Goal: Task Accomplishment & Management: Manage account settings

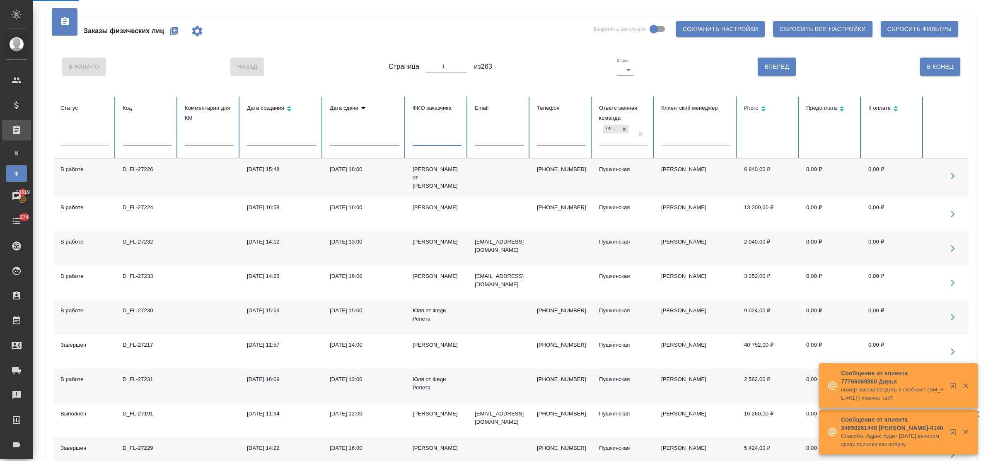
click at [433, 142] on input "text" at bounding box center [437, 140] width 49 height 12
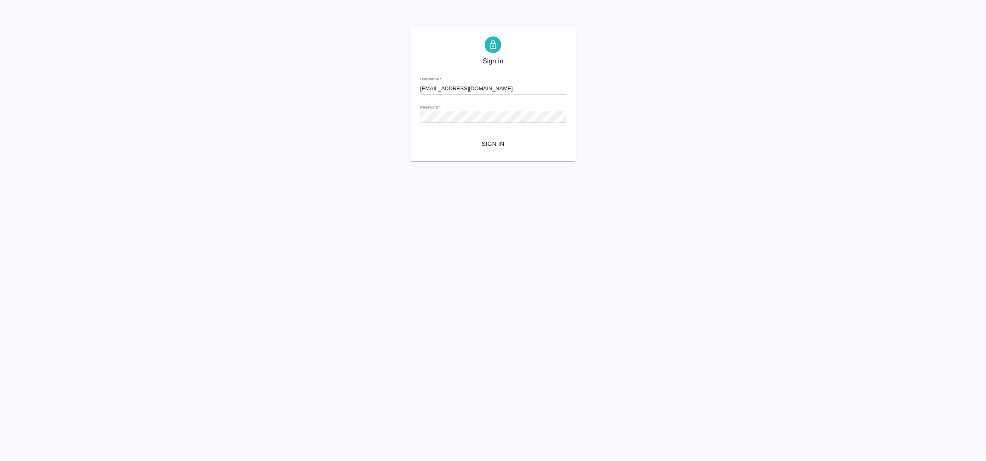
click at [491, 144] on span "Sign in" at bounding box center [493, 144] width 133 height 10
click at [405, 118] on div "Sign in Username   * e.bulakhova@awatera.com Password   * urlPath   * / Sign in" at bounding box center [493, 94] width 986 height 135
click at [484, 145] on span "Sign in" at bounding box center [493, 144] width 133 height 10
click at [407, 115] on div "Sign in Username   * e.bulakhova@awatera.com Password   * urlPath   * / Sign in" at bounding box center [493, 94] width 986 height 135
click at [420, 136] on button "Sign in" at bounding box center [493, 143] width 146 height 15
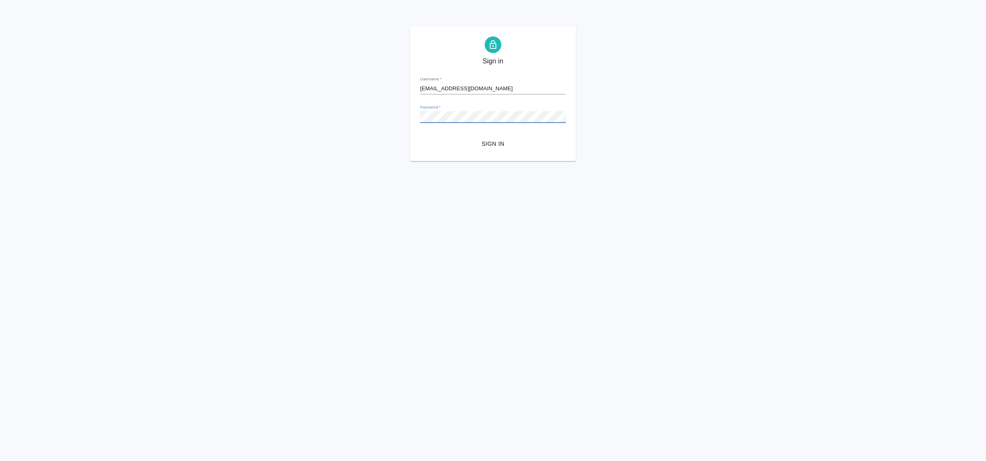
click at [375, 117] on div "Sign in Username   * e.bulakhova@awatera.com Password   * urlPath   * / Sign in" at bounding box center [493, 94] width 986 height 135
click at [420, 136] on button "Sign in" at bounding box center [493, 143] width 146 height 15
type input "e.bulakhova@awatera.com"
click at [506, 142] on span "Sign in" at bounding box center [493, 144] width 133 height 10
click at [372, 118] on div "Sign in Username   * e.bulakhova@awatera.com Password   * urlPath   * / Sign in" at bounding box center [493, 94] width 986 height 135
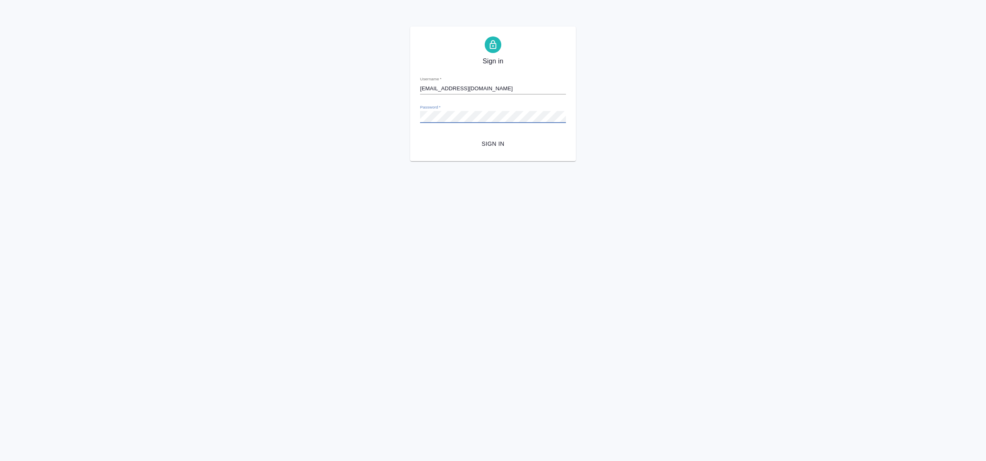
click at [420, 136] on button "Sign in" at bounding box center [493, 143] width 146 height 15
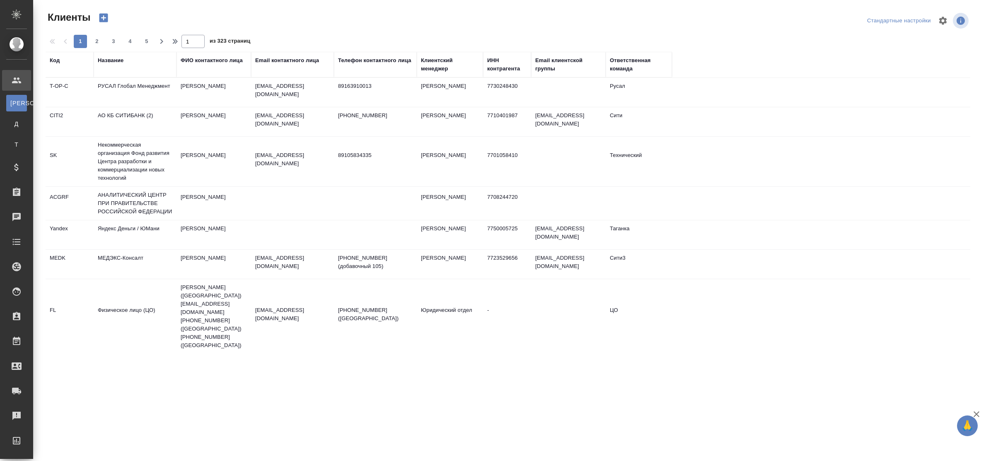
select select "RU"
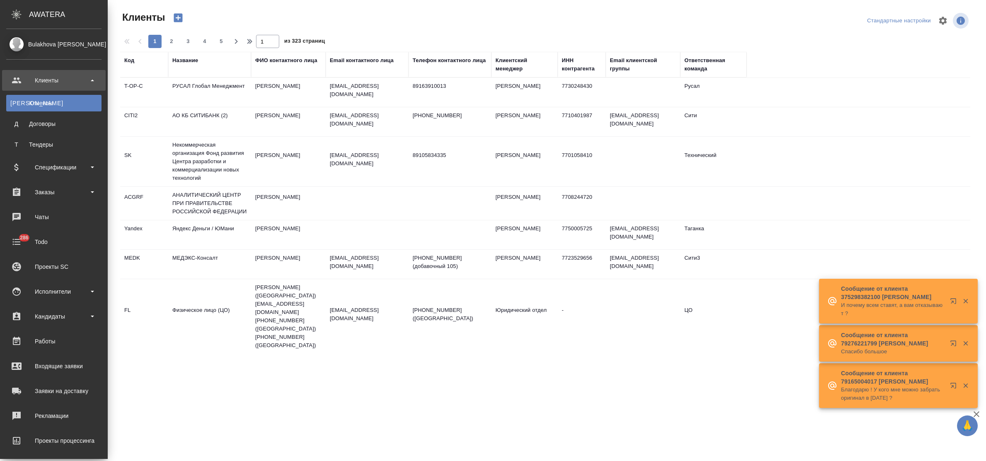
select select "RU"
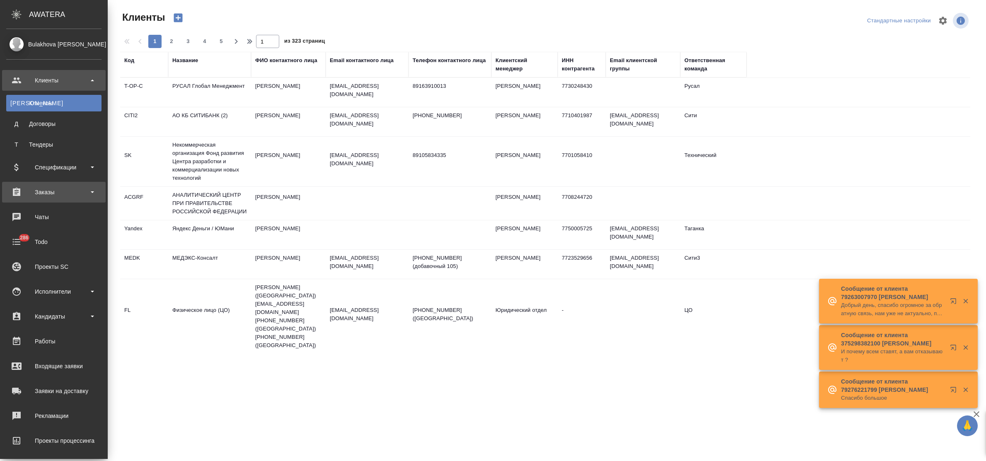
click at [59, 192] on div "Заказы" at bounding box center [53, 192] width 95 height 12
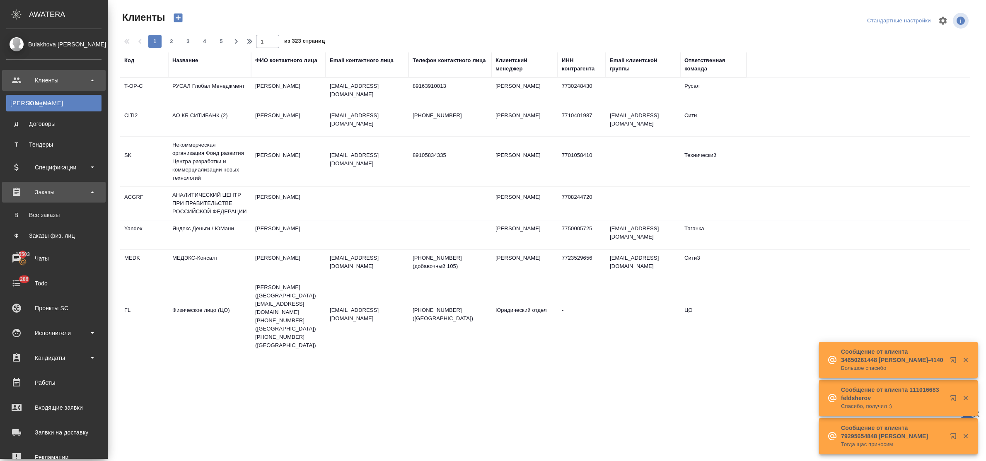
click at [59, 191] on div "Заказы" at bounding box center [53, 192] width 95 height 12
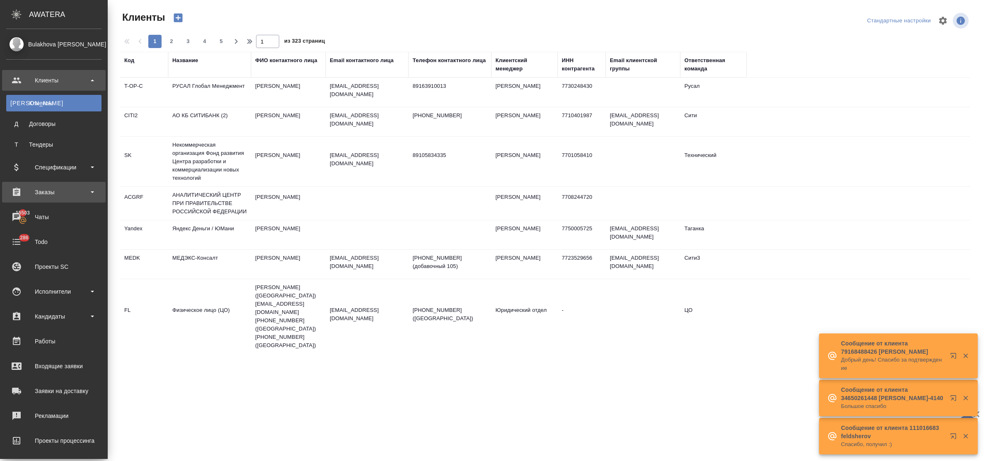
click at [59, 191] on div "Заказы" at bounding box center [53, 192] width 95 height 12
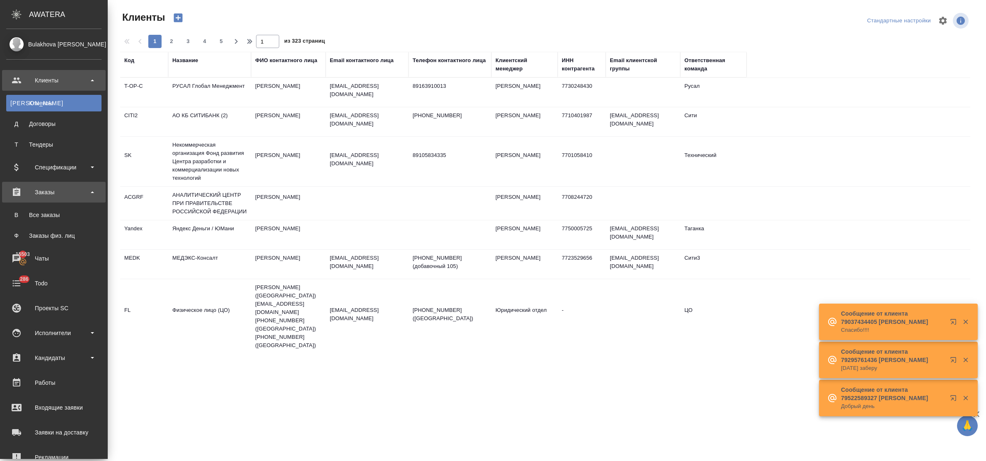
click at [52, 191] on div "Заказы" at bounding box center [53, 192] width 95 height 12
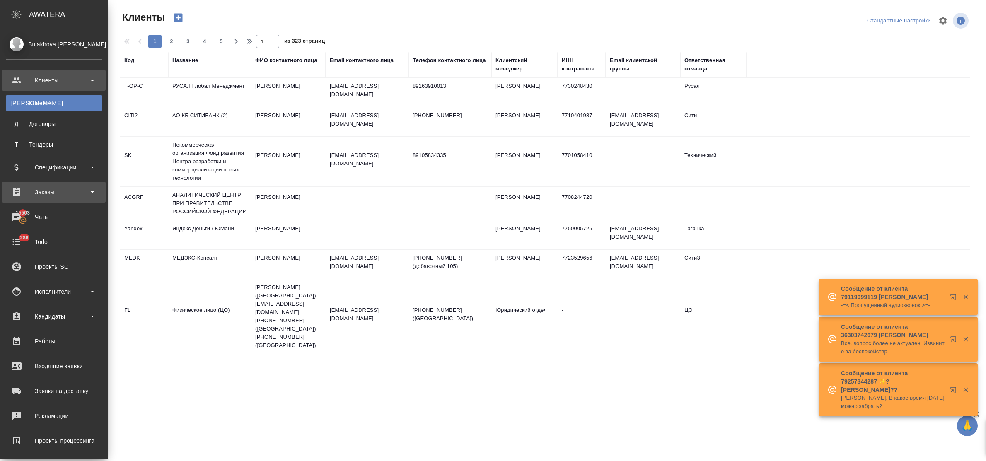
click at [46, 190] on div "Заказы" at bounding box center [53, 192] width 95 height 12
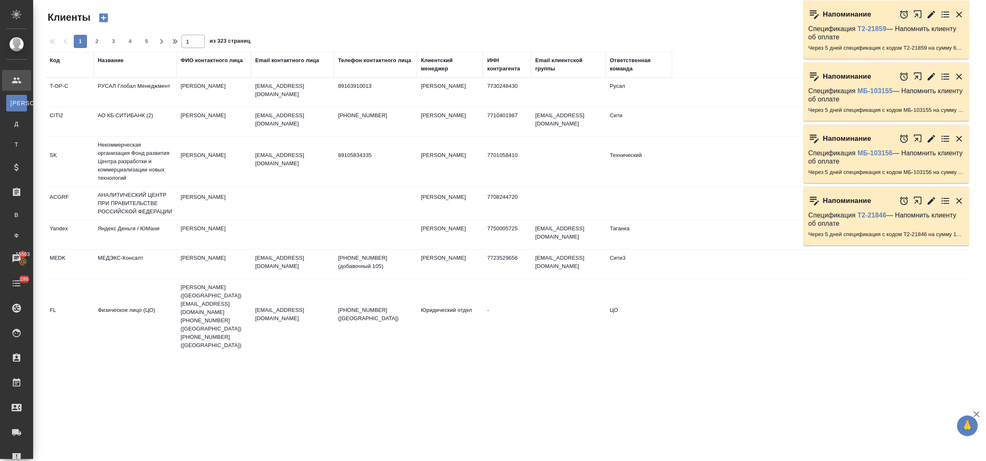
click at [102, 57] on div "Название" at bounding box center [111, 60] width 26 height 8
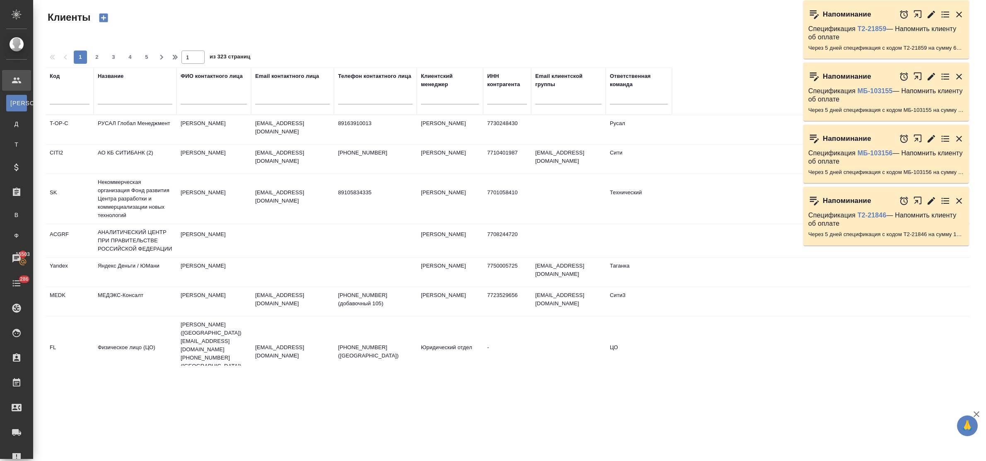
click at [123, 98] on input "text" at bounding box center [135, 99] width 75 height 10
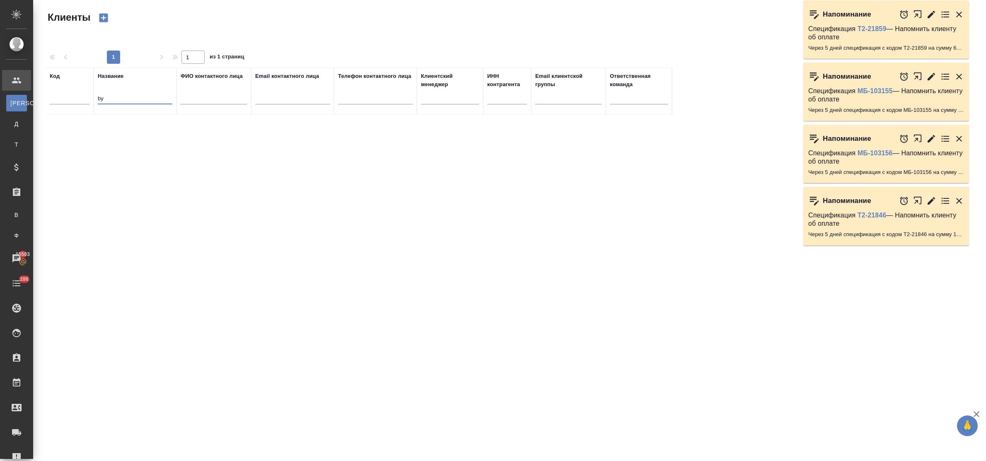
type input "b"
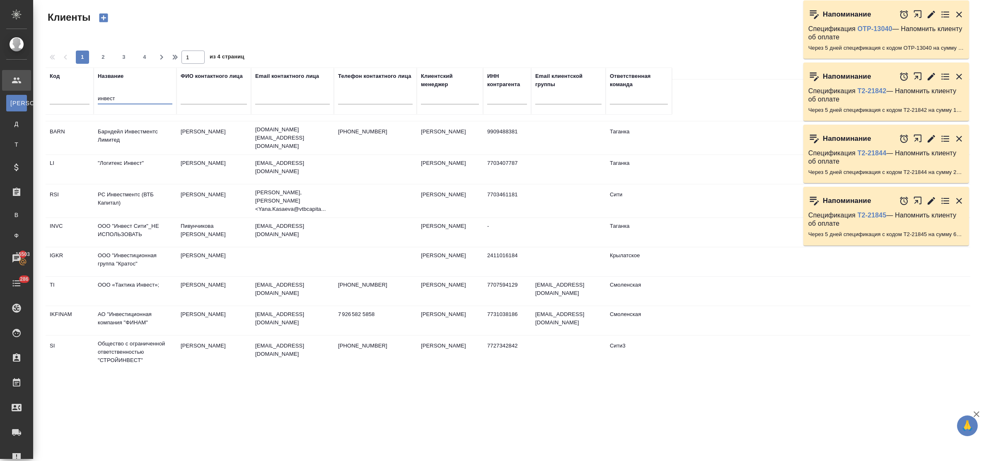
scroll to position [550, 0]
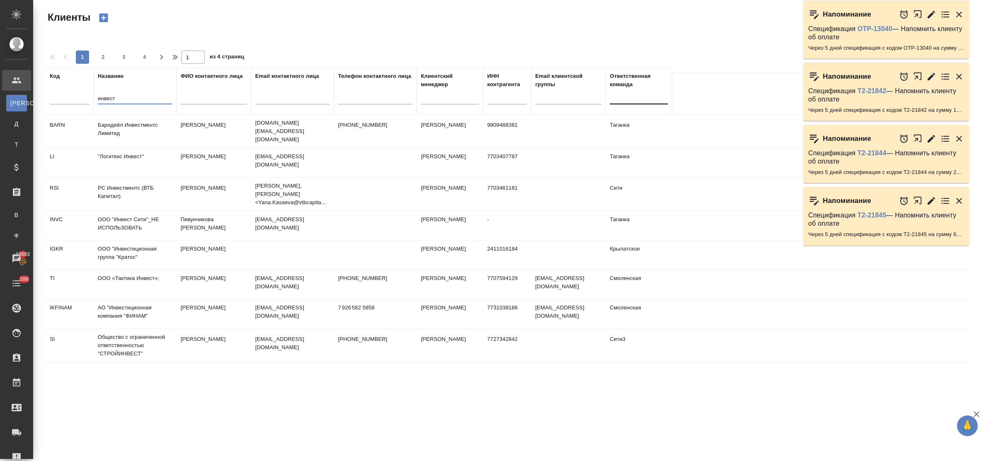
type input "инвест"
click at [621, 101] on div at bounding box center [639, 96] width 58 height 12
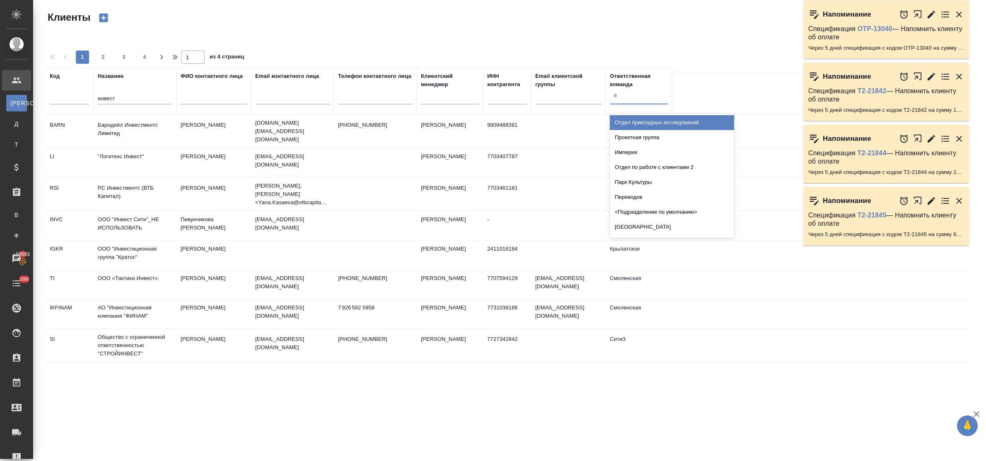
type input "пу"
click at [624, 122] on div "Пушкинская" at bounding box center [672, 122] width 124 height 15
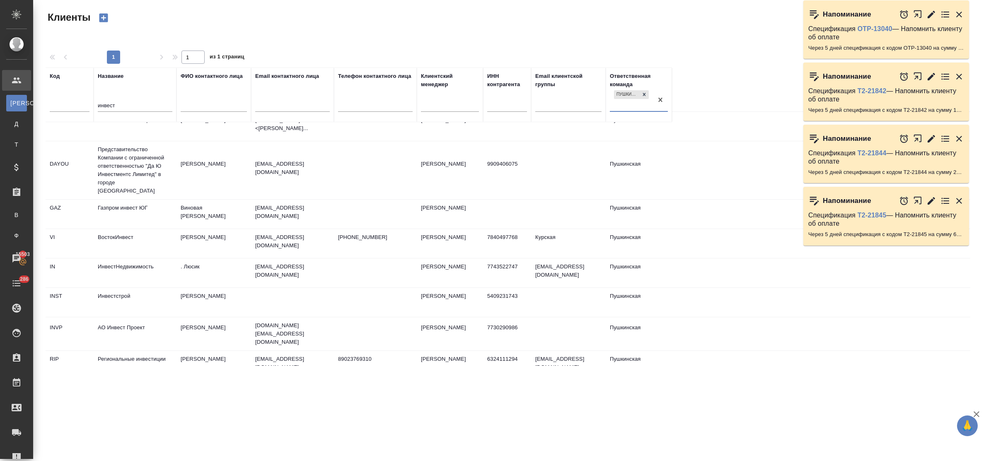
scroll to position [13, 0]
click at [135, 138] on td "АО Инвест Проект" at bounding box center [135, 123] width 83 height 29
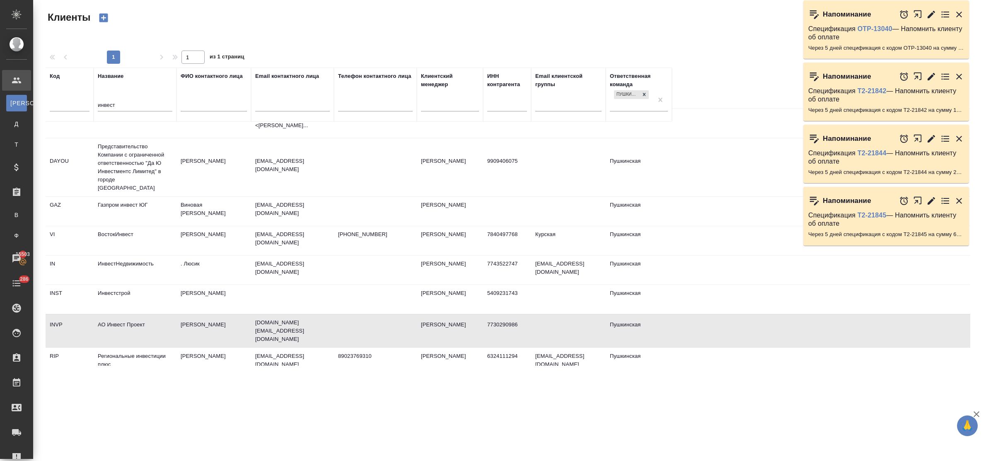
click at [135, 138] on td "АО Инвест Проект" at bounding box center [135, 123] width 83 height 29
drag, startPoint x: 126, startPoint y: 104, endPoint x: 70, endPoint y: 103, distance: 55.9
click at [70, 103] on tr "Код Название инвест ФИО контактного лица Email контактного лица Телефон контакт…" at bounding box center [359, 95] width 626 height 54
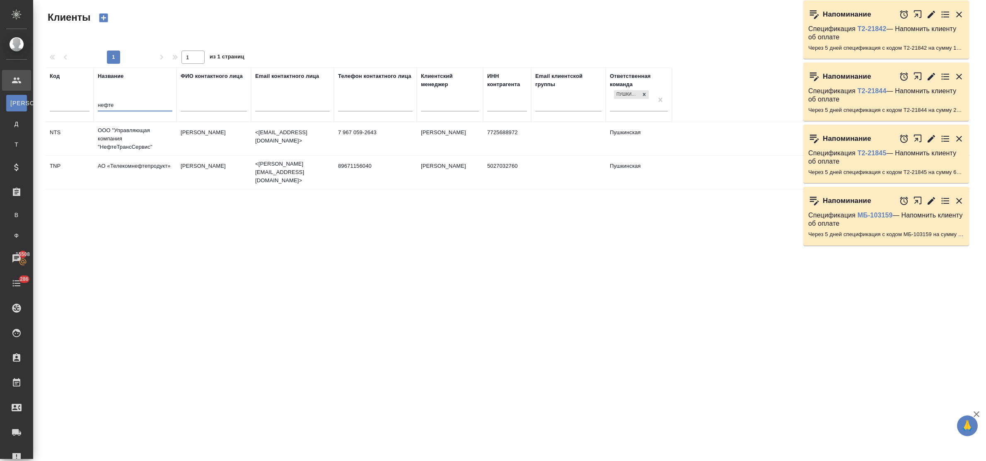
scroll to position [0, 0]
click at [116, 133] on td "ООО "Управляющая компания "НефтеТрансСервис"" at bounding box center [135, 138] width 83 height 33
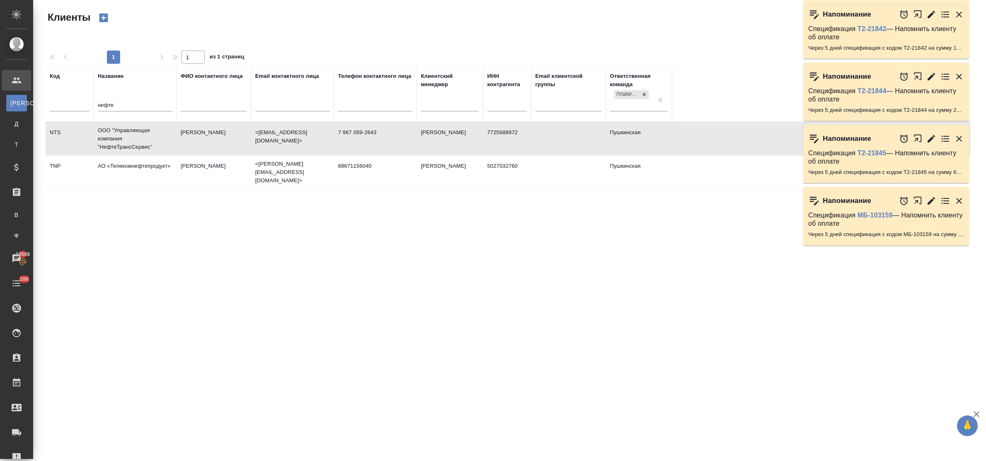
click at [116, 133] on td "ООО "Управляющая компания "НефтеТрансСервис"" at bounding box center [135, 138] width 83 height 33
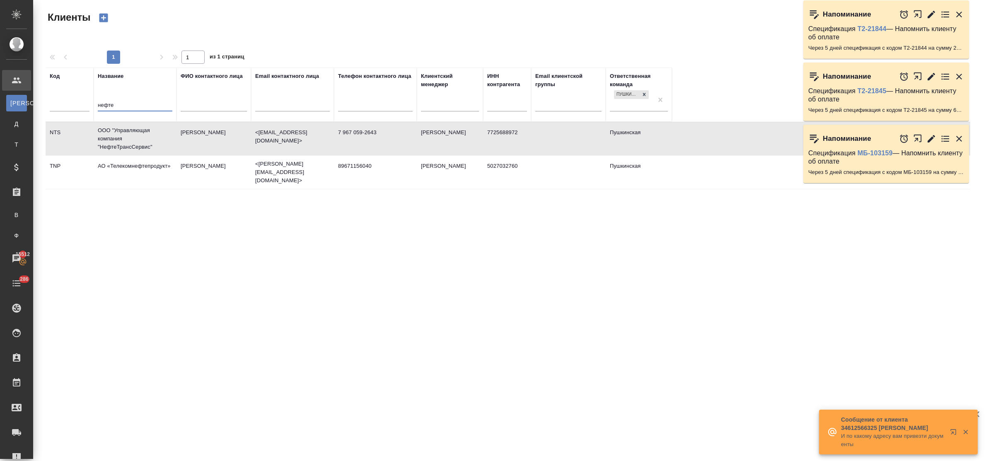
drag, startPoint x: 115, startPoint y: 101, endPoint x: 82, endPoint y: 102, distance: 33.2
click at [82, 102] on tr "Код Название нефте ФИО контактного лица Email контактного лица Телефон контактн…" at bounding box center [359, 95] width 626 height 54
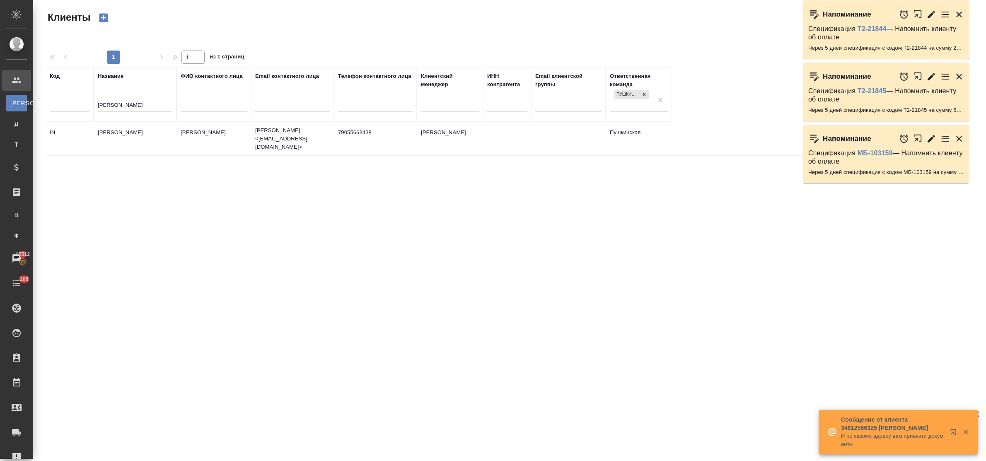
click at [118, 130] on td "[PERSON_NAME] [PERSON_NAME]" at bounding box center [135, 138] width 83 height 29
click at [118, 130] on td "[PERSON_NAME]" at bounding box center [135, 138] width 83 height 29
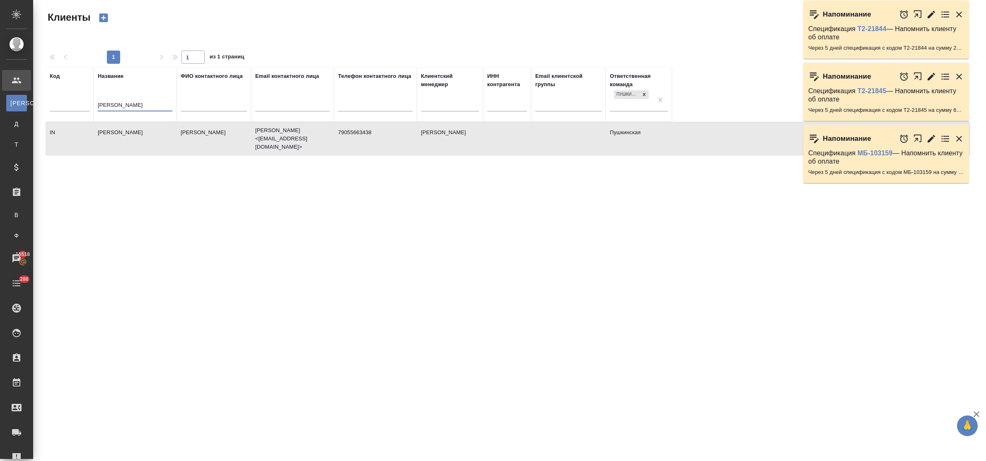
drag, startPoint x: 130, startPoint y: 106, endPoint x: 85, endPoint y: 106, distance: 44.3
click at [85, 106] on tr "Код Название иншаков ФИО контактного лица Email контактного лица Телефон контак…" at bounding box center [359, 95] width 626 height 54
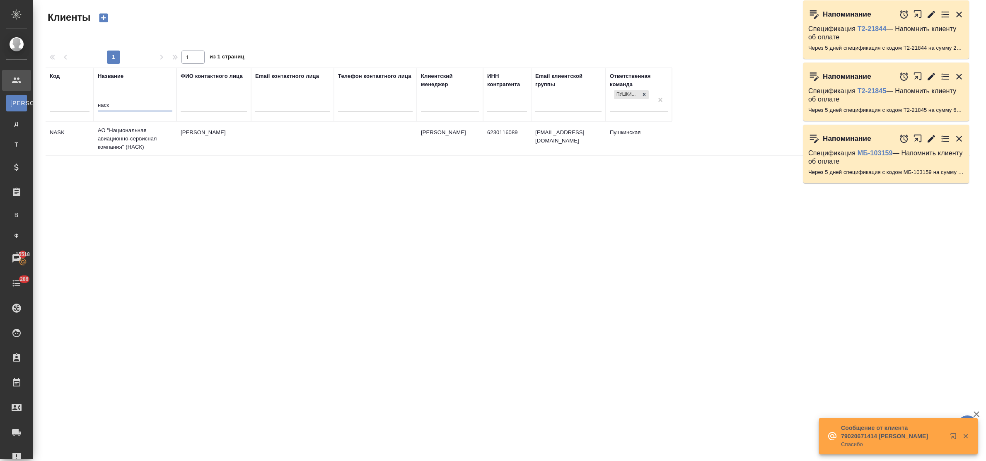
type input "наск"
click at [108, 135] on td "АО "Национальная авиационно-сервисная компания" (НАСК)" at bounding box center [135, 138] width 83 height 33
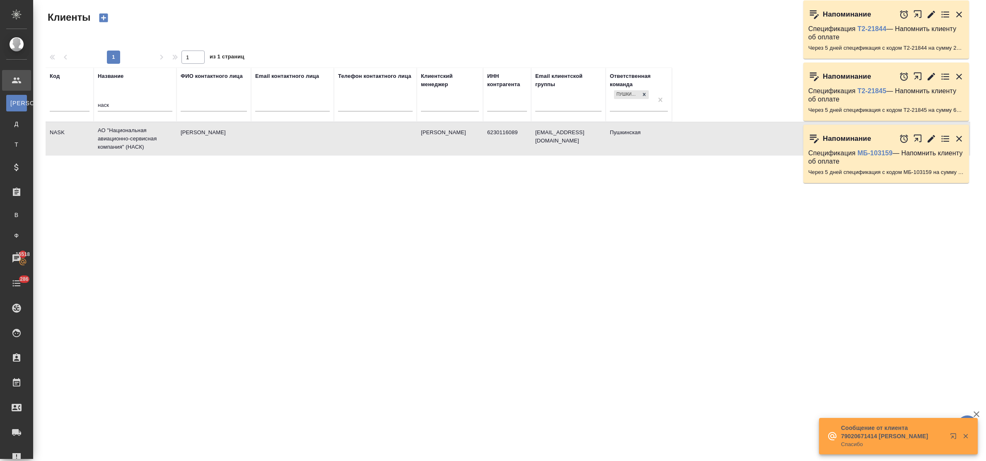
click at [108, 135] on td "АО "Национальная авиационно-сервисная компания" (НАСК)" at bounding box center [135, 138] width 83 height 33
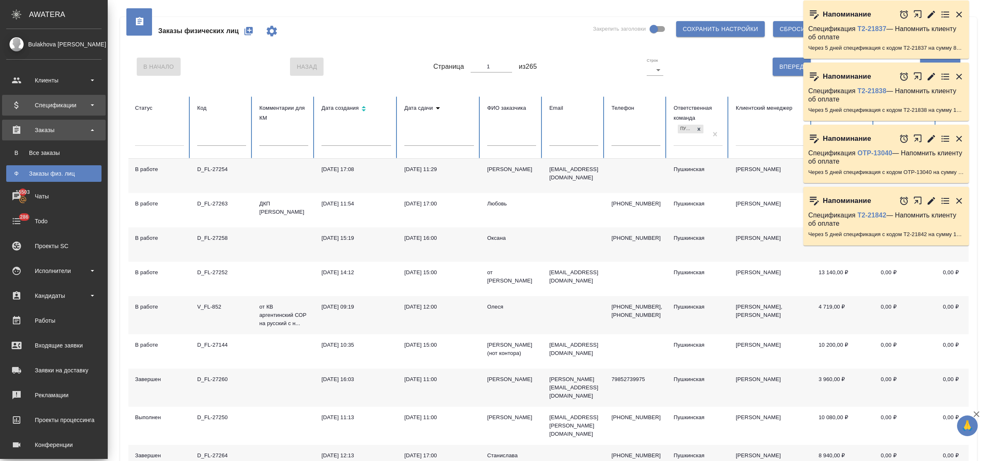
click at [73, 110] on div "Спецификации" at bounding box center [53, 105] width 95 height 12
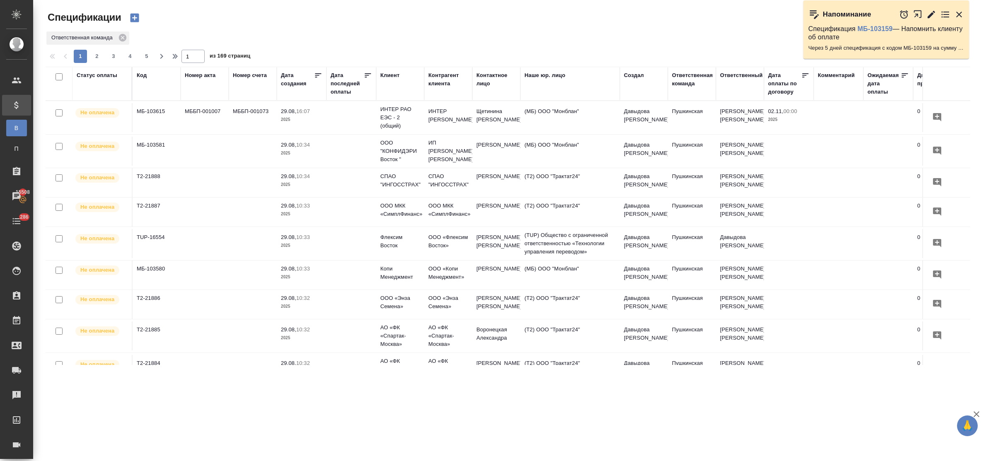
click at [387, 78] on div "Клиент" at bounding box center [389, 75] width 19 height 8
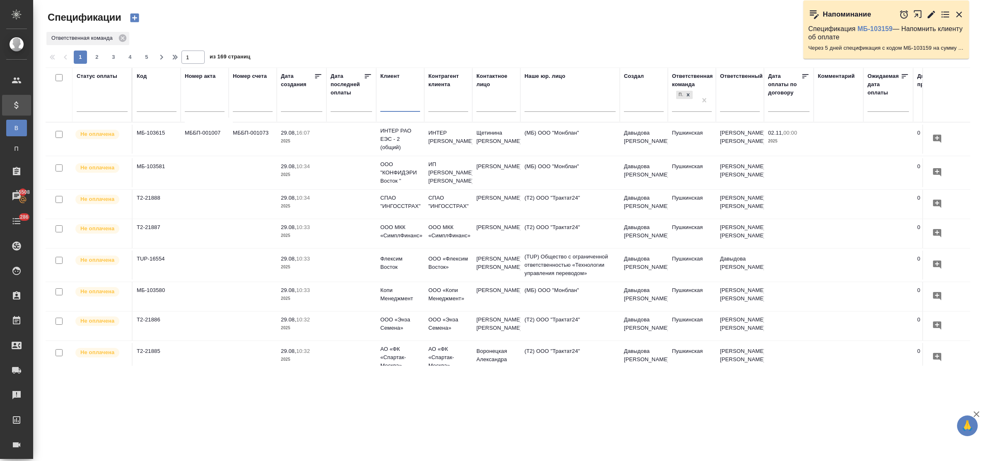
click at [394, 110] on input "text" at bounding box center [400, 106] width 40 height 10
type input "неф"
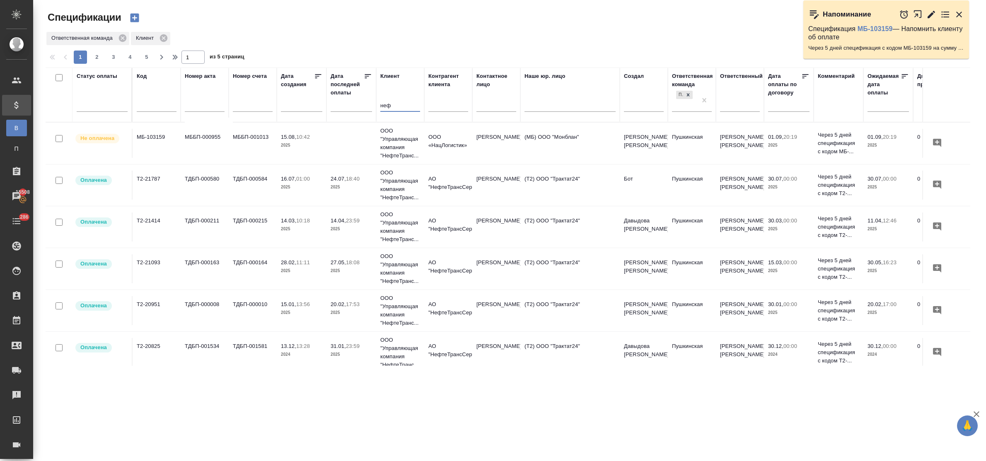
drag, startPoint x: 395, startPoint y: 103, endPoint x: 364, endPoint y: 106, distance: 31.2
click at [364, 106] on tr "Статус оплаты Код Номер акта Номер счета Дата создания Дата последней оплаты Кл…" at bounding box center [583, 95] width 1075 height 55
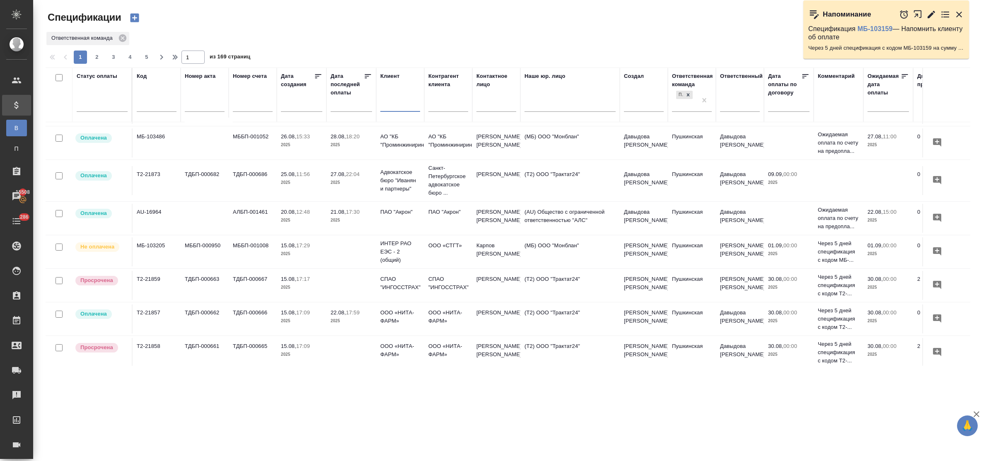
scroll to position [610, 0]
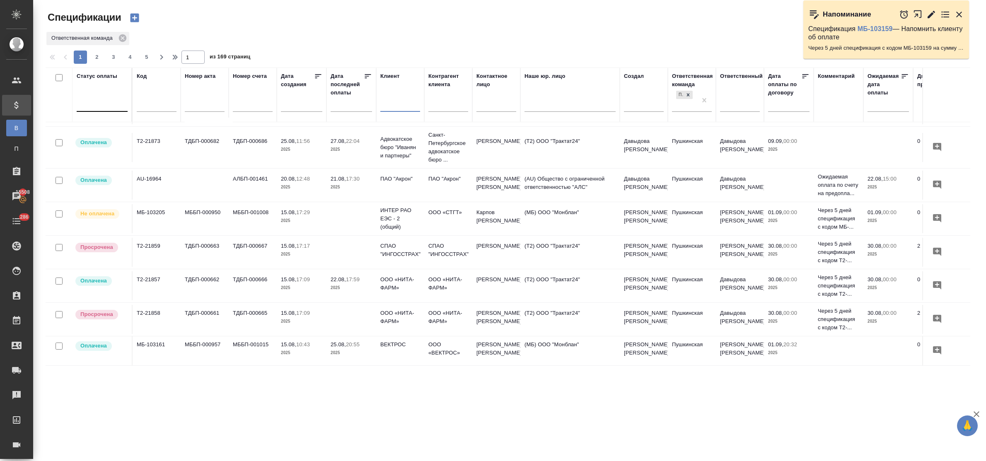
click at [83, 110] on div at bounding box center [102, 104] width 51 height 16
click at [148, 141] on div "Просрочена" at bounding box center [199, 145] width 124 height 15
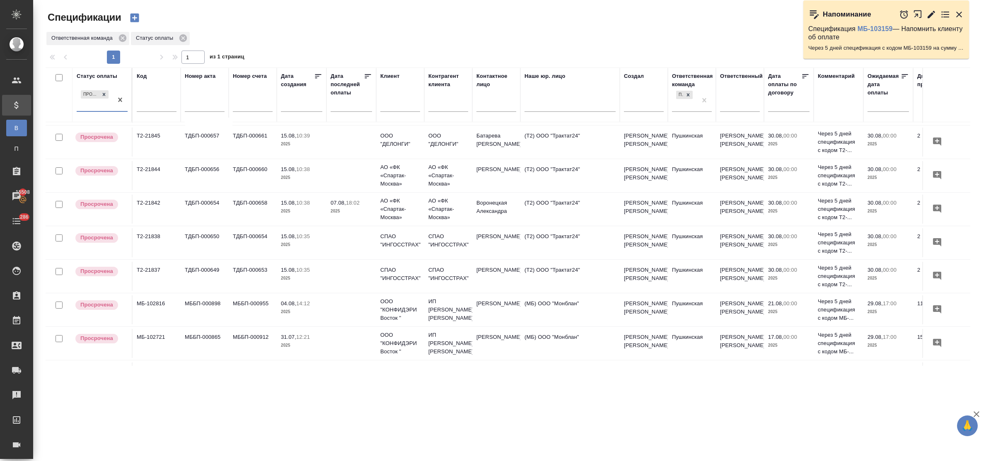
scroll to position [0, 0]
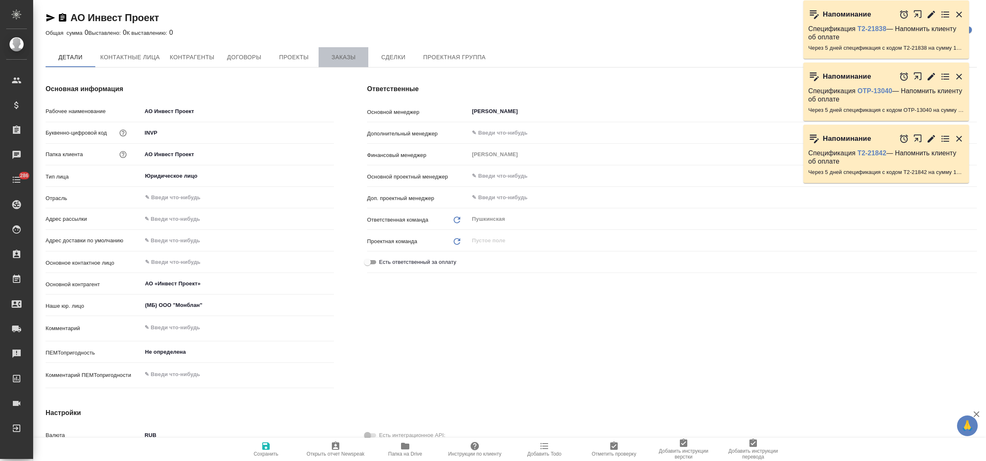
click at [342, 54] on span "Заказы" at bounding box center [344, 57] width 40 height 10
type textarea "x"
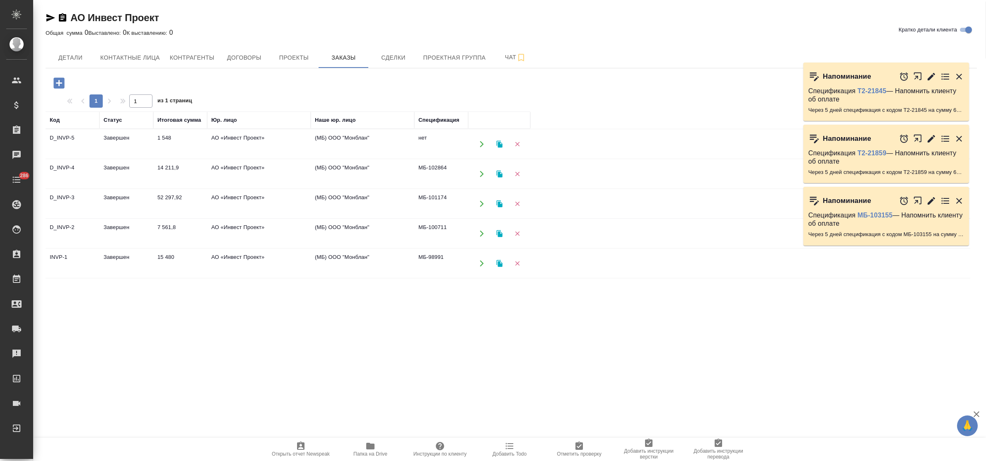
click at [232, 141] on td "АО «Инвест Проект»" at bounding box center [259, 144] width 104 height 29
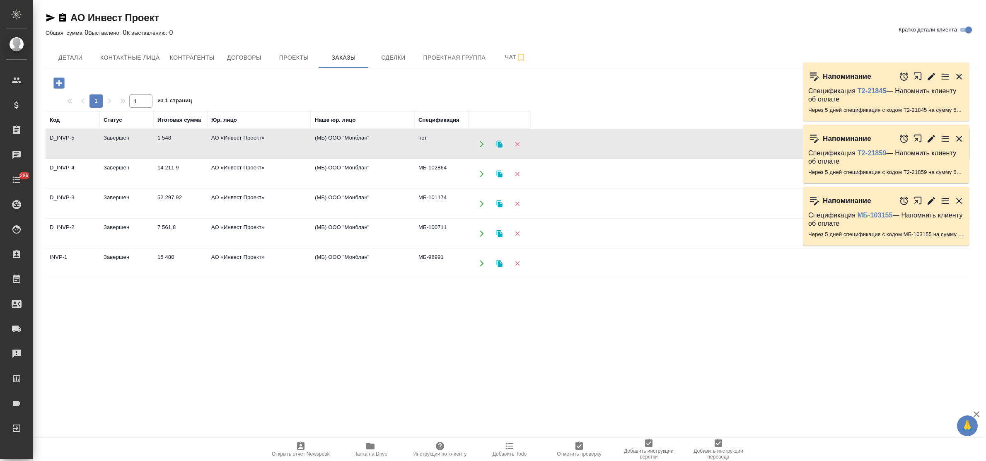
click at [232, 141] on td "АО «Инвест Проект»" at bounding box center [259, 144] width 104 height 29
click at [56, 83] on icon "button" at bounding box center [58, 82] width 11 height 11
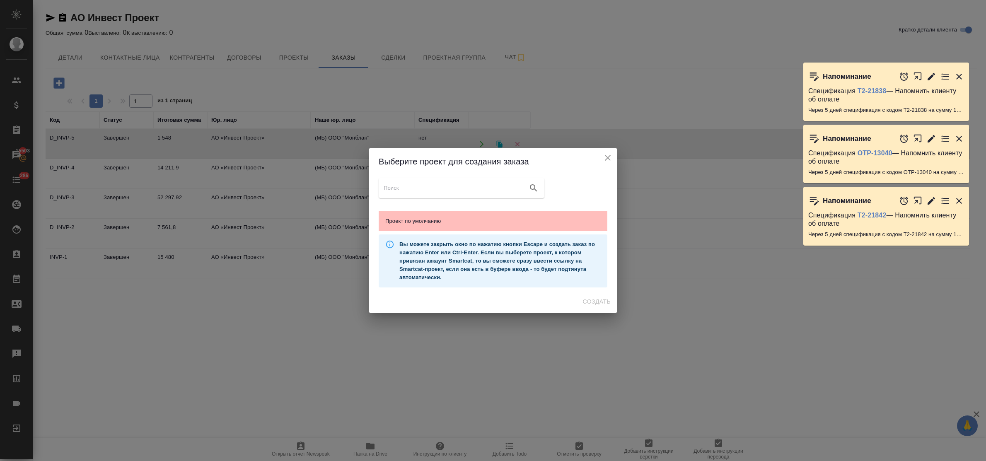
click at [455, 218] on span "Проект по умолчанию" at bounding box center [492, 221] width 215 height 8
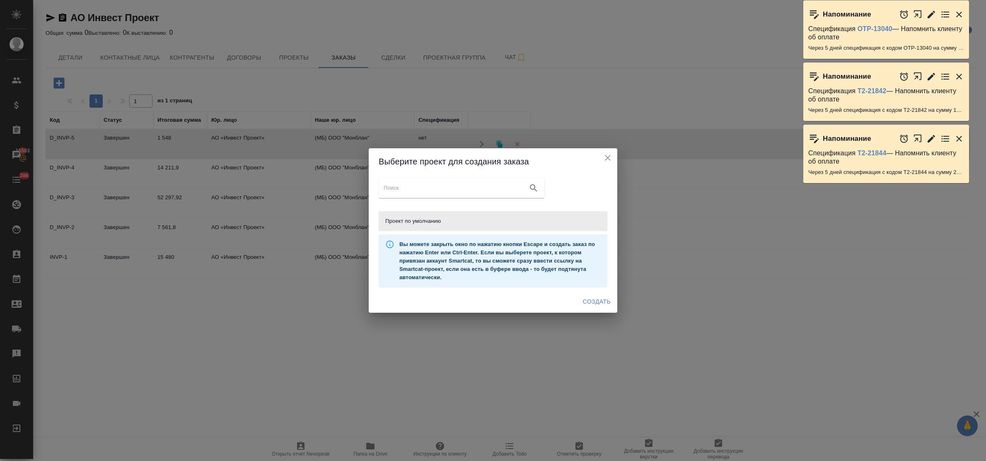
click at [590, 302] on span "Создать" at bounding box center [597, 302] width 28 height 10
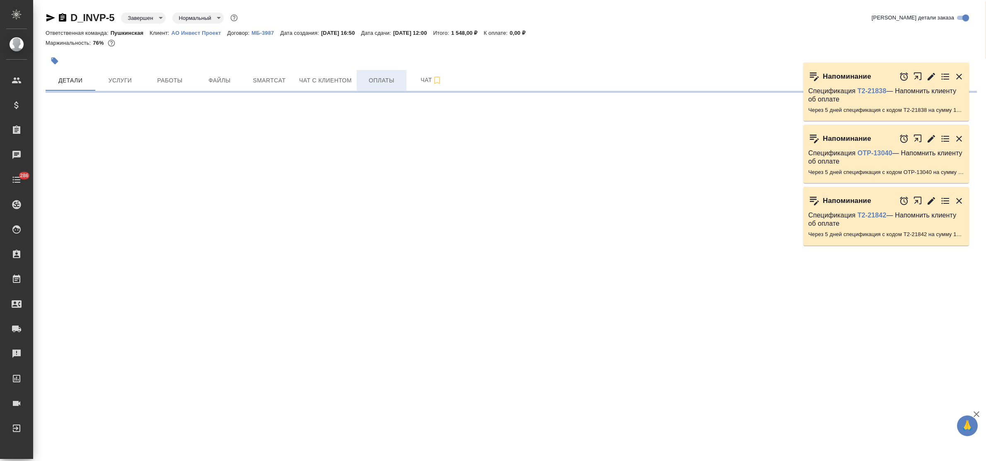
select select "RU"
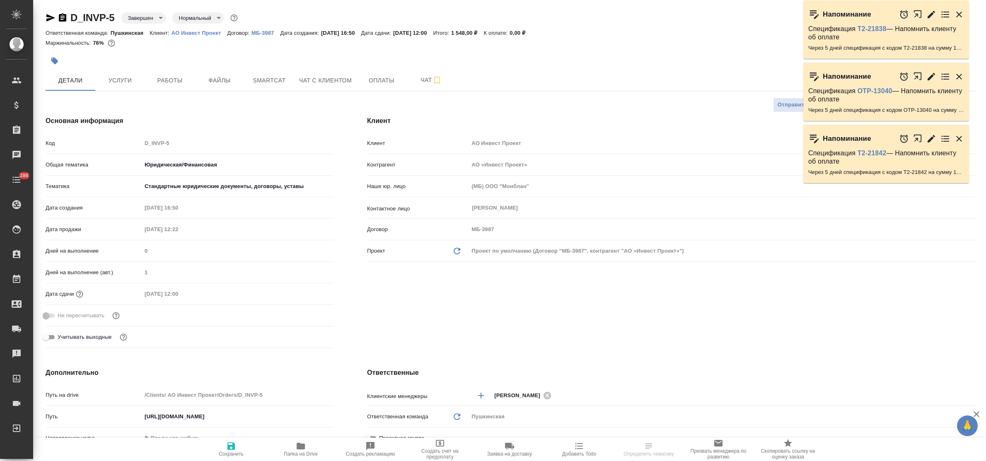
type textarea "x"
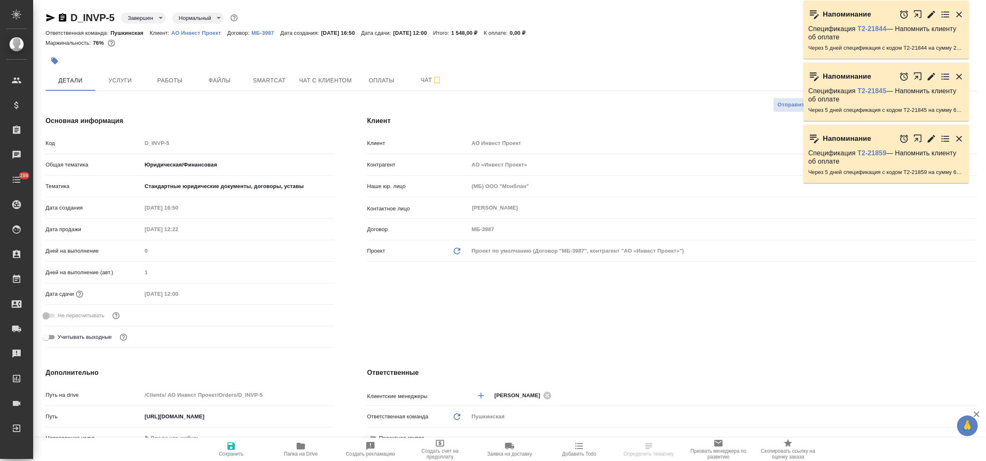
type textarea "x"
select select "RU"
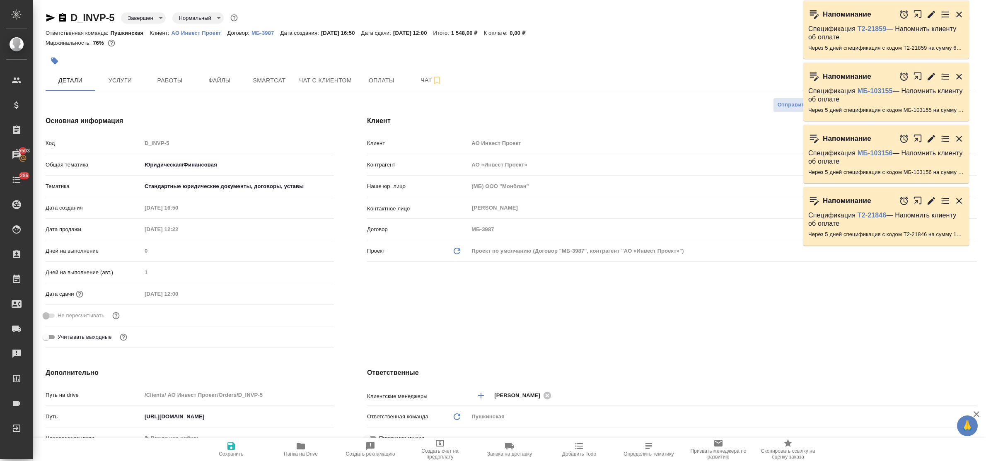
type textarea "x"
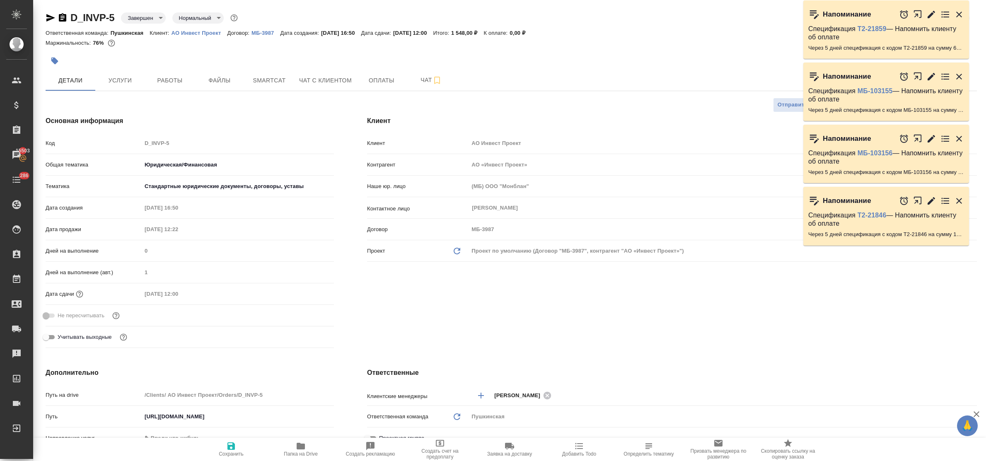
type textarea "x"
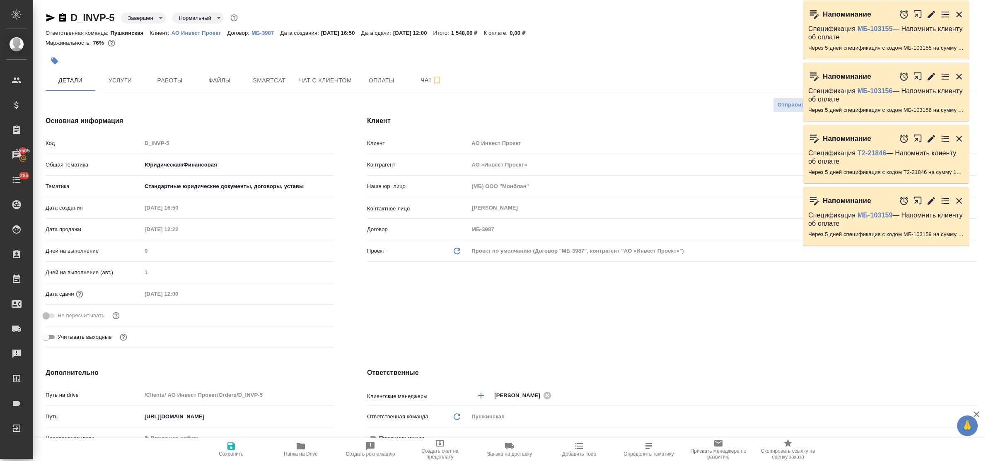
type textarea "x"
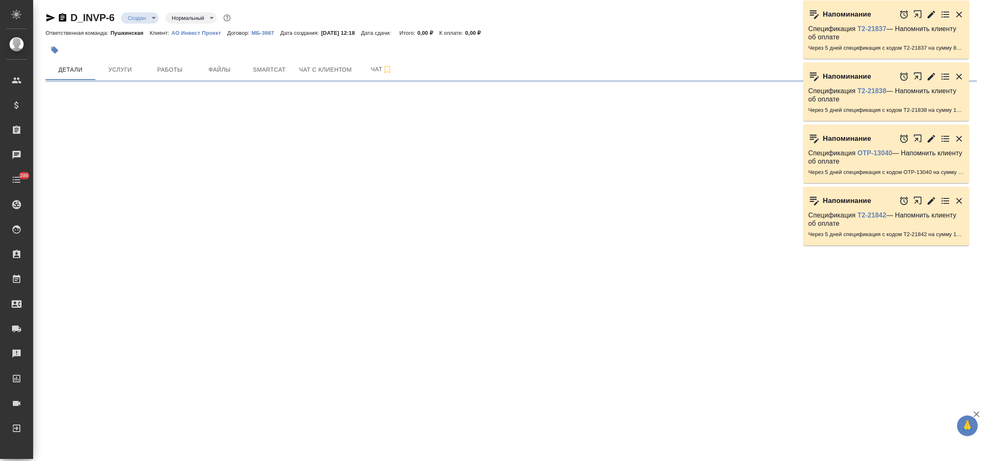
select select "RU"
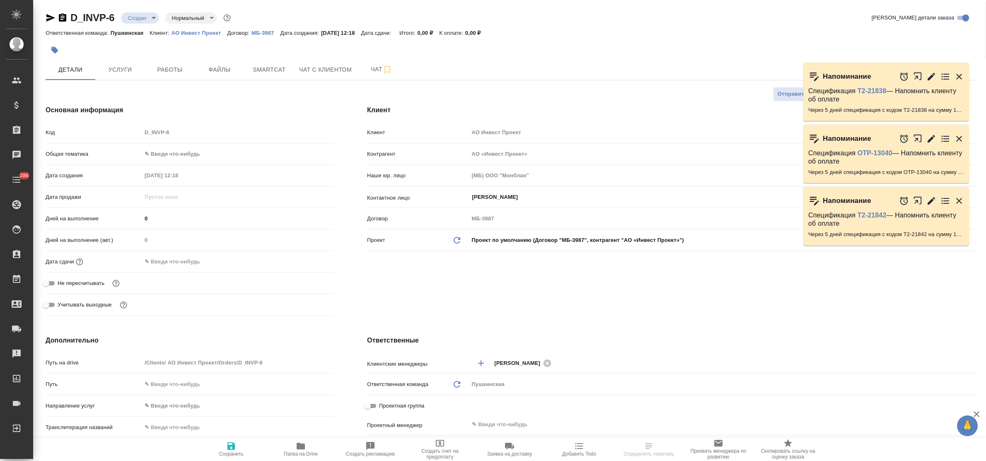
type textarea "x"
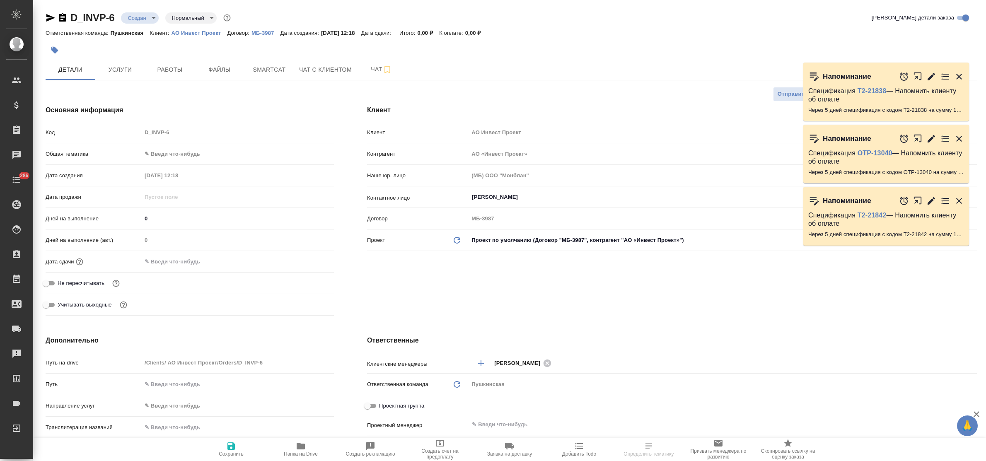
type textarea "x"
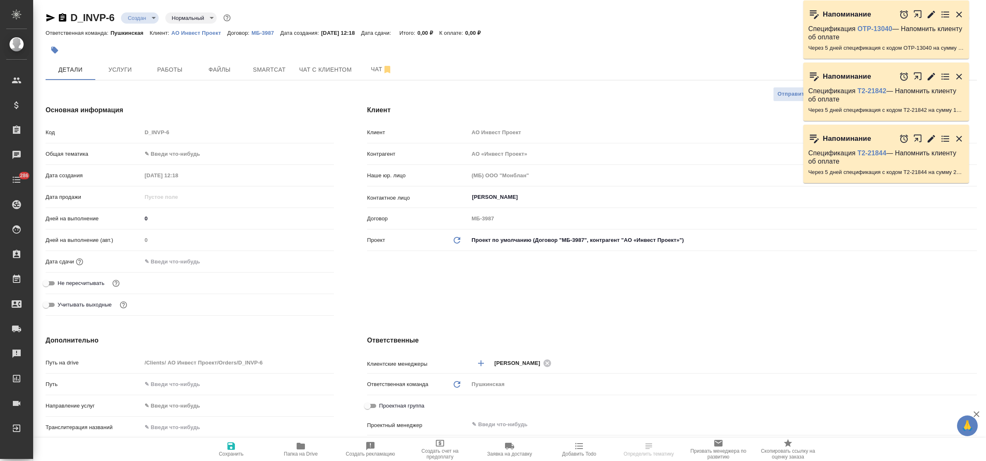
type textarea "x"
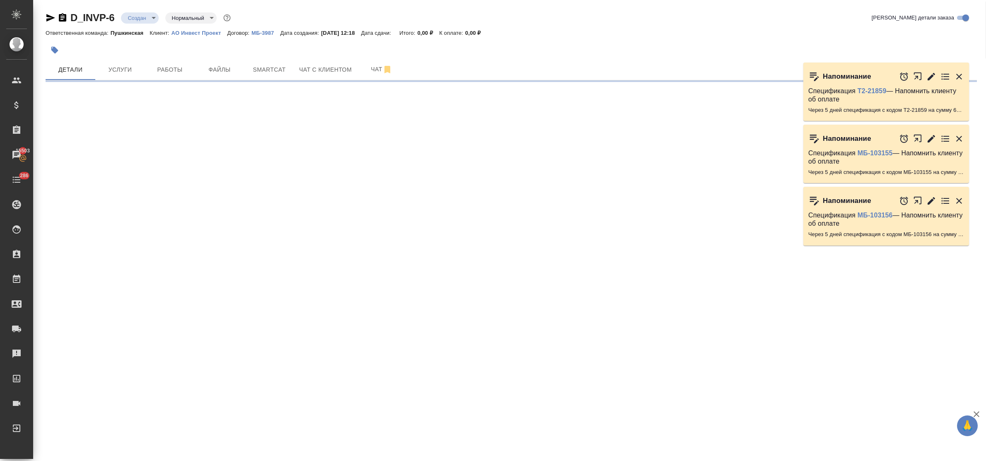
select select "RU"
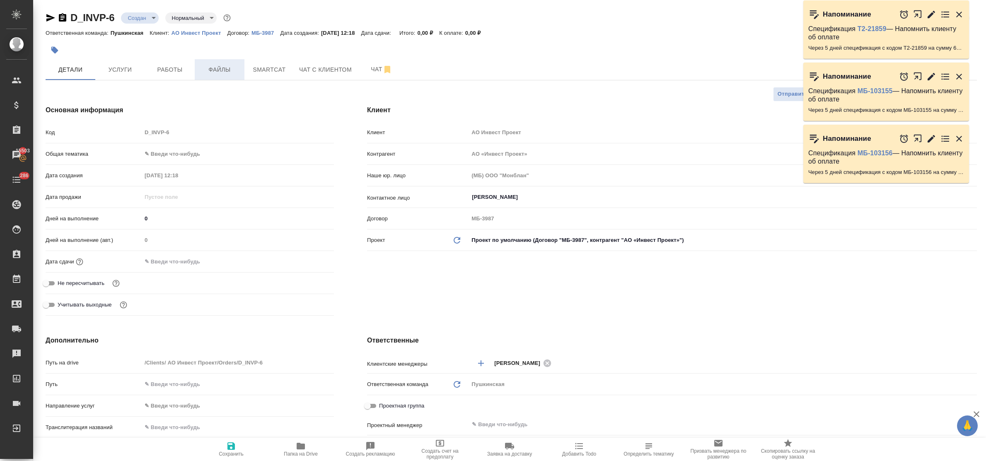
type textarea "x"
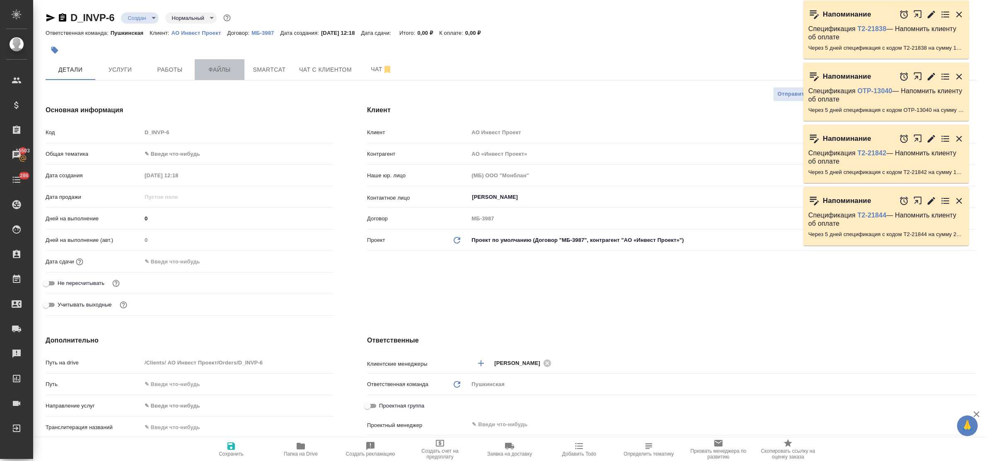
click at [215, 70] on span "Файлы" at bounding box center [220, 70] width 40 height 10
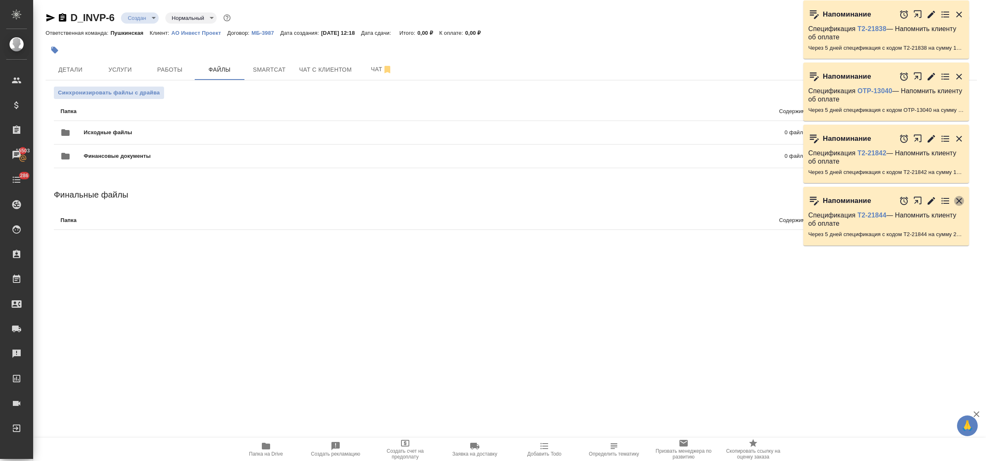
click at [961, 199] on icon "button" at bounding box center [959, 201] width 6 height 6
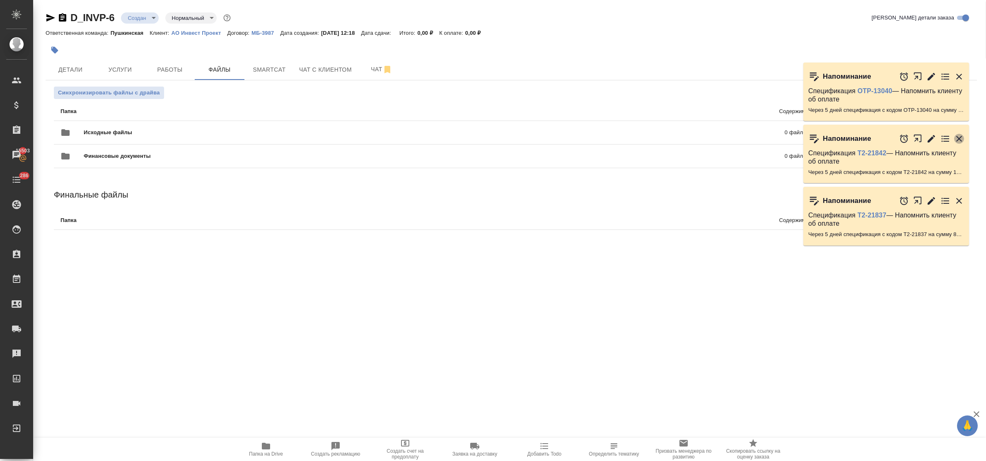
click at [956, 136] on icon "button" at bounding box center [959, 139] width 10 height 10
click at [956, 135] on div "Напоминание Спецификация Т2-21845 — Напомнить клиенту об оплате Через 5 дней сп…" at bounding box center [890, 130] width 174 height 249
click at [956, 135] on div "Напоминание Спецификация МБ-103156 — Напомнить клиенту об оплате Через 5 дней с…" at bounding box center [890, 156] width 174 height 63
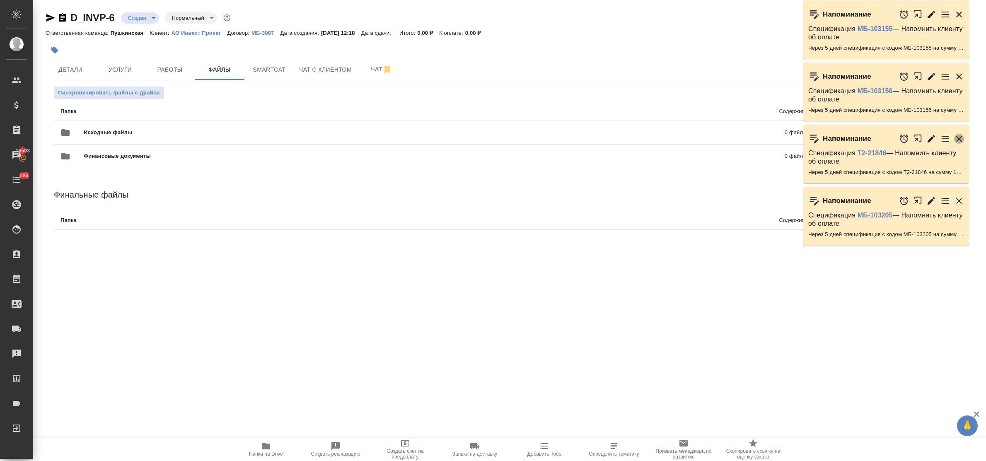
click at [956, 135] on icon "button" at bounding box center [959, 139] width 10 height 10
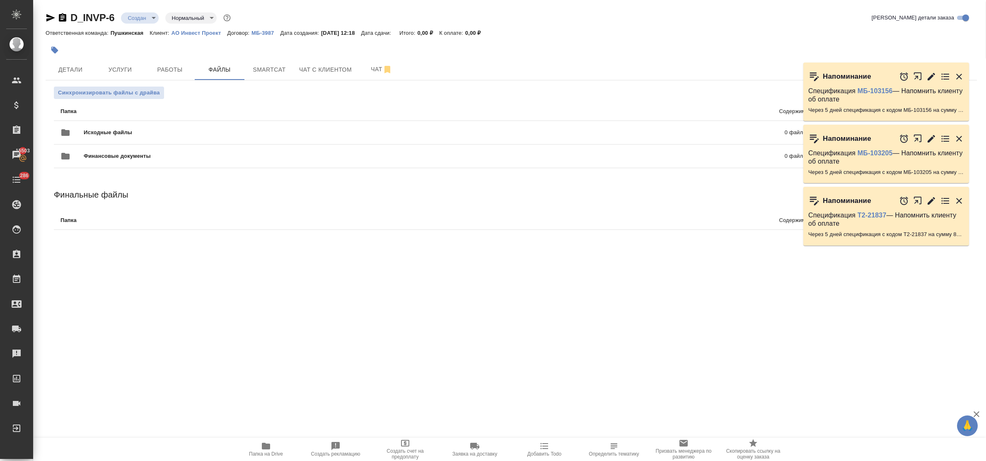
click at [956, 135] on icon "button" at bounding box center [959, 139] width 10 height 10
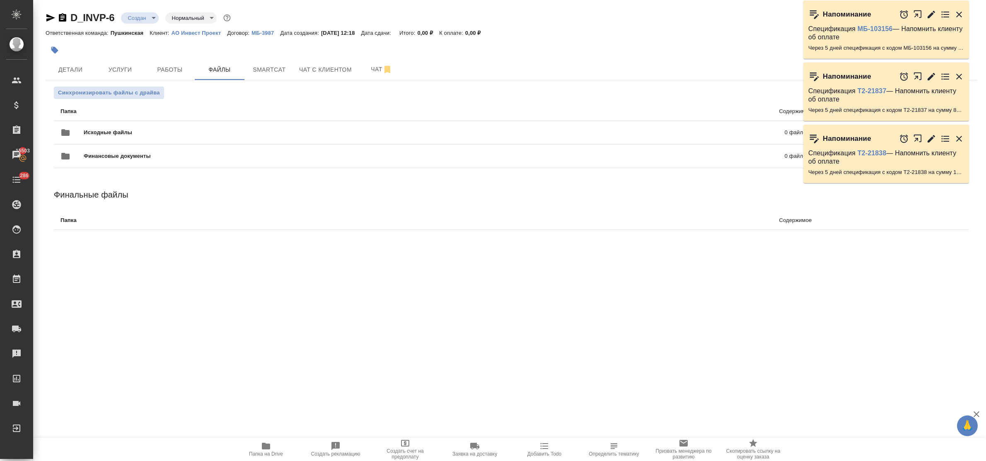
click at [956, 135] on div "Напоминание Спецификация МБ-103156 — Напомнить клиенту об оплате Через 5 дней с…" at bounding box center [890, 99] width 174 height 186
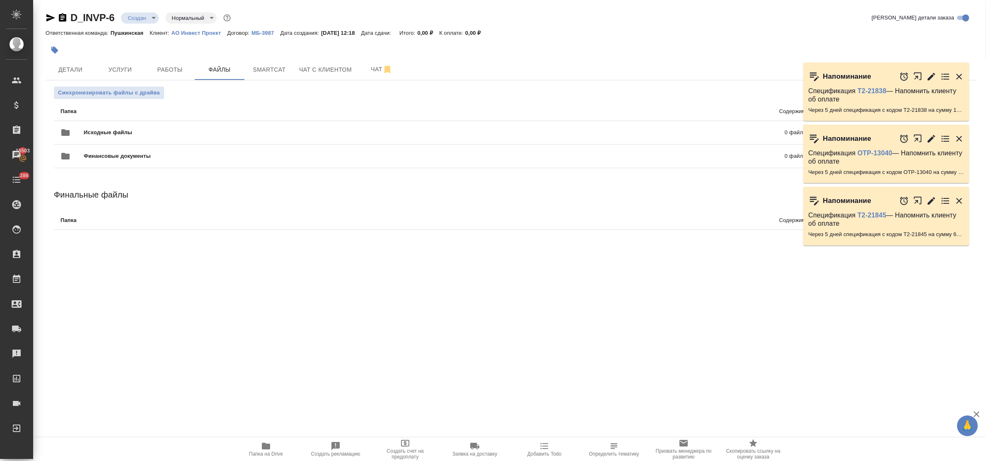
click at [956, 135] on div "Напоминание Спецификация OTP-13040 — Напомнить клиенту об оплате Через 5 дней с…" at bounding box center [886, 154] width 166 height 58
click at [956, 135] on icon "button" at bounding box center [959, 139] width 10 height 10
click at [956, 135] on div at bounding box center [931, 139] width 65 height 18
click at [956, 135] on div "Напоминание Спецификация OTP-13040 — Напомнить клиенту об оплате Через 5 дней с…" at bounding box center [890, 130] width 174 height 249
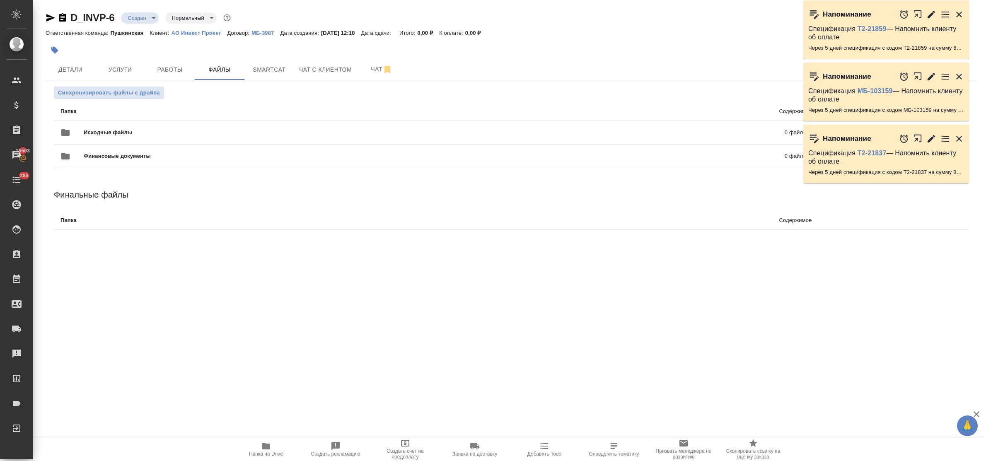
click at [956, 135] on icon "button" at bounding box center [959, 139] width 10 height 10
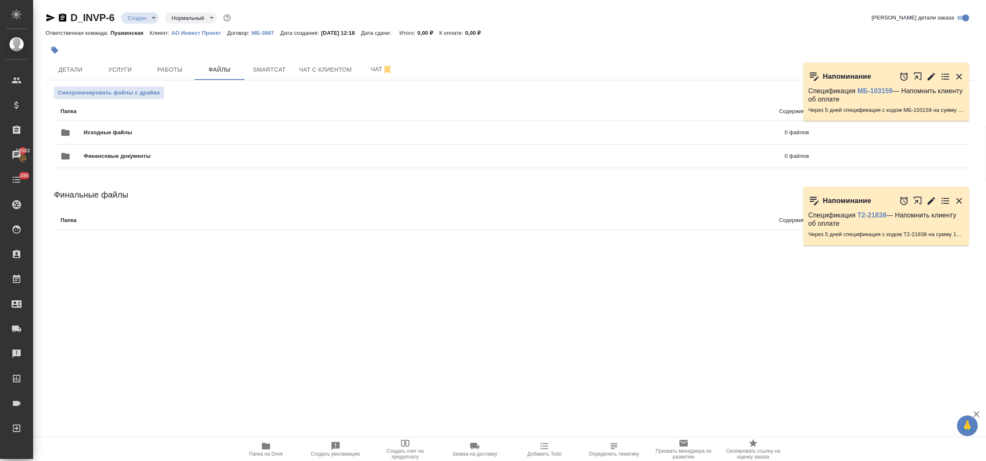
click at [956, 135] on div "Напоминание Спецификация Т2-21837 — Напомнить клиенту об оплате Через 5 дней сп…" at bounding box center [890, 161] width 174 height 60
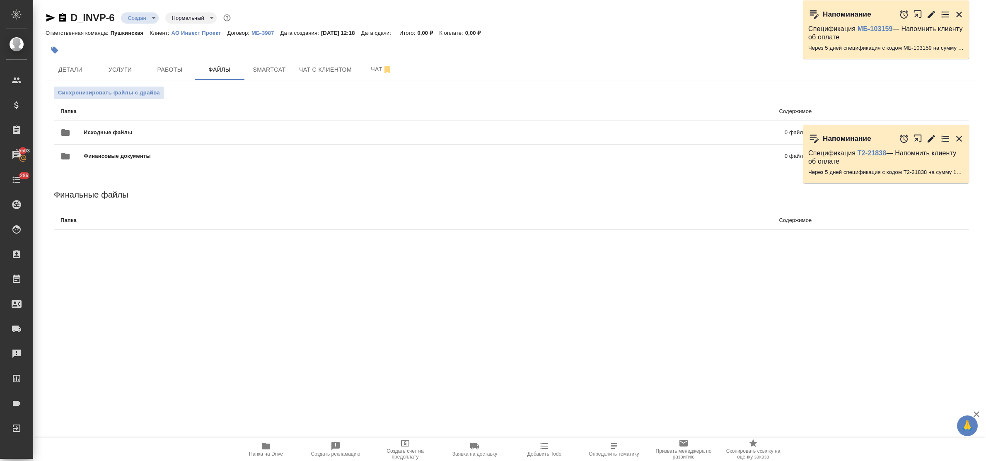
click at [956, 135] on icon "button" at bounding box center [959, 139] width 10 height 10
click at [956, 135] on div "Напоминание" at bounding box center [886, 139] width 166 height 28
click at [956, 135] on icon "button" at bounding box center [959, 139] width 10 height 10
click at [956, 135] on div "Напоминание" at bounding box center [886, 139] width 166 height 28
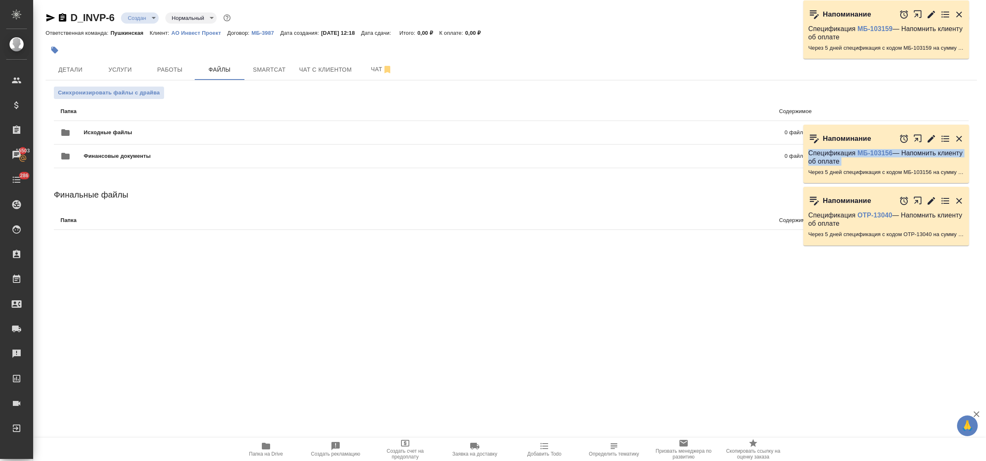
click at [956, 135] on icon "button" at bounding box center [959, 139] width 10 height 10
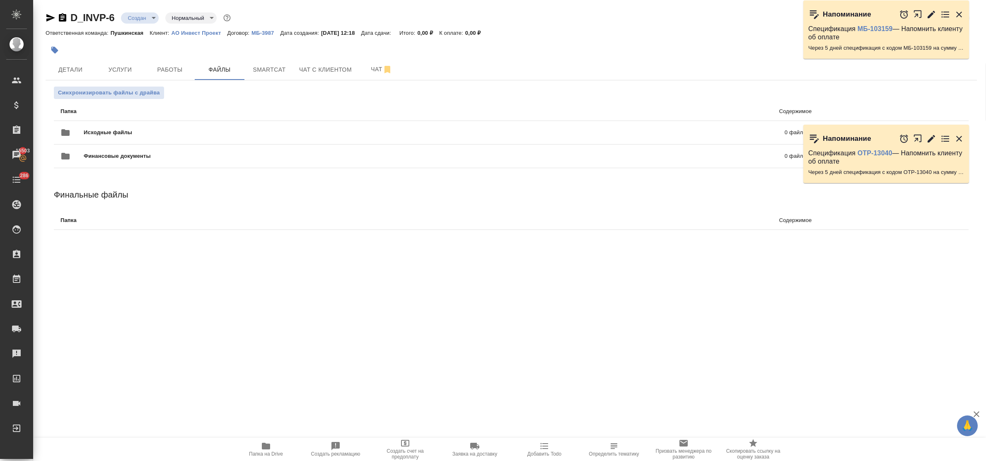
click at [956, 135] on div "Напоминание Спецификация МБ-103159 — Напомнить клиенту об оплате Через 5 дней с…" at bounding box center [890, 99] width 174 height 186
click at [956, 135] on icon "button" at bounding box center [959, 139] width 10 height 10
click at [956, 135] on div "Напоминание Спецификация МБ-103159 — Напомнить клиенту об оплате Через 5 дней с…" at bounding box center [890, 99] width 174 height 186
click at [956, 135] on icon "button" at bounding box center [959, 139] width 10 height 10
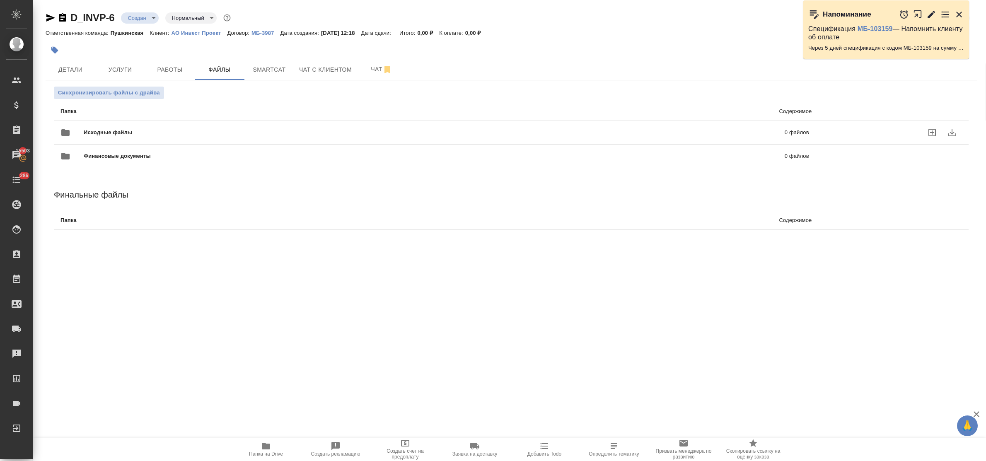
click at [956, 135] on div "🙏 .cls-1 fill:#fff; AWATERA Bulakhova Elena Клиенты Спецификации Заказы 15503 Ч…" at bounding box center [493, 230] width 986 height 461
click at [956, 135] on icon "download" at bounding box center [952, 133] width 10 height 10
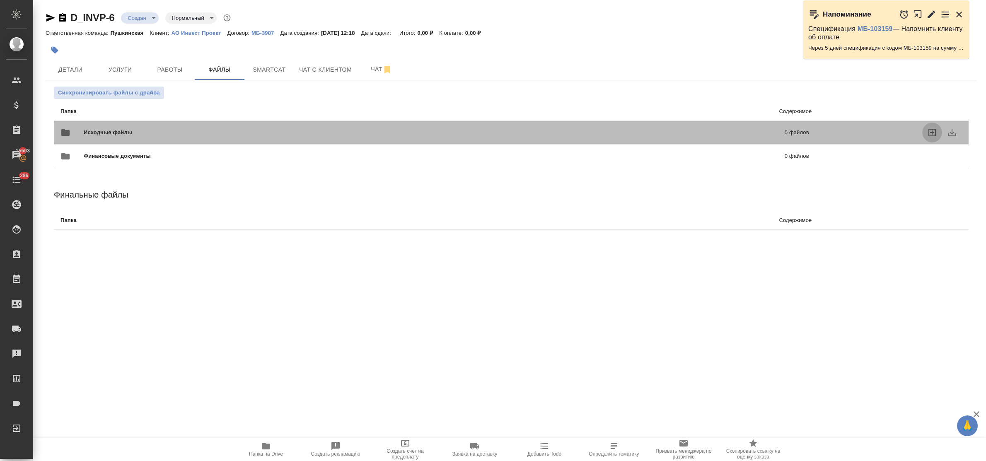
click at [929, 131] on icon "uploadFiles" at bounding box center [932, 133] width 10 height 10
click at [0, 0] on input "uploadFiles" at bounding box center [0, 0] width 0 height 0
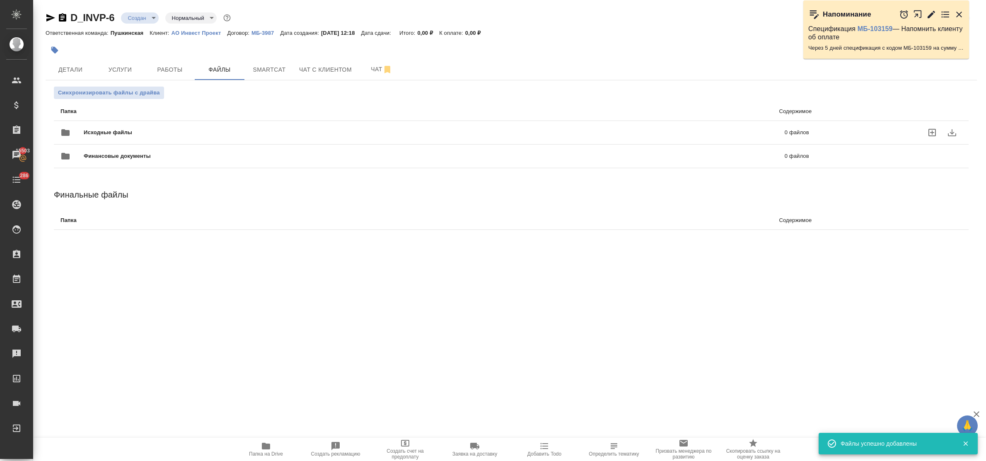
click at [266, 448] on icon "button" at bounding box center [266, 446] width 8 height 7
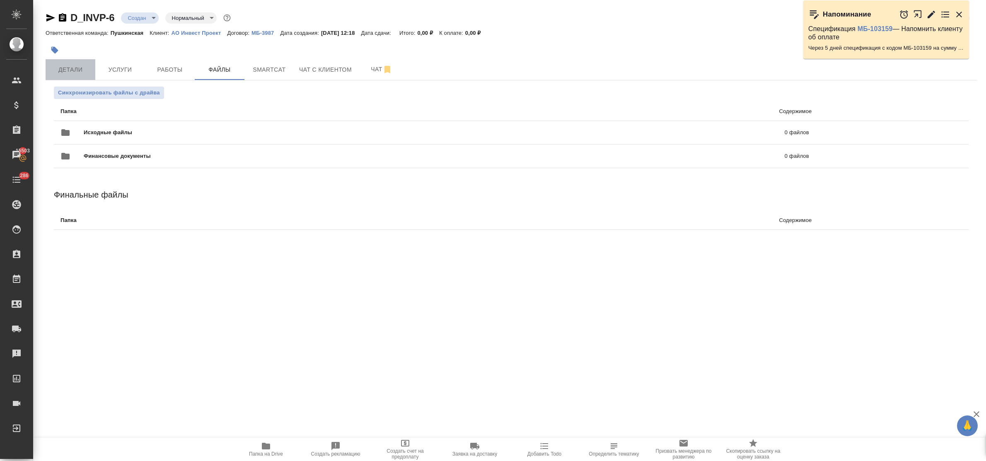
click at [77, 69] on span "Детали" at bounding box center [71, 70] width 40 height 10
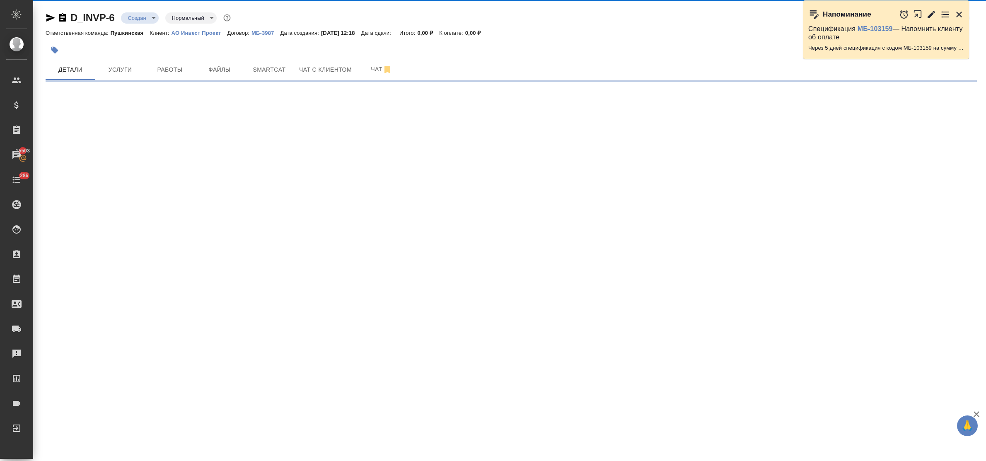
select select "RU"
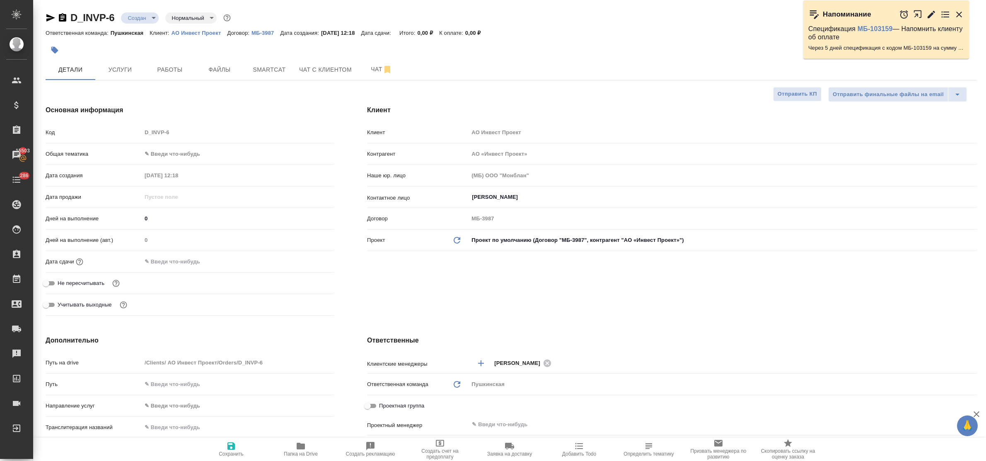
type textarea "x"
click at [181, 156] on body "🙏 .cls-1 fill:#fff; AWATERA Bulakhova Elena Клиенты Спецификации Заказы 15503 Ч…" at bounding box center [493, 230] width 986 height 461
click at [205, 230] on li "Юридическая/Финансовая" at bounding box center [236, 233] width 191 height 13
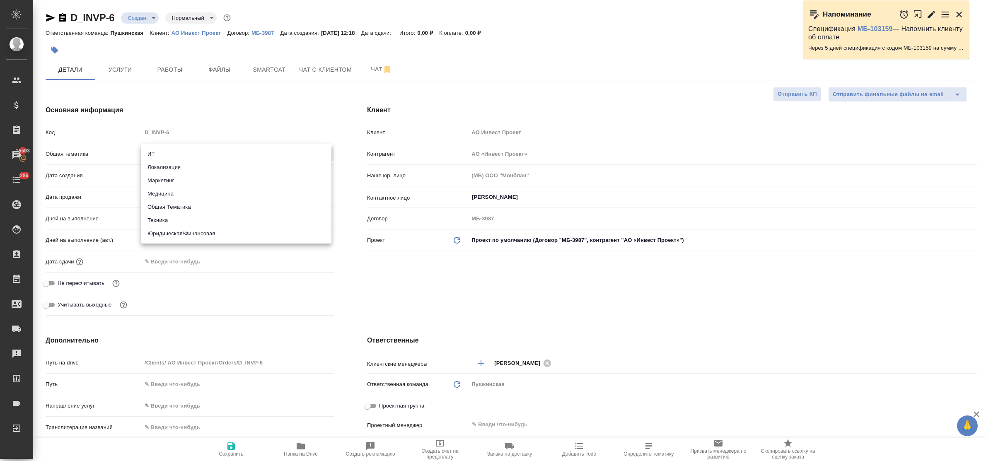
type input "yr-fn"
type textarea "x"
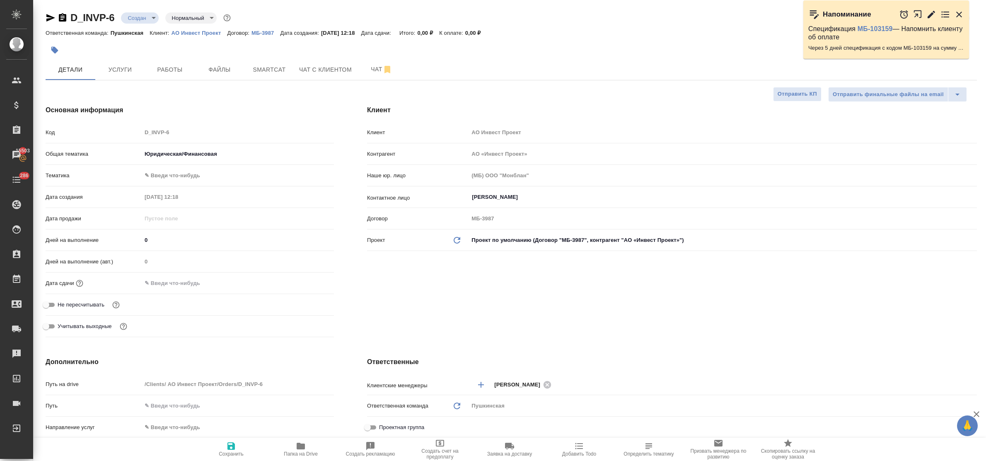
click at [192, 175] on body "🙏 .cls-1 fill:#fff; AWATERA Bulakhova Elena Клиенты Спецификации Заказы 15503 Ч…" at bounding box center [493, 230] width 986 height 461
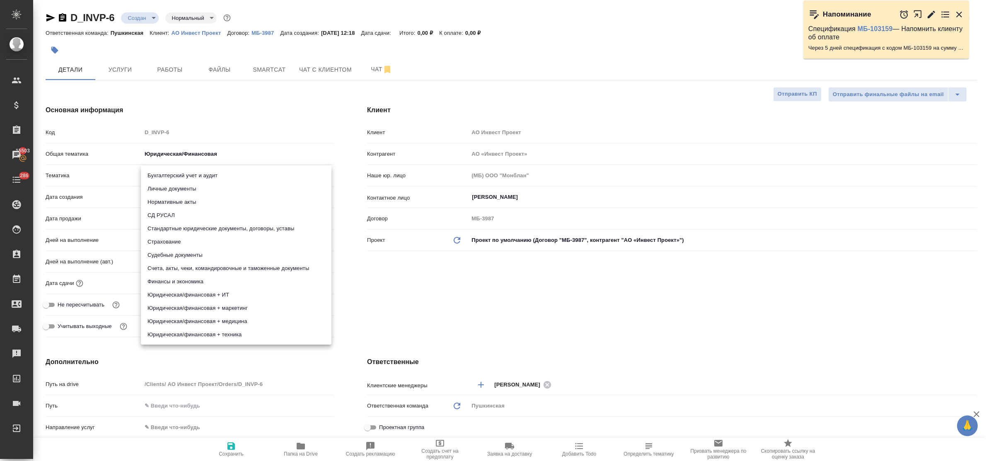
drag, startPoint x: 209, startPoint y: 226, endPoint x: 216, endPoint y: 226, distance: 7.0
click at [210, 226] on li "Стандартные юридические документы, договоры, уставы" at bounding box center [236, 228] width 191 height 13
type textarea "x"
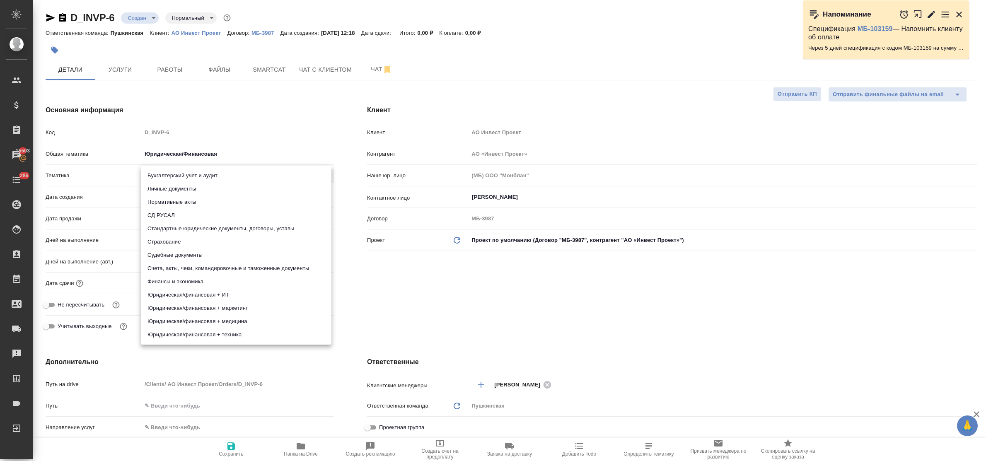
type input "5f647205b73bc97568ca66bf"
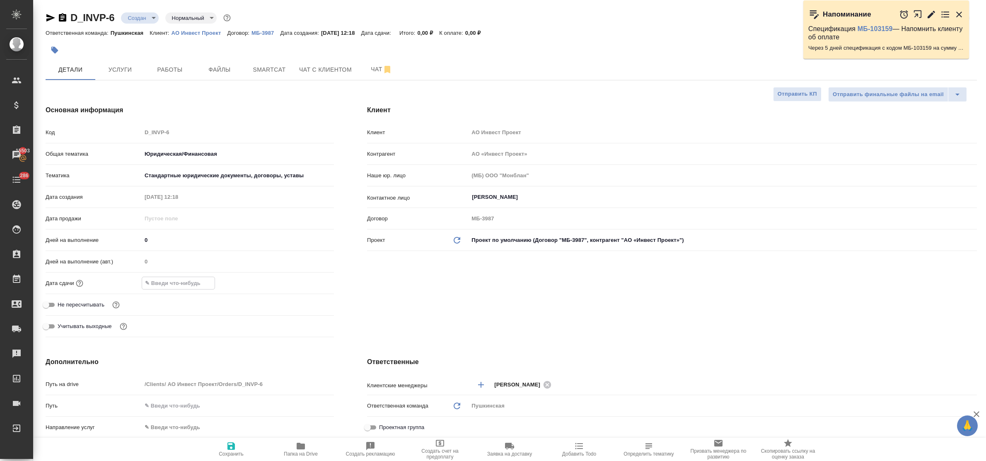
click at [208, 283] on input "text" at bounding box center [178, 283] width 72 height 12
click at [312, 280] on icon "button" at bounding box center [310, 283] width 10 height 10
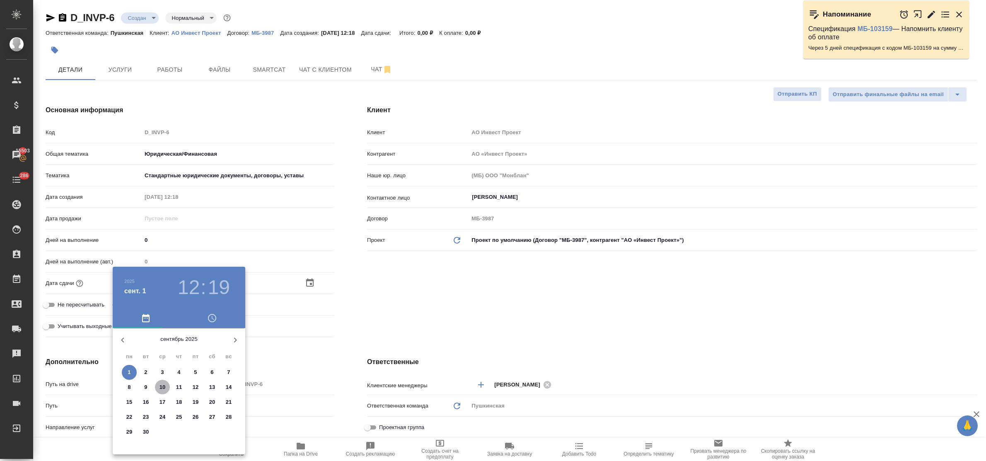
click at [159, 388] on span "10" at bounding box center [162, 387] width 15 height 8
type input "10.09.2025 12:19"
type textarea "x"
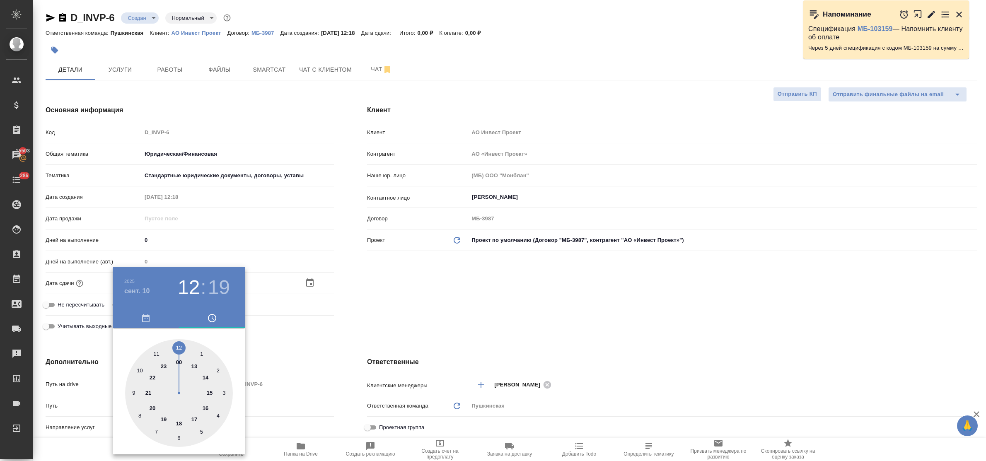
click at [206, 409] on div at bounding box center [179, 393] width 108 height 108
type input "10.09.2025 16:19"
type textarea "x"
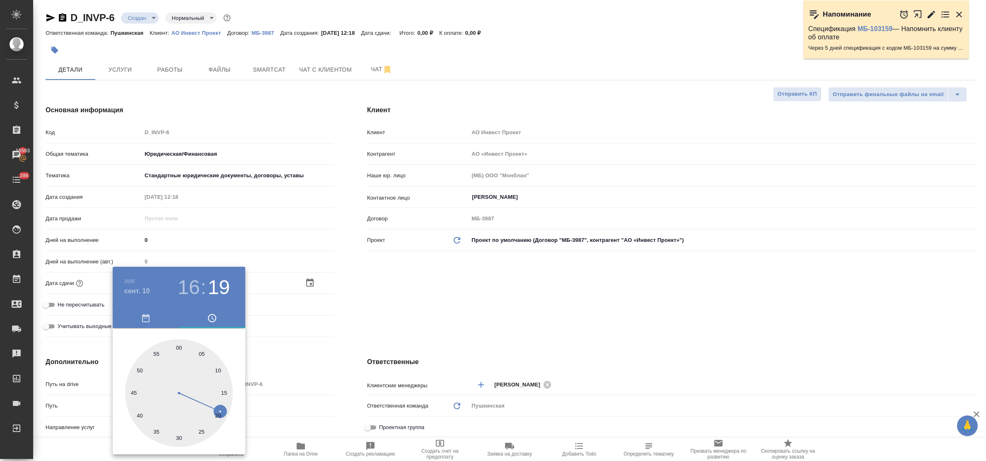
drag, startPoint x: 179, startPoint y: 346, endPoint x: 336, endPoint y: 337, distance: 157.3
click at [179, 346] on div at bounding box center [179, 393] width 108 height 108
type input "[DATE] 16:00"
type textarea "x"
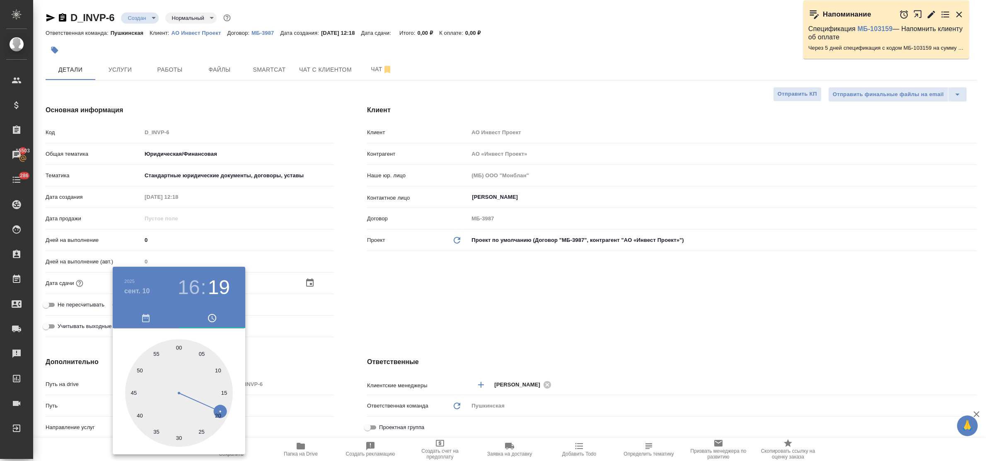
type textarea "x"
click at [380, 320] on div at bounding box center [493, 230] width 986 height 461
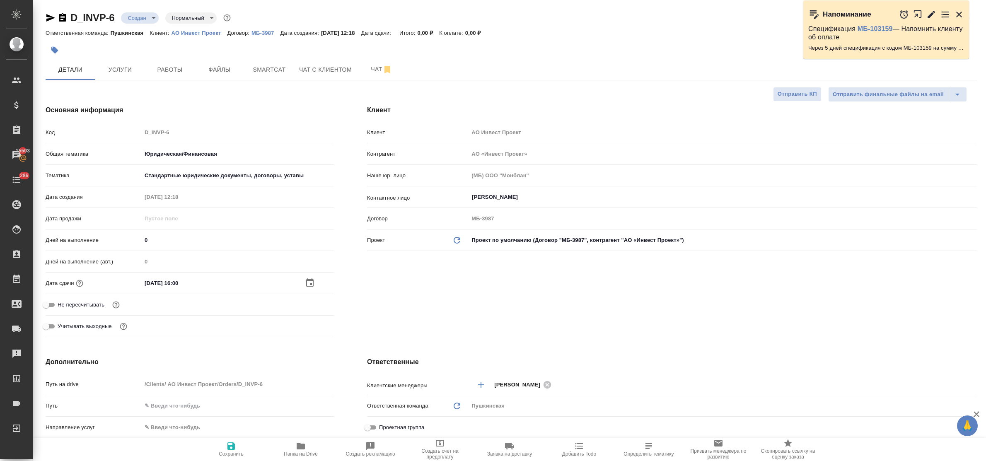
click at [226, 444] on icon "button" at bounding box center [231, 446] width 10 height 10
type textarea "x"
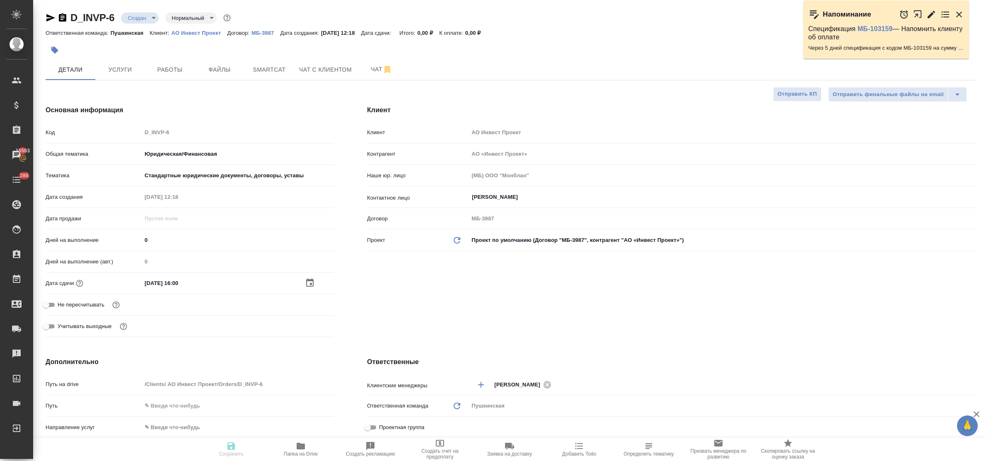
type textarea "x"
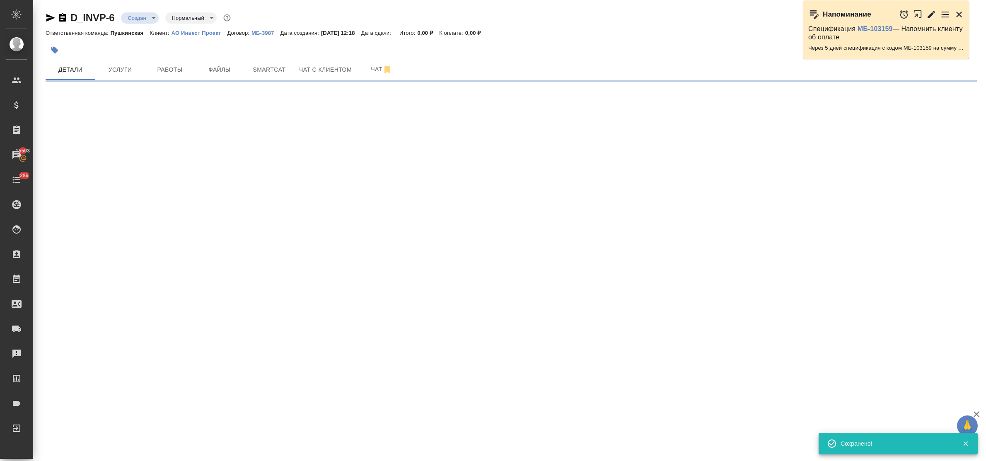
select select "RU"
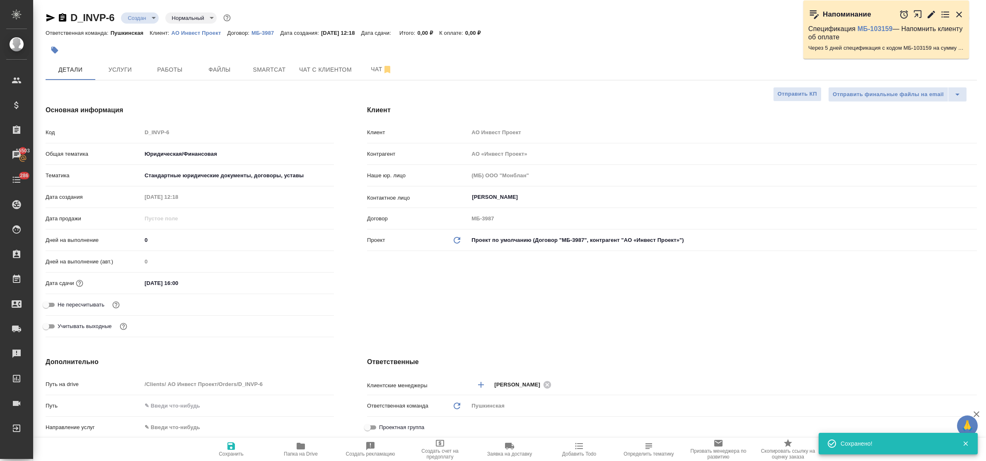
type textarea "x"
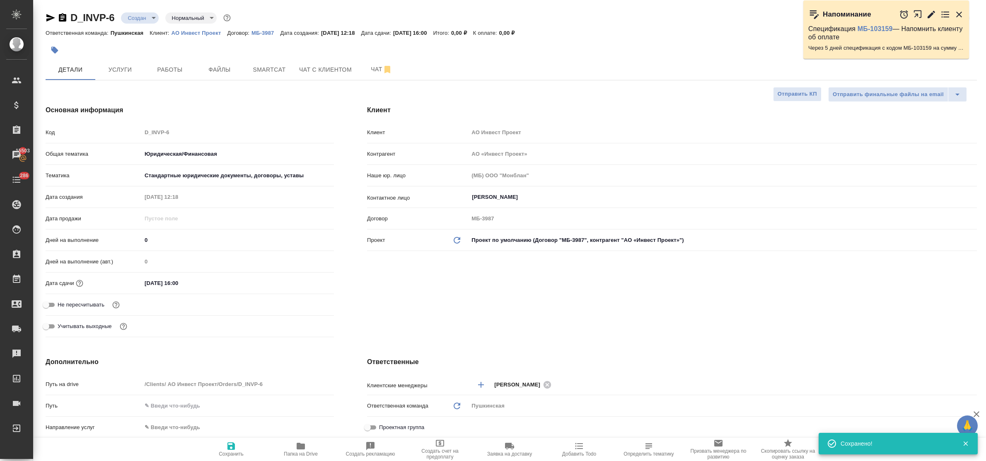
type textarea "x"
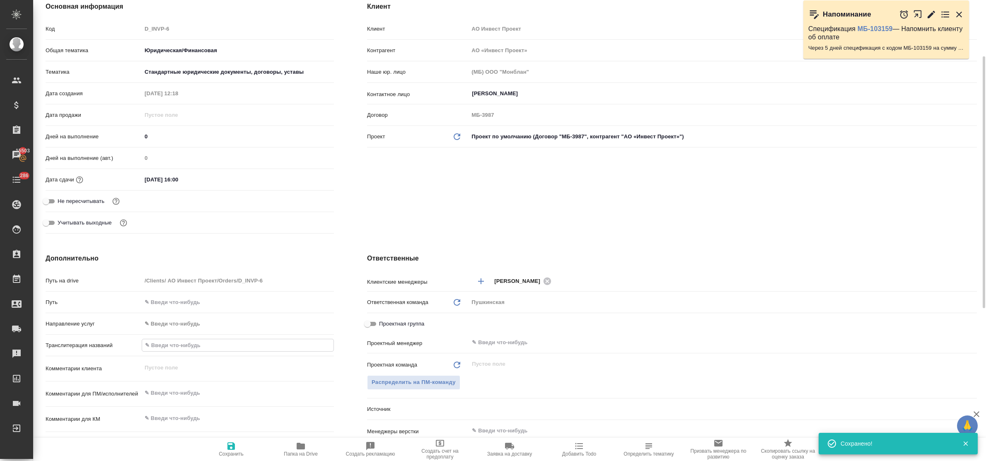
click at [176, 344] on input "text" at bounding box center [237, 345] width 191 height 12
click at [174, 387] on textarea at bounding box center [238, 393] width 192 height 14
type textarea "x"
click at [171, 389] on textarea at bounding box center [237, 394] width 191 height 14
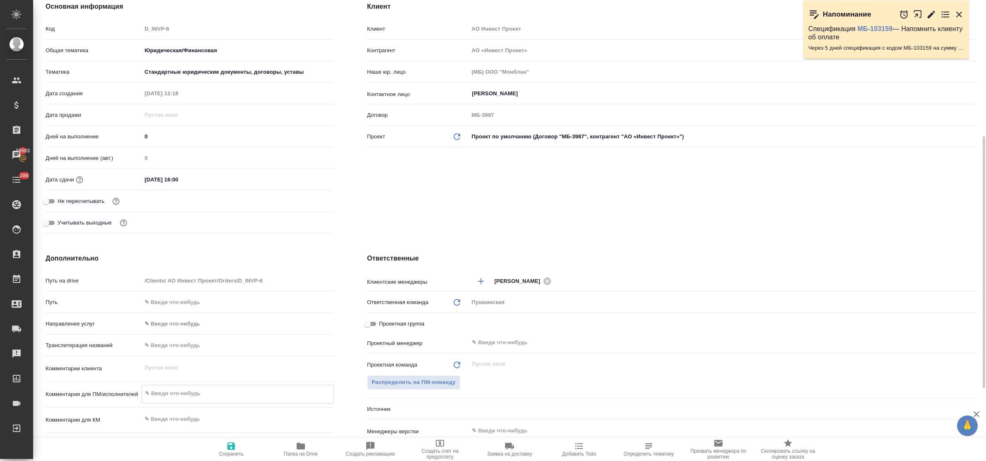
scroll to position [155, 0]
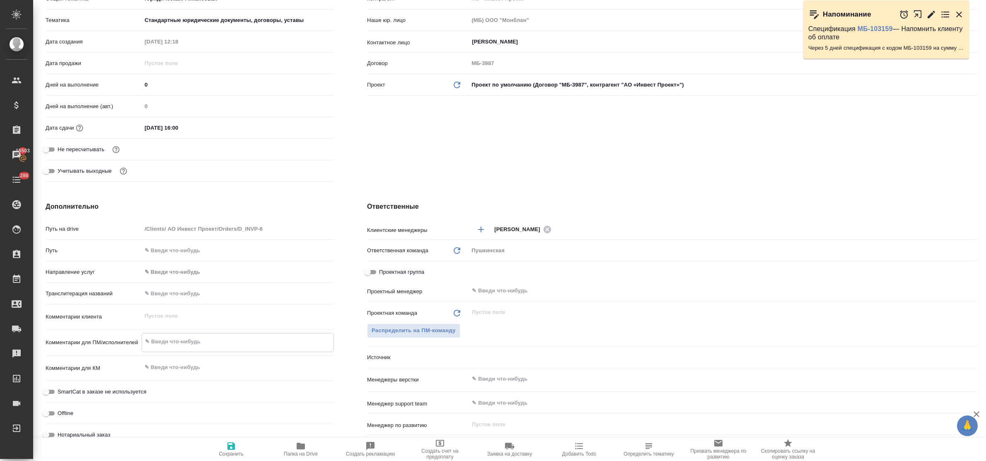
type textarea "x"
type textarea "с"
type textarea "x"
type textarea "см"
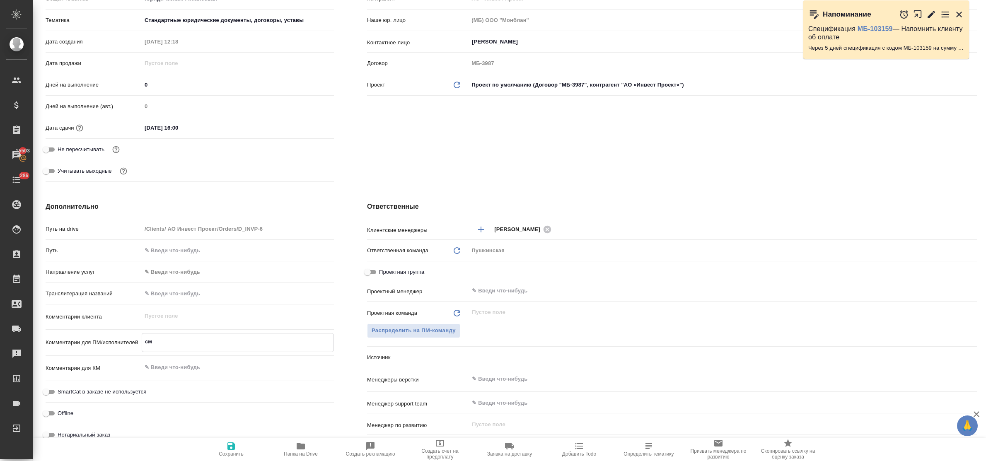
type textarea "x"
type textarea "см."
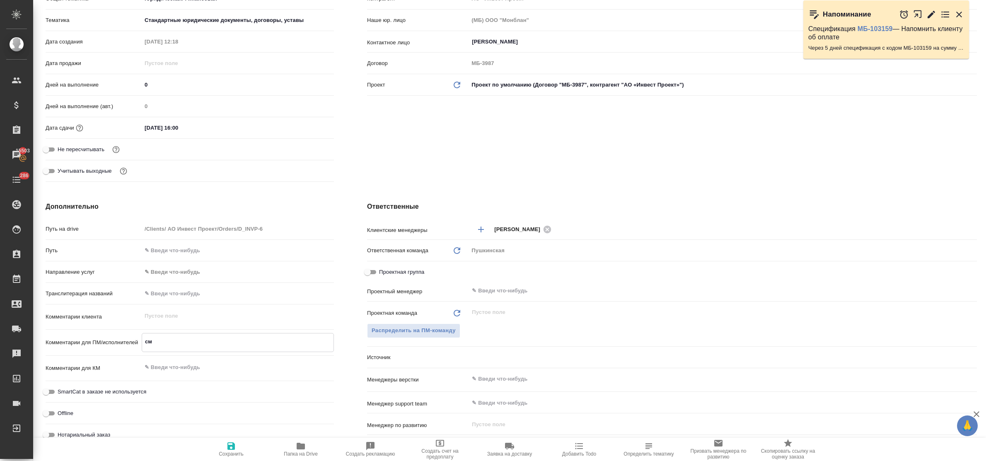
type textarea "x"
type textarea "см."
type textarea "x"
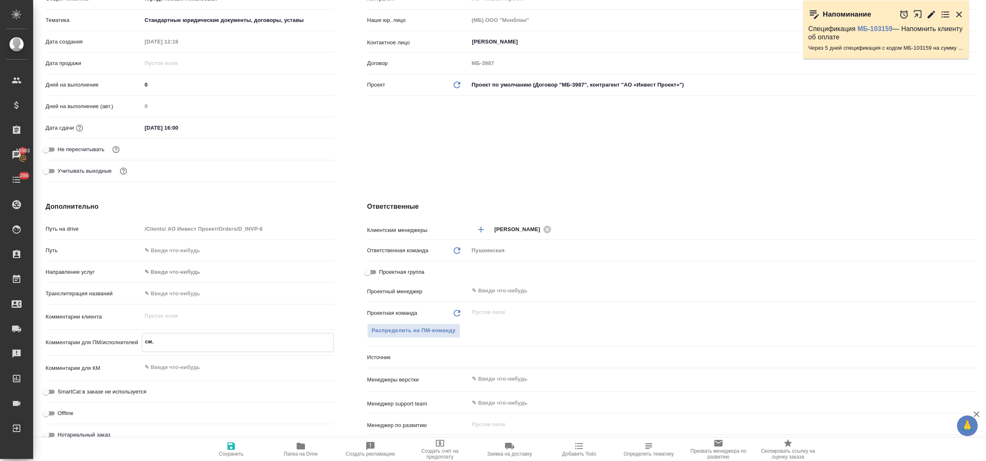
type textarea "x"
type textarea "см. п"
type textarea "x"
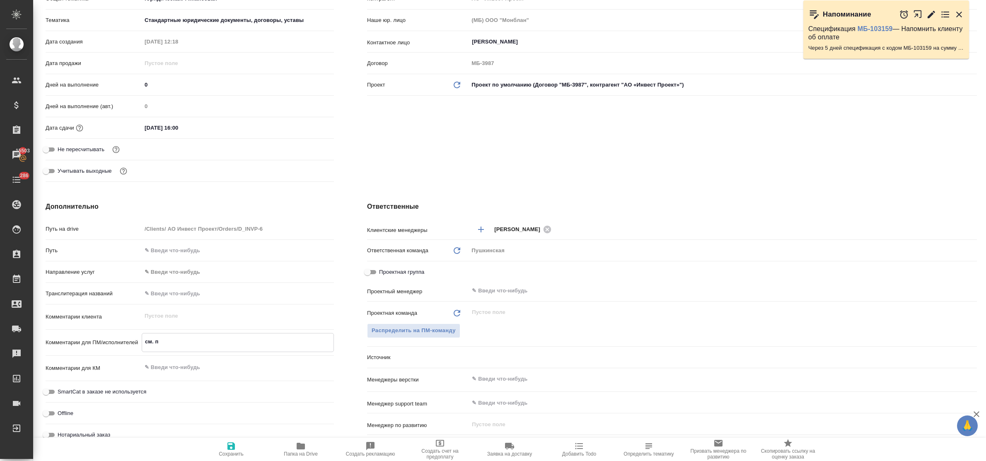
type textarea "x"
type textarea "см. па"
type textarea "x"
type textarea "см. пап"
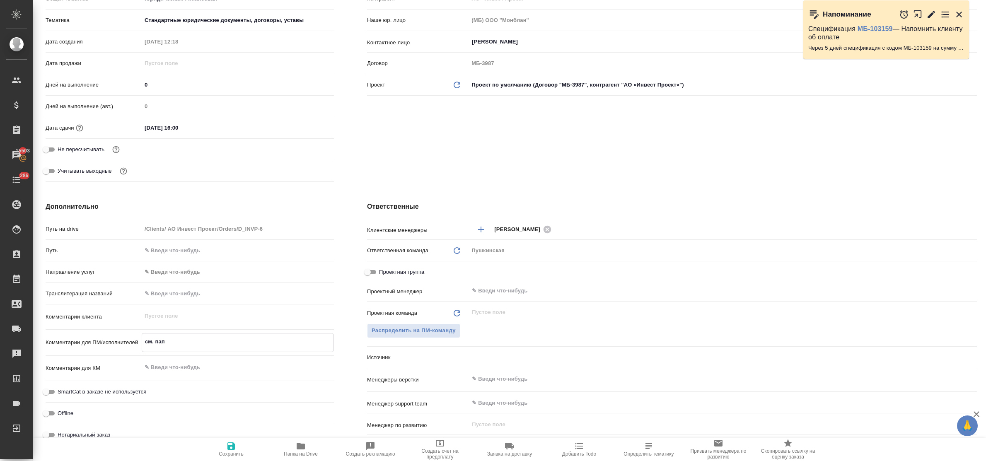
type textarea "x"
type textarea "см. папк"
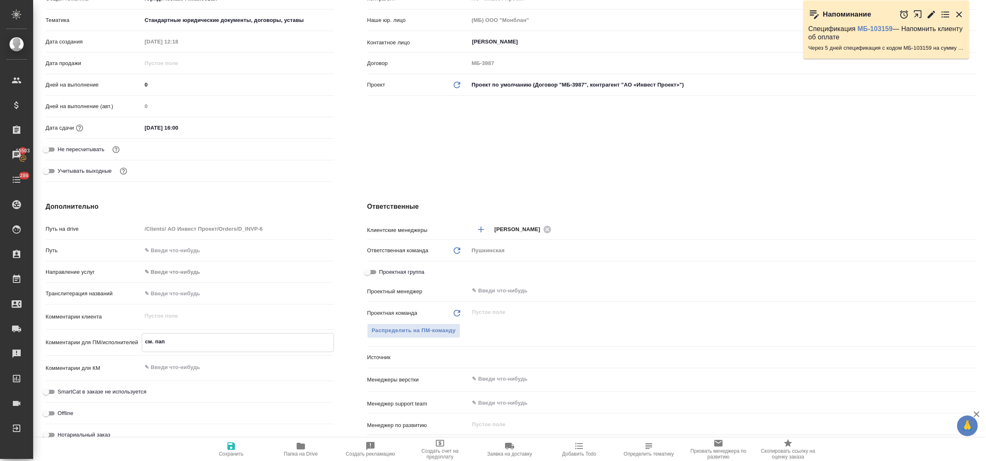
type textarea "x"
type textarea "см. папку"
type textarea "x"
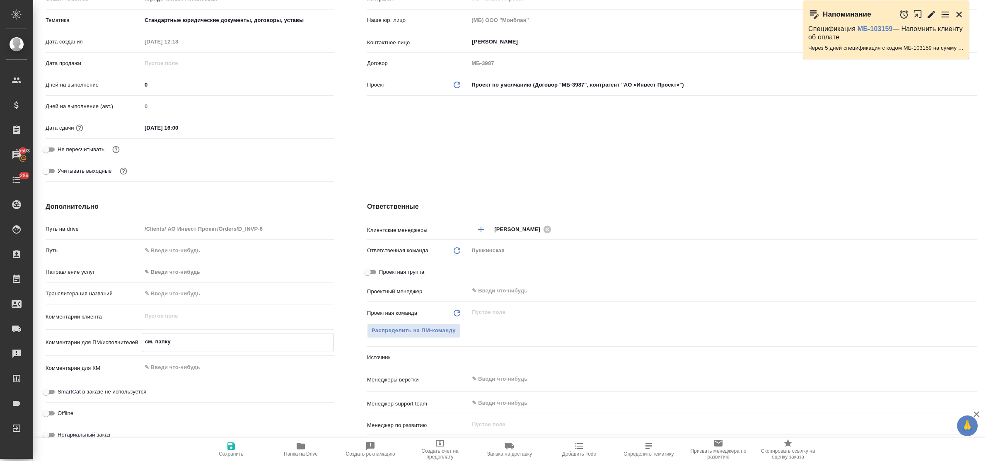
type textarea "x"
type textarea "см. папку"
type textarea "x"
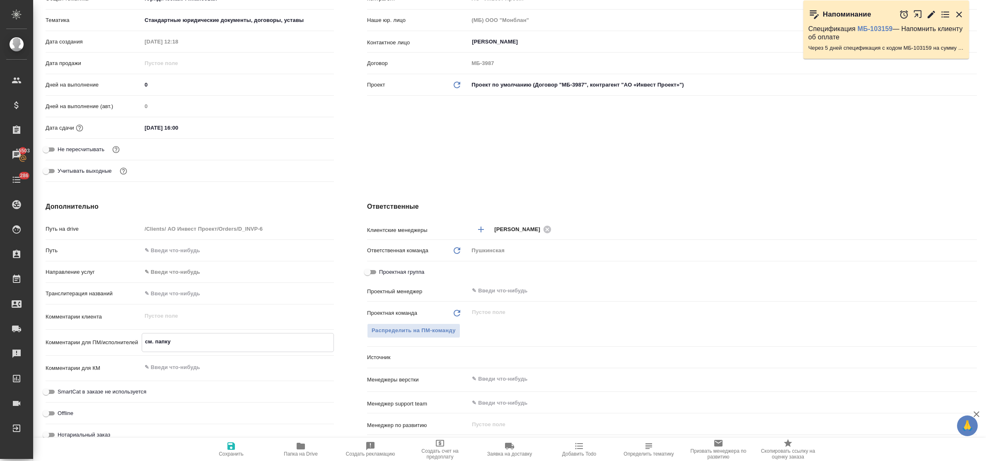
type textarea "x"
type textarea "см. папку r"
type textarea "x"
type textarea "см. папку re"
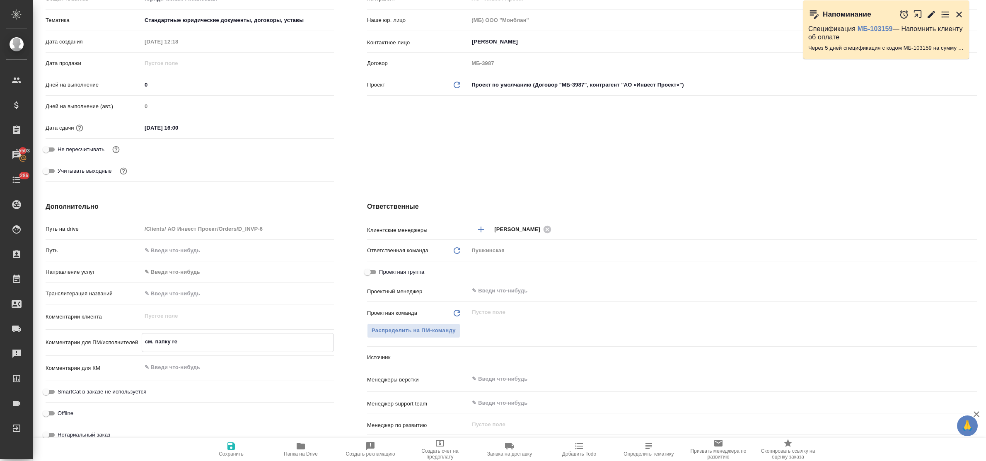
type textarea "x"
type textarea "см. папку ref"
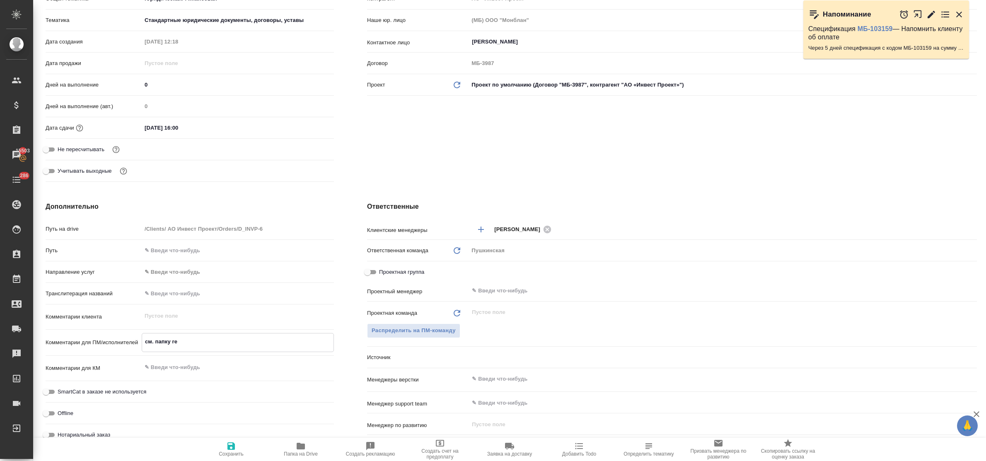
type textarea "x"
type textarea "см. папку refe"
type textarea "x"
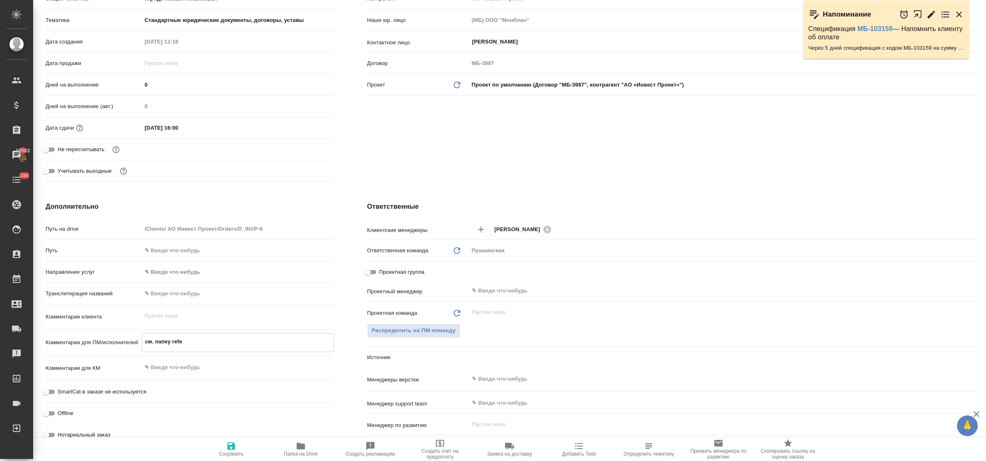
type textarea "x"
type textarea "см. папку refer"
type textarea "x"
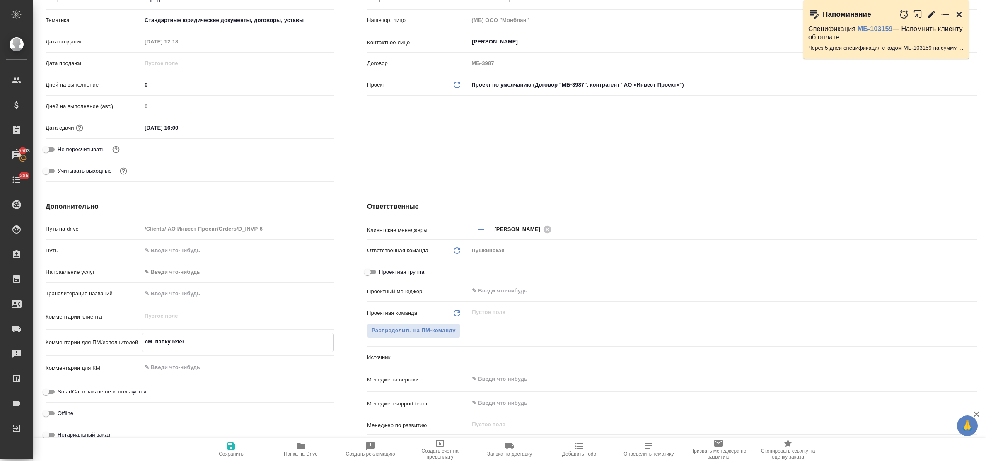
type textarea "см. папку refere"
type textarea "x"
type textarea "см. папку referen"
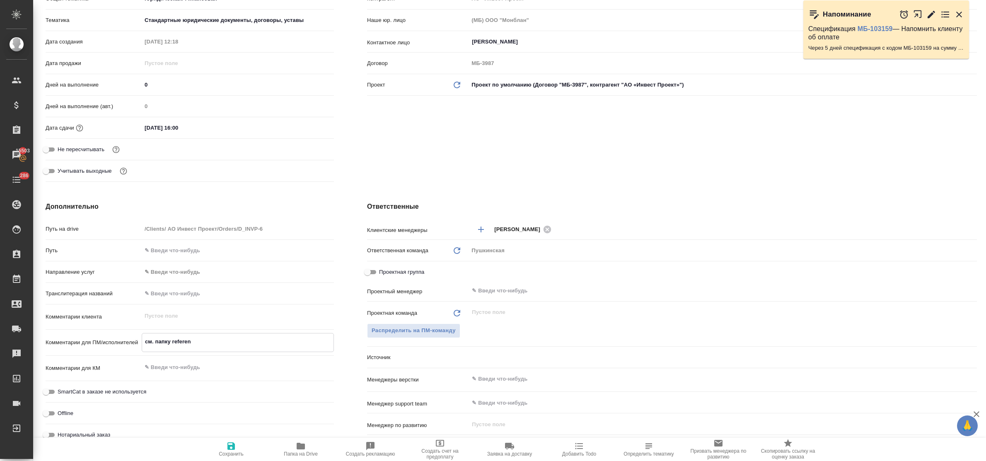
type textarea "x"
type textarea "см. папку referenc"
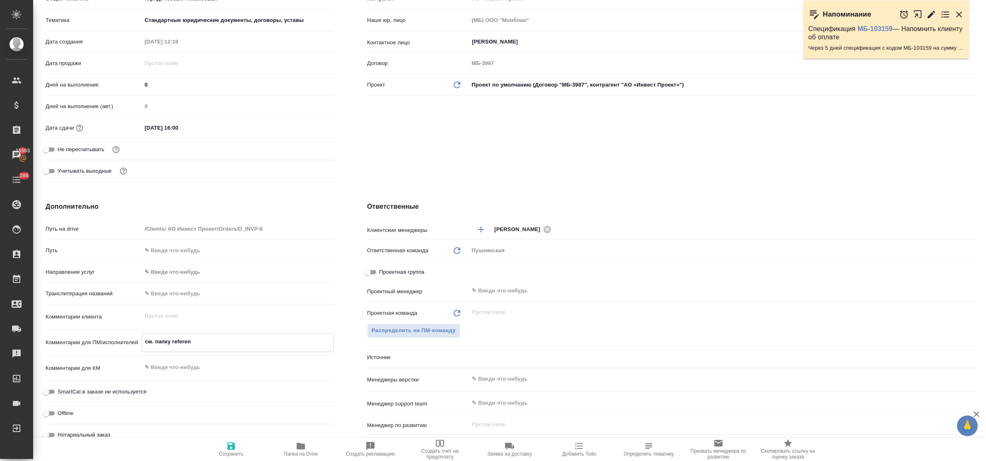
type textarea "x"
type textarea "см. папку reference"
type textarea "x"
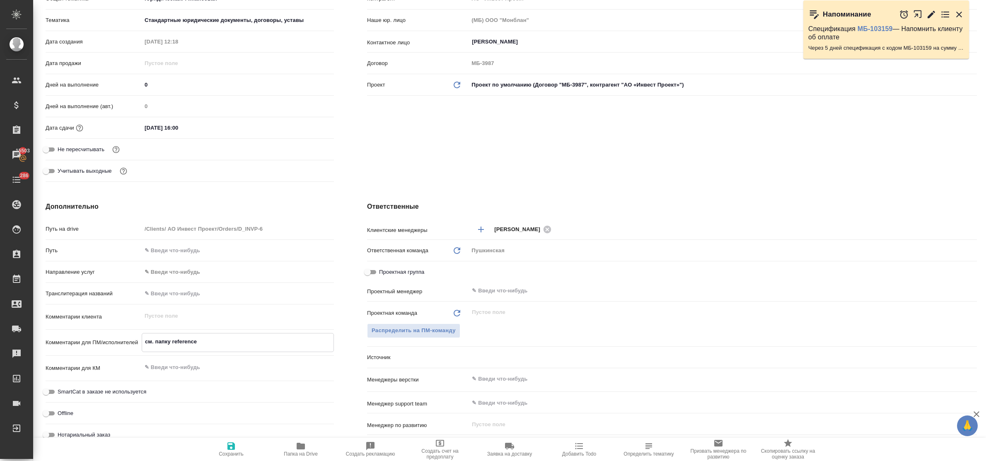
type textarea "x"
type textarea "см. папку reference"
type textarea "x"
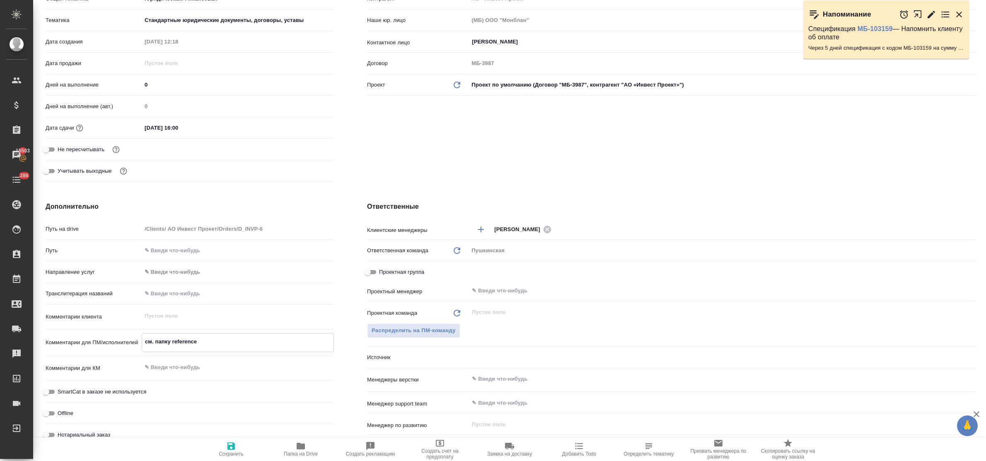
type textarea "x"
type textarea "см. папку reference -"
type textarea "x"
type textarea "см. папку reference -"
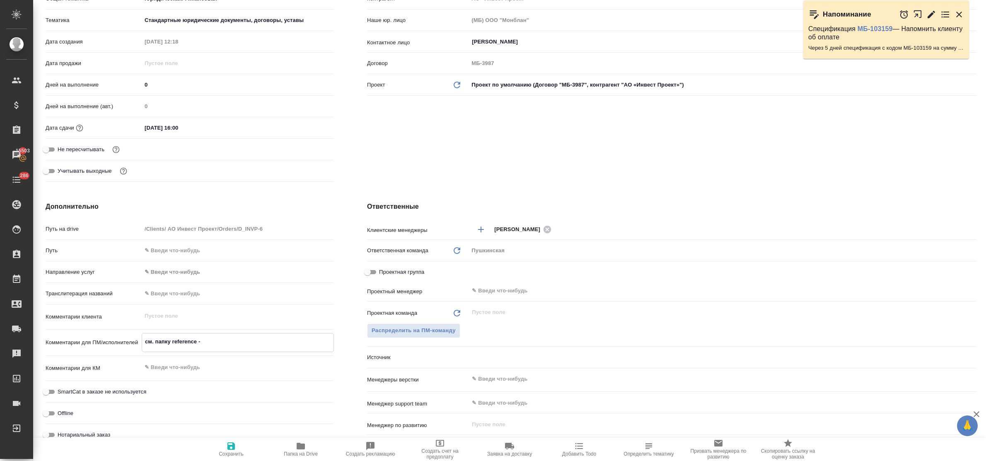
type textarea "x"
type textarea "см. папку reference - п"
type textarea "x"
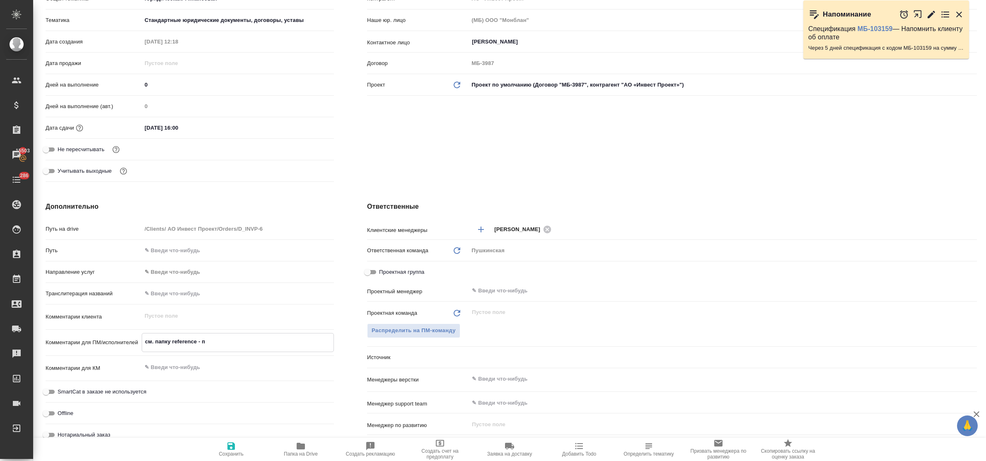
type textarea "x"
type textarea "см. папку reference - па"
type textarea "x"
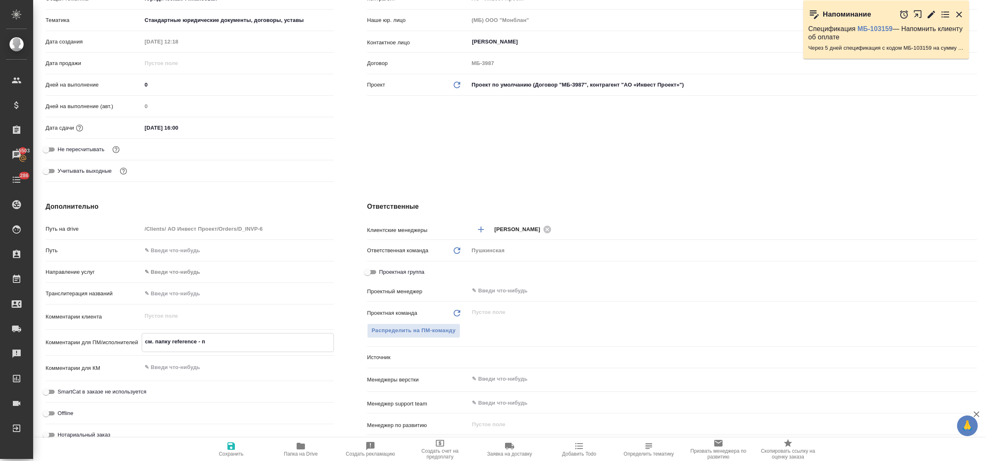
type textarea "x"
type textarea "см. папку reference - пас"
type textarea "x"
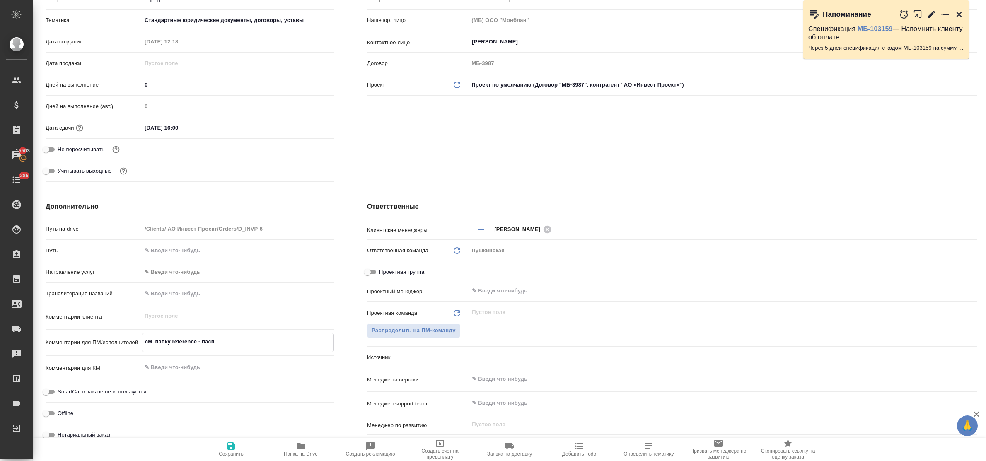
type textarea "см. папку reference - паспо"
type textarea "x"
type textarea "см. папку reference - паспор"
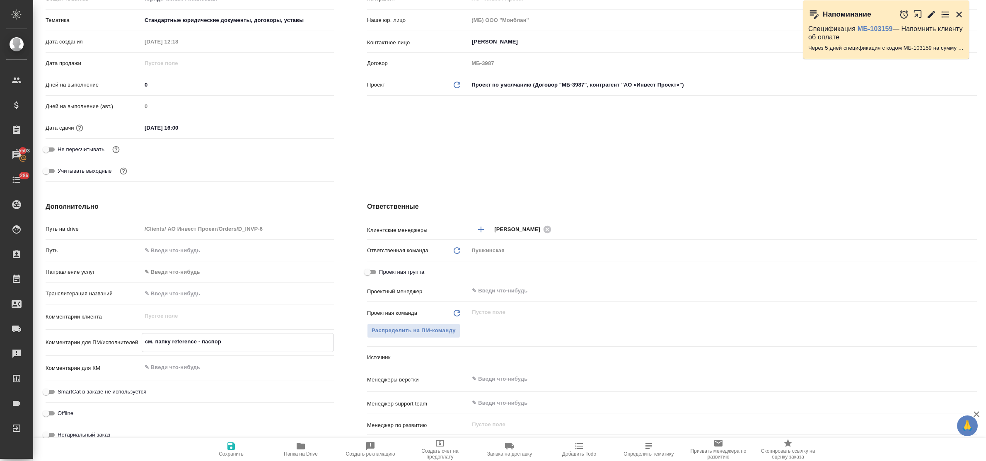
type textarea "x"
type textarea "см. папку reference - паспорт"
type textarea "x"
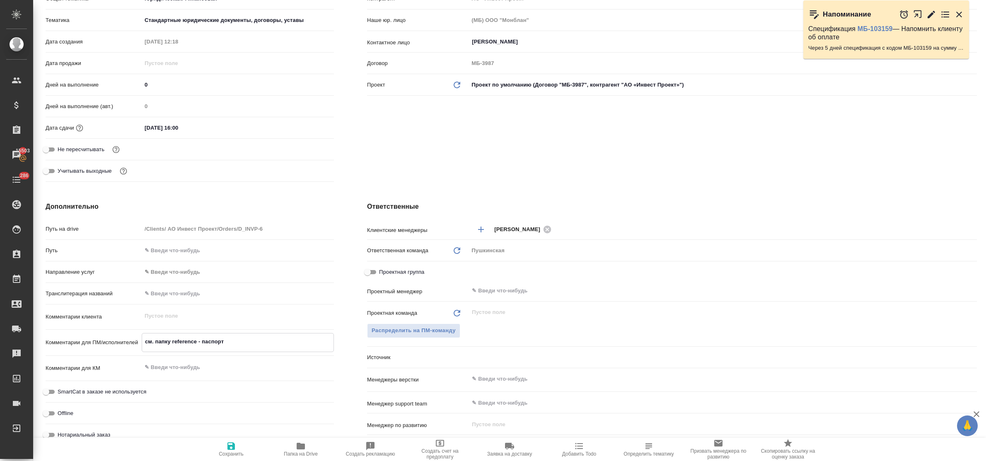
type textarea "x"
type textarea "см. папку reference - паспорта"
type textarea "x"
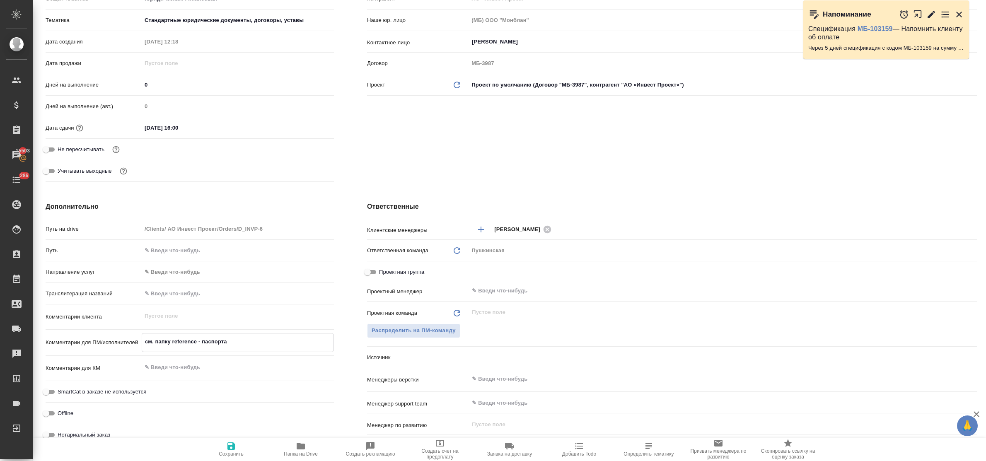
type textarea "x"
type textarea "см. папку reference - паспорта"
type textarea "x"
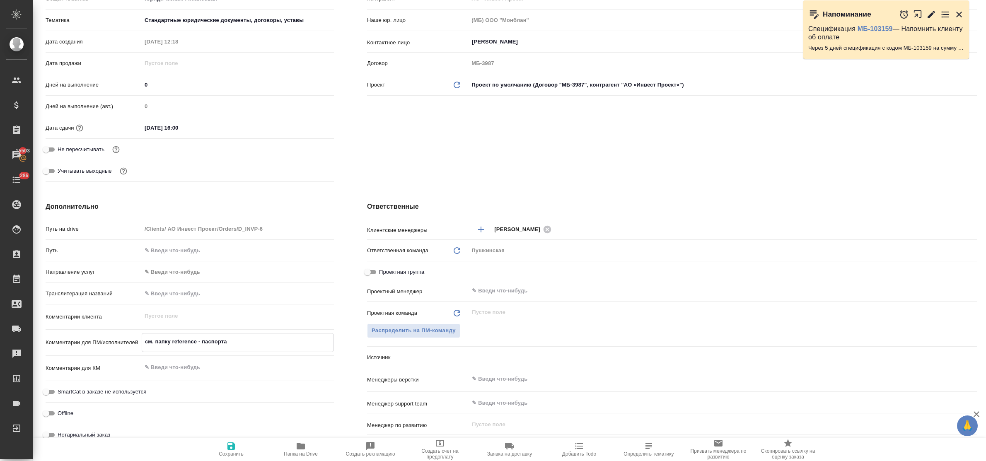
type textarea "см. папку reference - паспорта д"
type textarea "x"
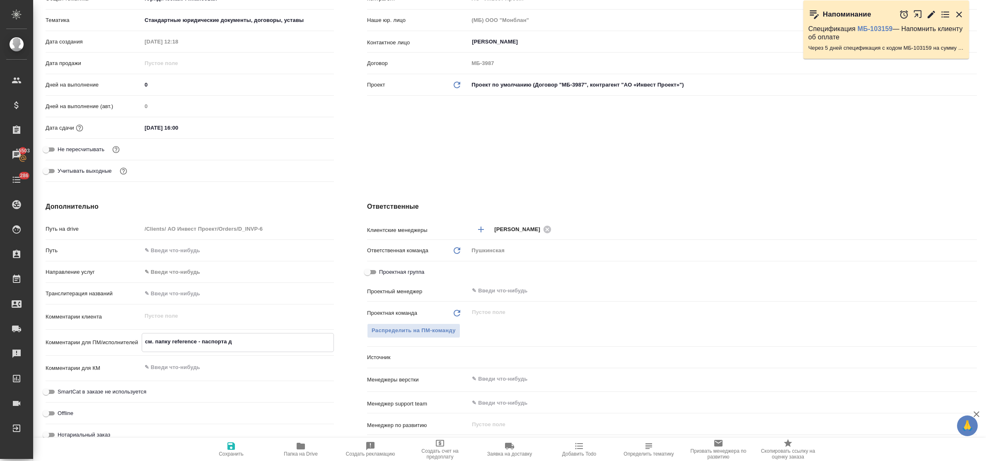
type textarea "см. папку reference - паспорта дл"
type textarea "x"
type textarea "см. папку reference - паспорта для"
type textarea "x"
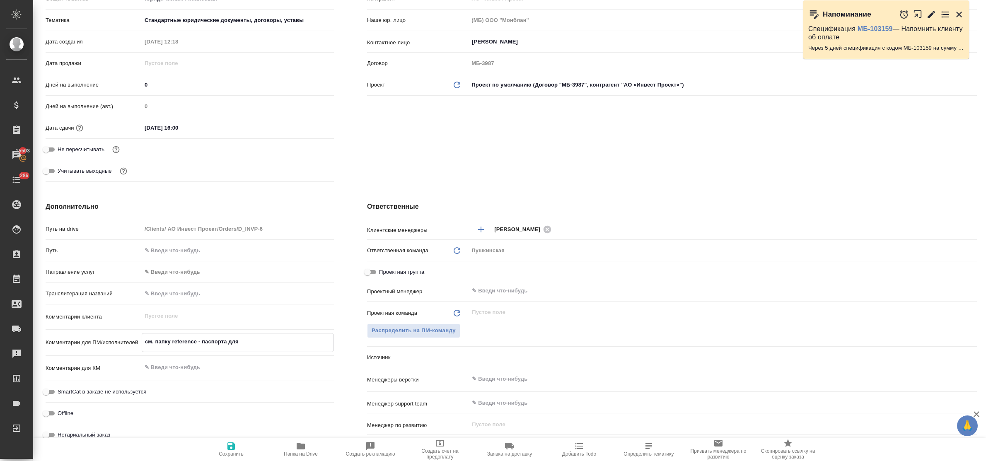
type textarea "x"
type textarea "см. папку reference - паспорта для"
type textarea "x"
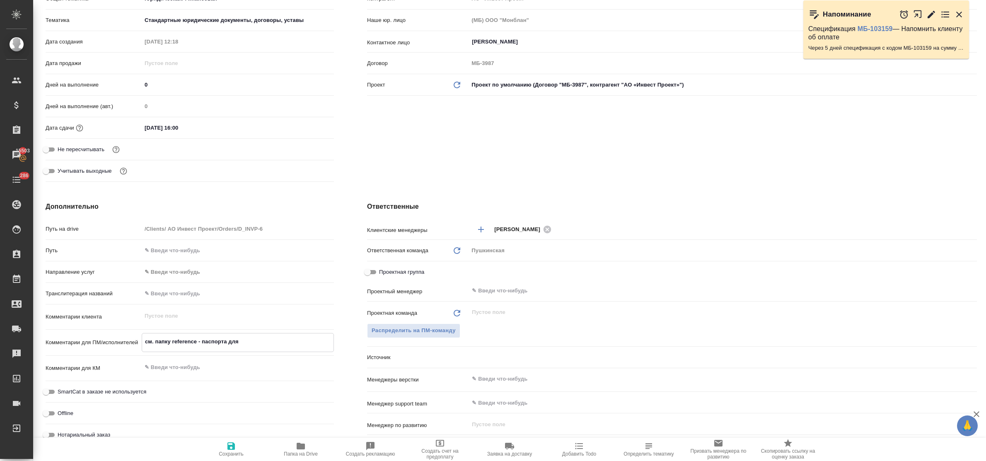
type textarea "x"
type textarea "см. папку reference - паспорта для н"
type textarea "x"
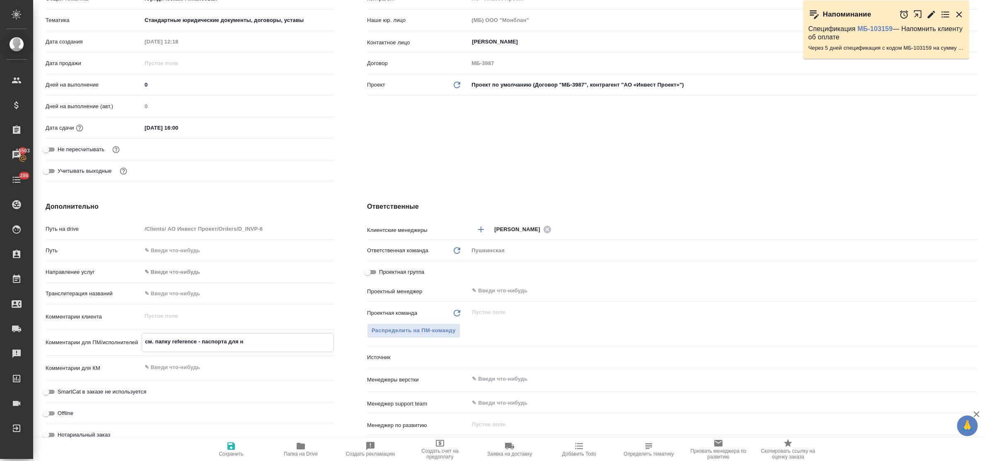
type textarea "см. папку reference - паспорта для на"
type textarea "x"
type textarea "см. папку reference - паспорта для нап"
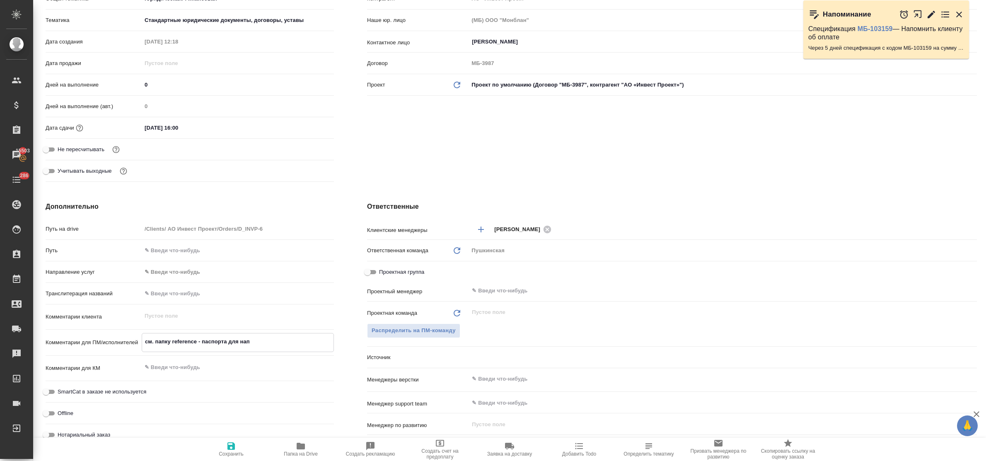
type textarea "x"
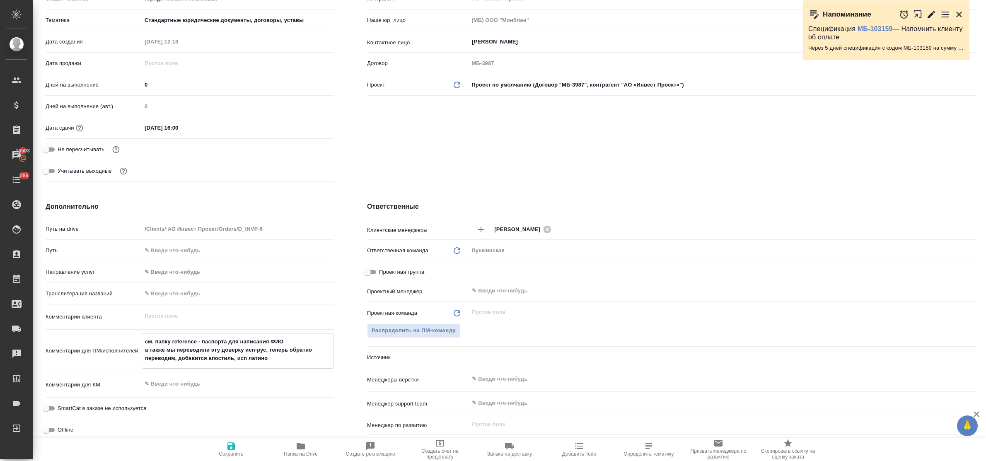
click at [227, 450] on icon "button" at bounding box center [231, 446] width 10 height 10
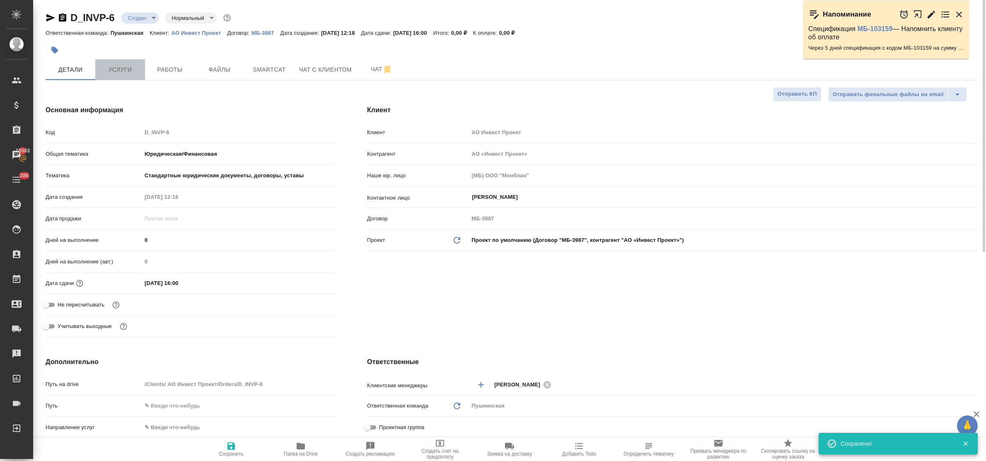
click at [123, 72] on span "Услуги" at bounding box center [120, 70] width 40 height 10
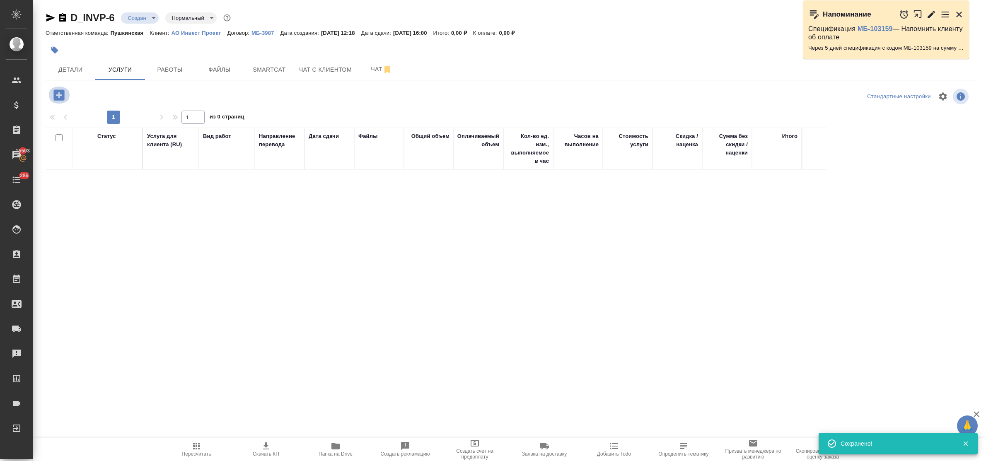
click at [58, 98] on icon "button" at bounding box center [58, 94] width 11 height 11
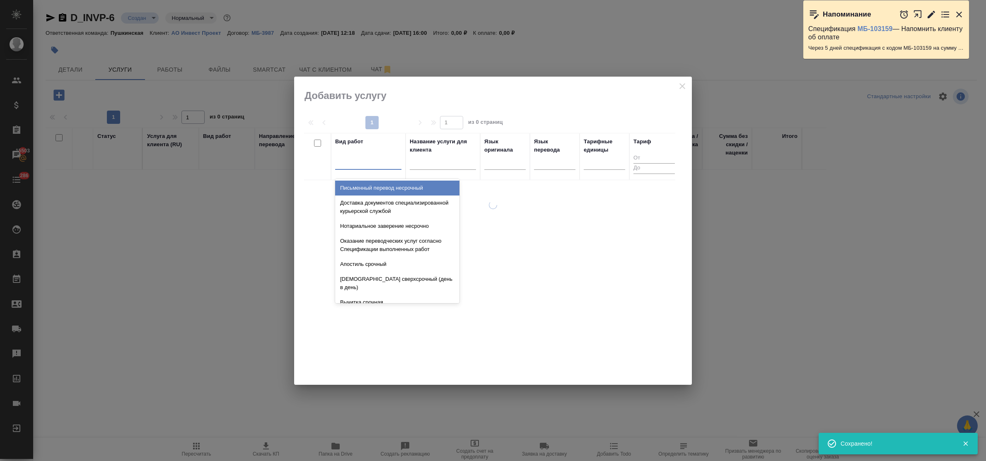
click at [381, 167] on div at bounding box center [368, 161] width 66 height 12
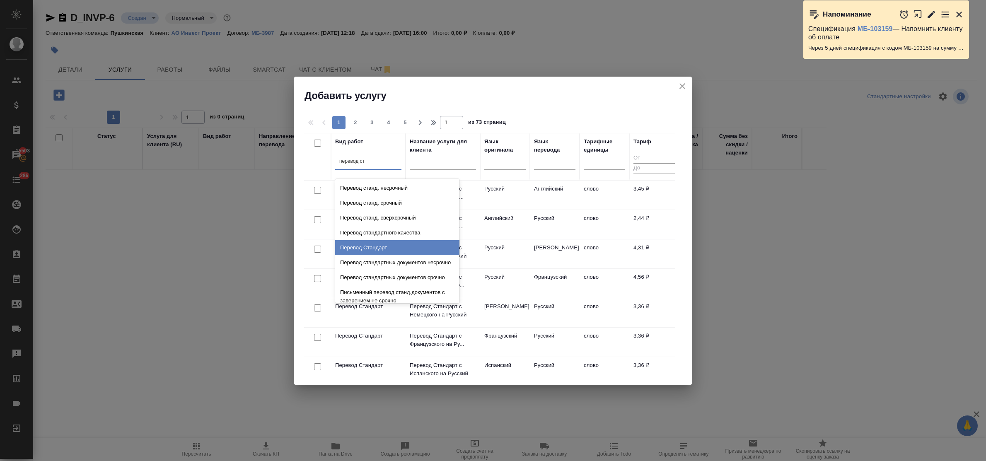
click at [402, 242] on div "Перевод Стандарт" at bounding box center [397, 247] width 124 height 15
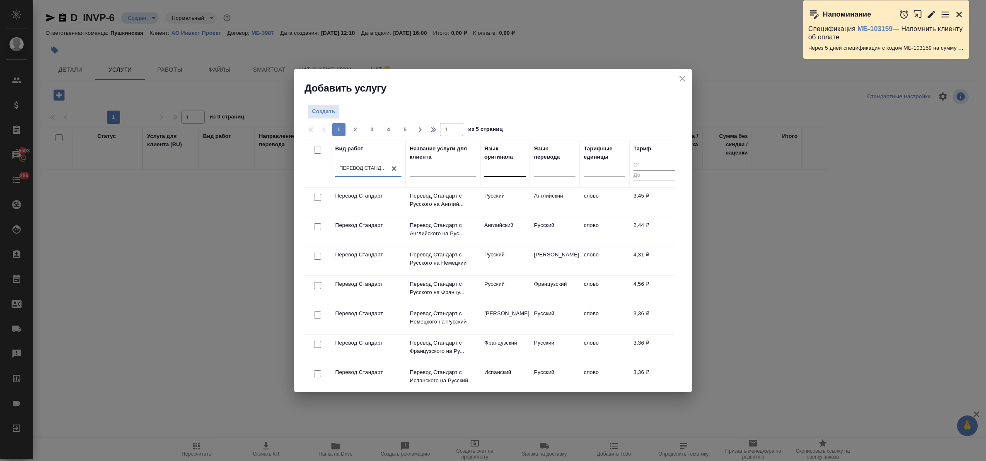
click at [493, 174] on div at bounding box center [504, 168] width 41 height 12
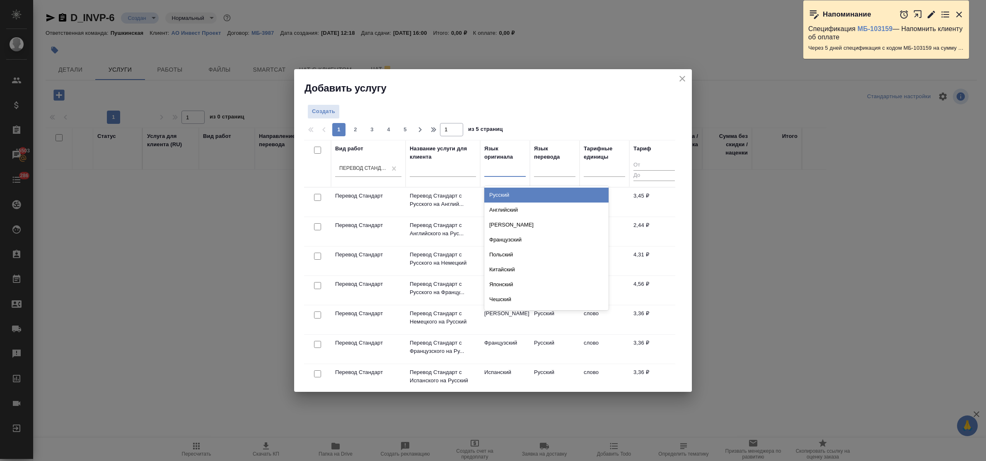
click at [509, 196] on div "Русский" at bounding box center [546, 195] width 124 height 15
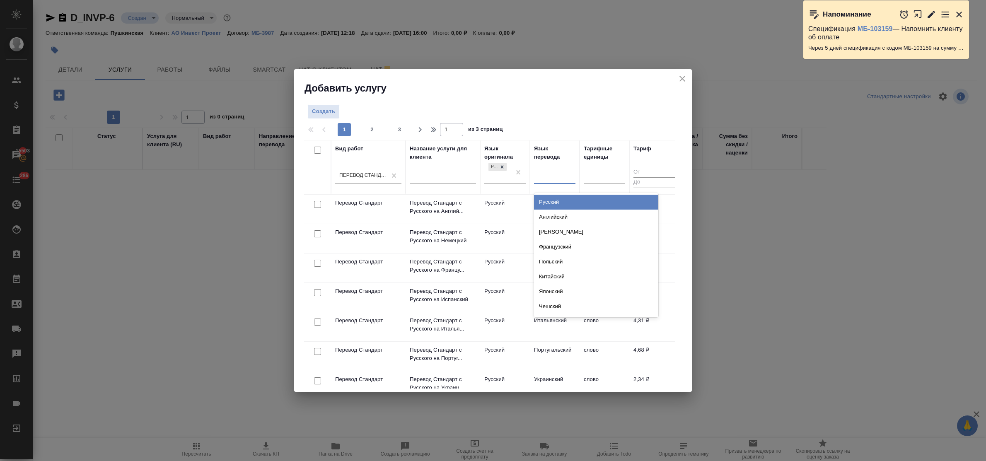
click at [549, 177] on div at bounding box center [554, 175] width 41 height 12
click at [556, 199] on div "Испанский" at bounding box center [596, 202] width 124 height 15
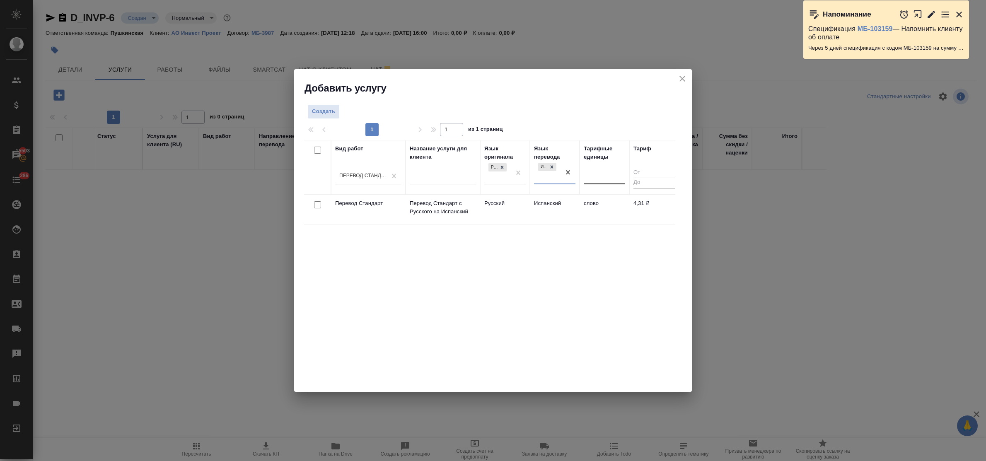
click at [597, 179] on div at bounding box center [604, 176] width 41 height 12
click at [601, 202] on div "слово" at bounding box center [646, 202] width 124 height 15
click at [321, 110] on span "Создать" at bounding box center [323, 112] width 23 height 10
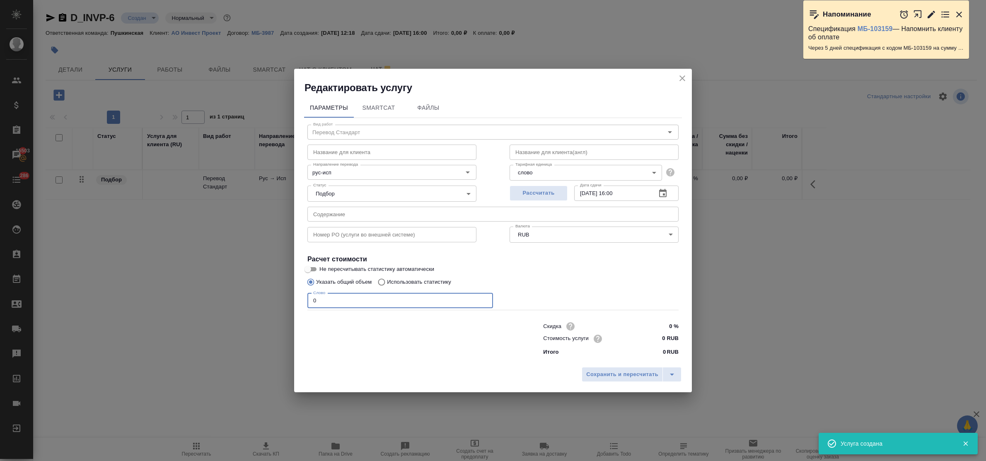
click at [307, 302] on input "0" at bounding box center [400, 300] width 186 height 15
click at [651, 341] on input "0 RUB" at bounding box center [663, 339] width 30 height 12
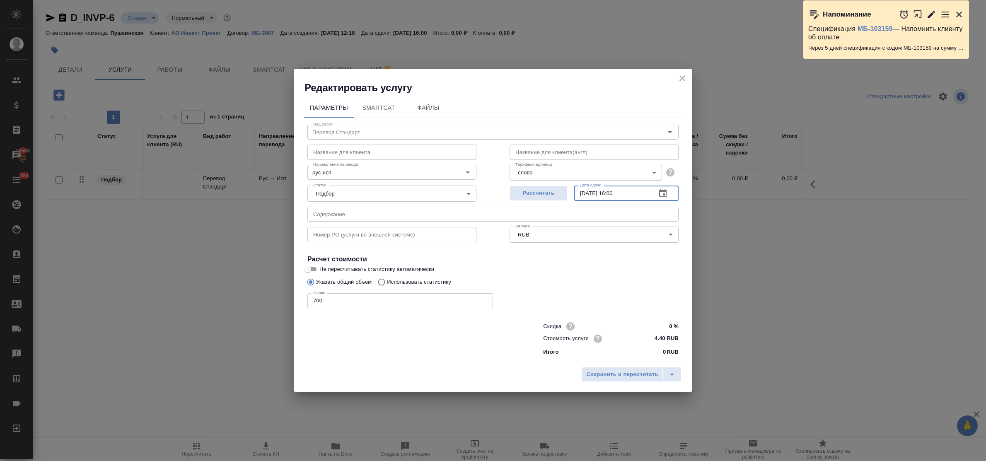
click at [618, 191] on input "[DATE] 16:00" at bounding box center [611, 193] width 75 height 15
click at [642, 374] on span "Сохранить и пересчитать" at bounding box center [622, 375] width 72 height 10
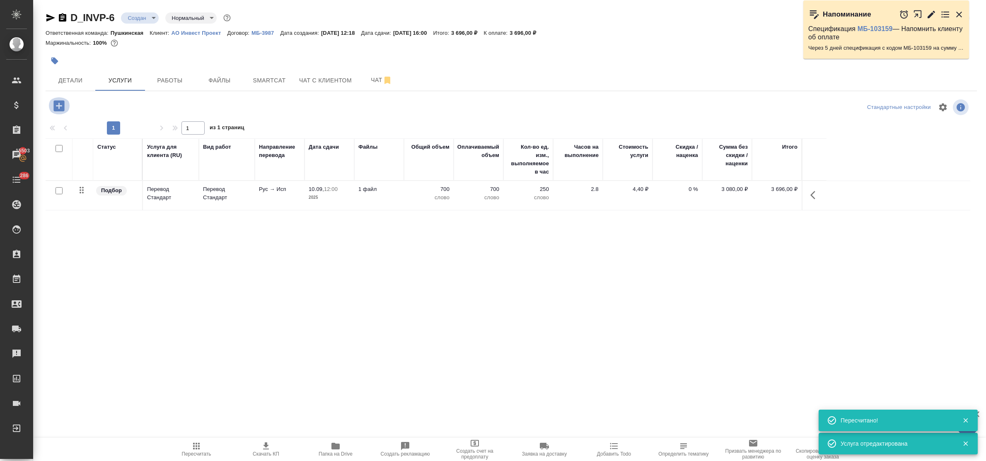
click at [57, 104] on icon "button" at bounding box center [58, 105] width 11 height 11
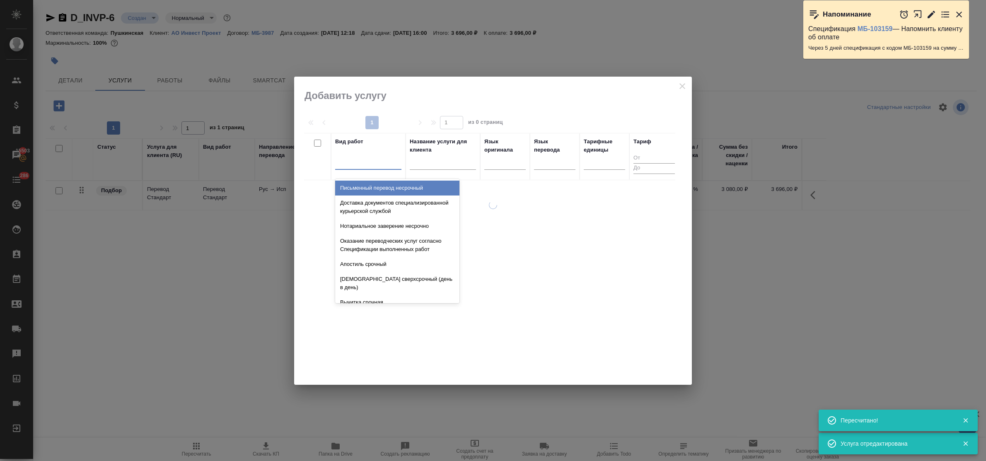
click at [357, 167] on div at bounding box center [368, 161] width 66 height 12
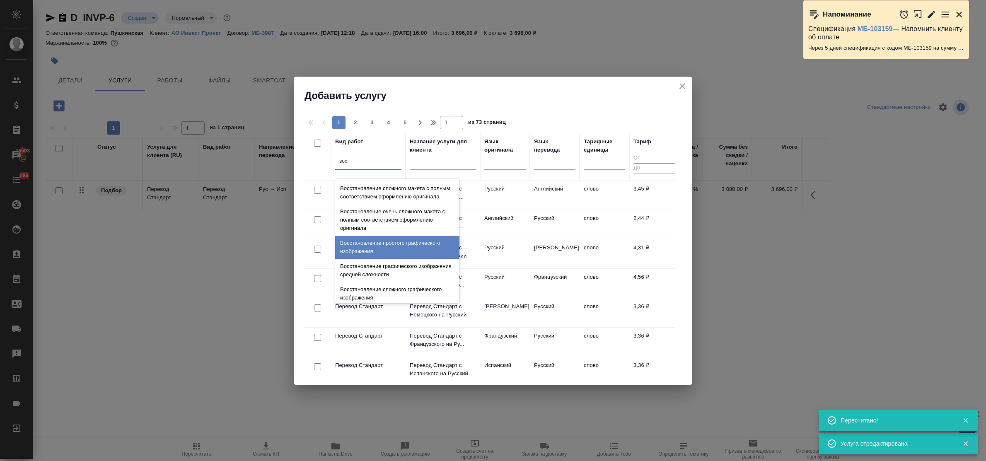
scroll to position [152, 0]
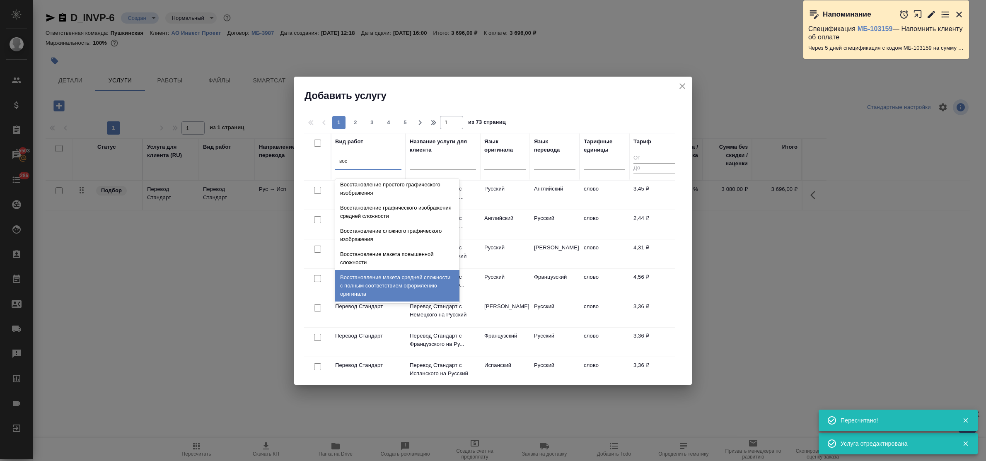
click at [394, 274] on div "Восстановление макета средней сложности с полным соответствием оформлению ориги…" at bounding box center [397, 285] width 124 height 31
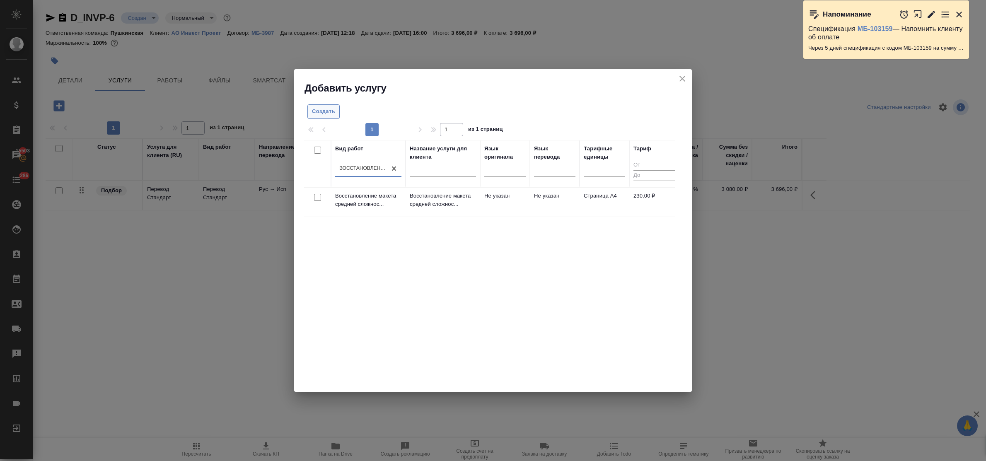
click at [328, 113] on span "Создать" at bounding box center [323, 112] width 23 height 10
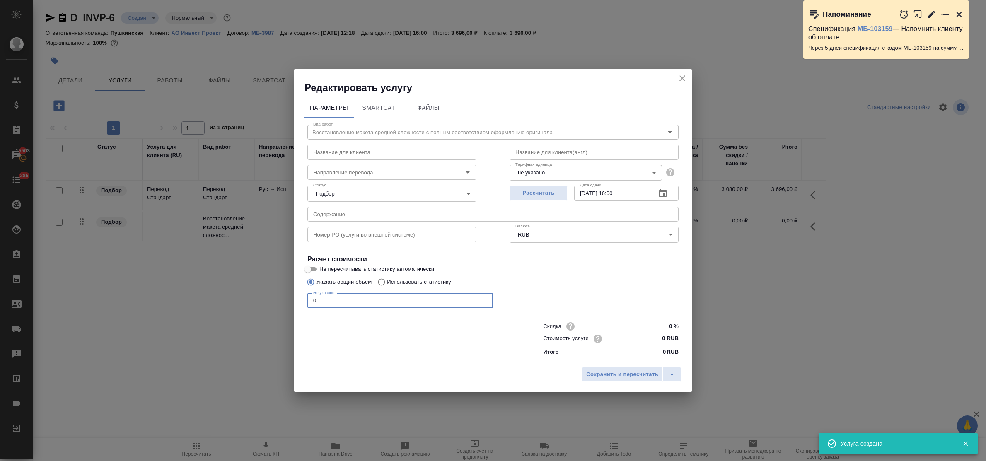
click at [288, 291] on div "Редактировать услугу Параметры SmartCat Файлы Вид работ Восстановление макета с…" at bounding box center [493, 230] width 986 height 461
click at [654, 334] on input "0 RUB" at bounding box center [662, 339] width 31 height 12
click at [618, 191] on input "[DATE] 16:00" at bounding box center [611, 193] width 75 height 15
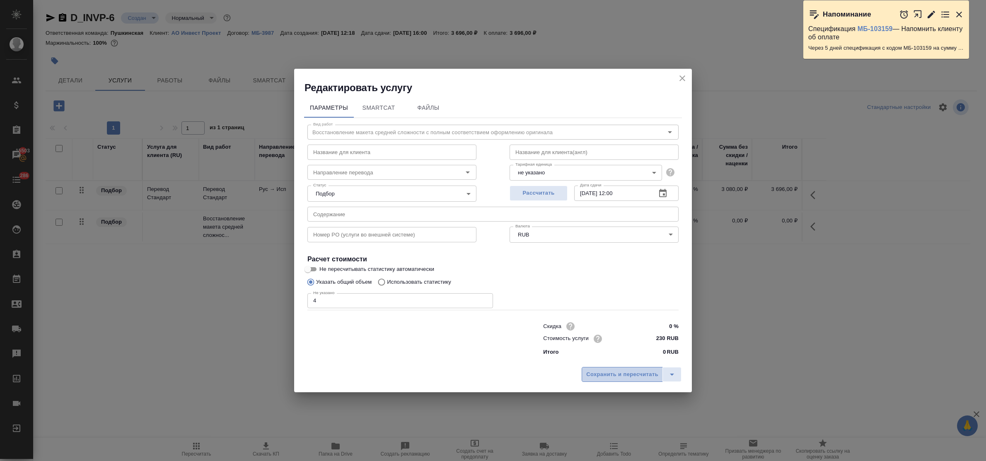
click at [636, 371] on span "Сохранить и пересчитать" at bounding box center [622, 375] width 72 height 10
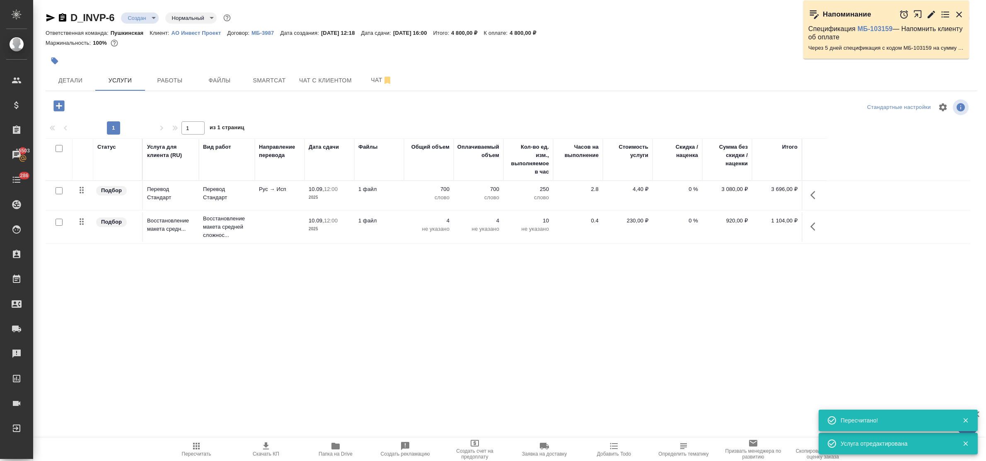
click at [57, 108] on icon "button" at bounding box center [58, 105] width 11 height 11
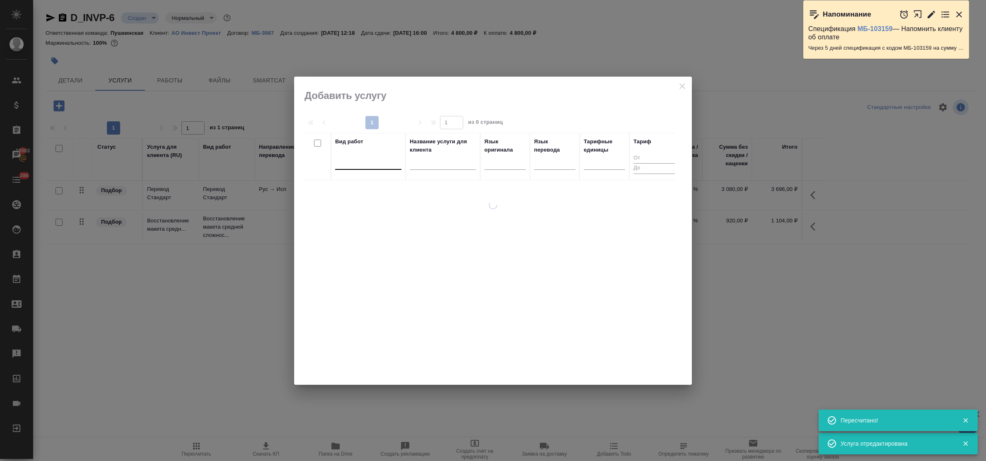
click at [351, 164] on div at bounding box center [368, 161] width 66 height 12
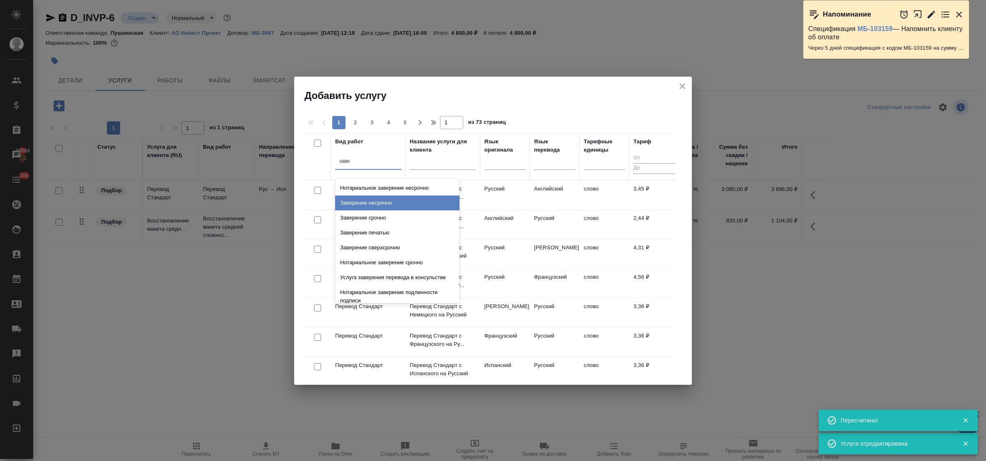
click at [365, 198] on div "Заверение несрочно" at bounding box center [397, 203] width 124 height 15
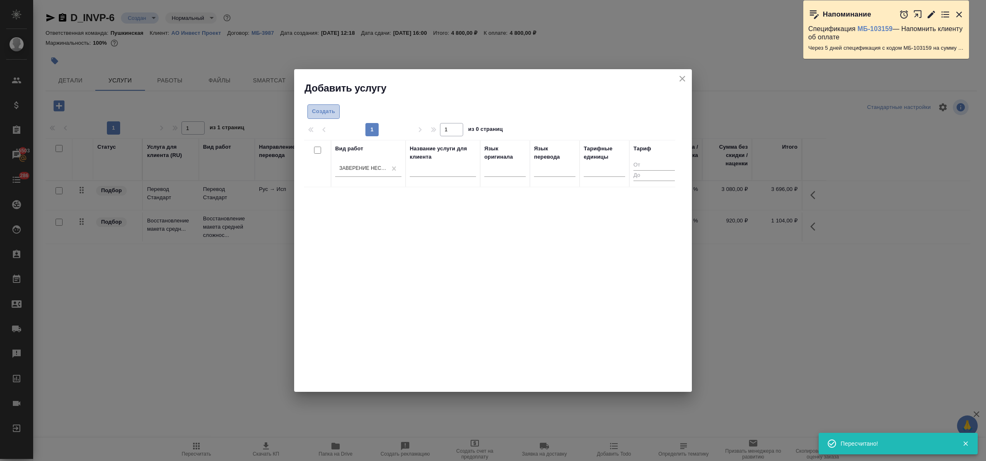
click at [322, 109] on span "Создать" at bounding box center [323, 112] width 23 height 10
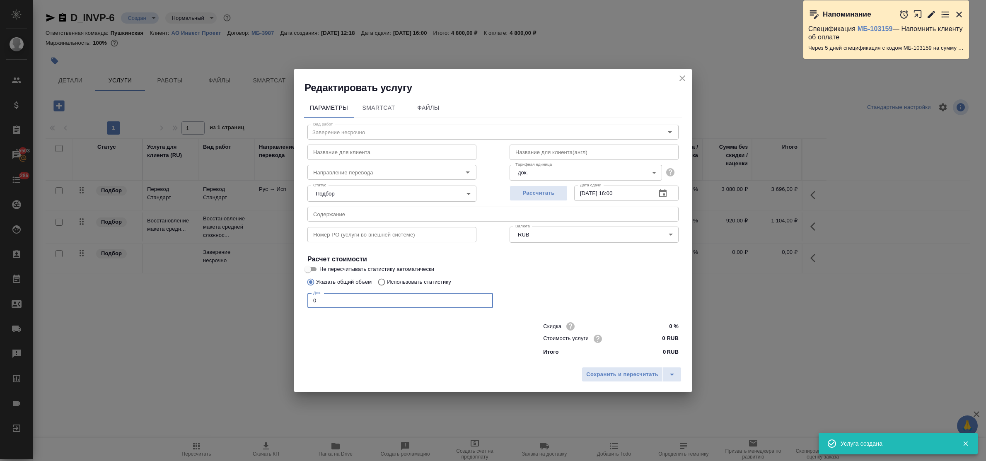
drag, startPoint x: 326, startPoint y: 301, endPoint x: 287, endPoint y: 295, distance: 39.4
click at [287, 295] on div "Редактировать услугу Параметры SmartCat Файлы Вид работ Заверение несрочно Вид …" at bounding box center [493, 230] width 986 height 461
click at [659, 333] on input "0 RUB" at bounding box center [662, 339] width 31 height 12
click at [639, 377] on span "Сохранить и пересчитать" at bounding box center [622, 375] width 72 height 10
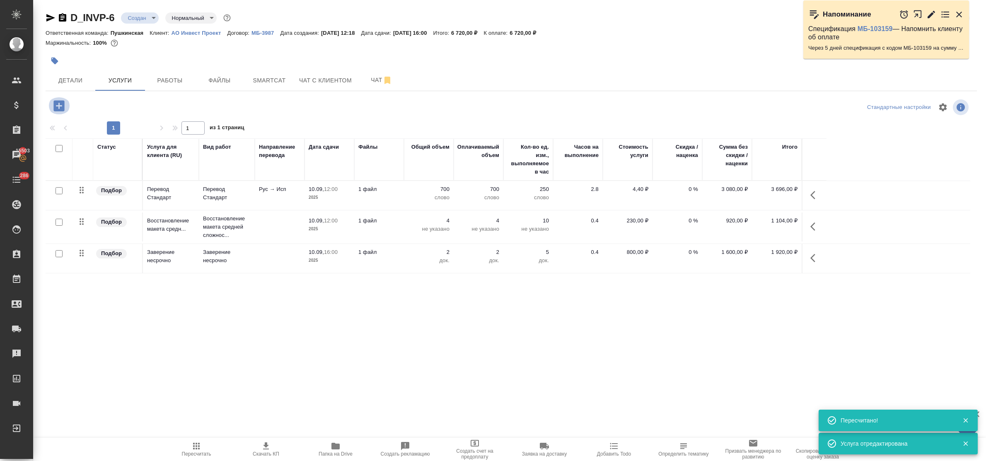
click at [59, 109] on icon "button" at bounding box center [58, 105] width 11 height 11
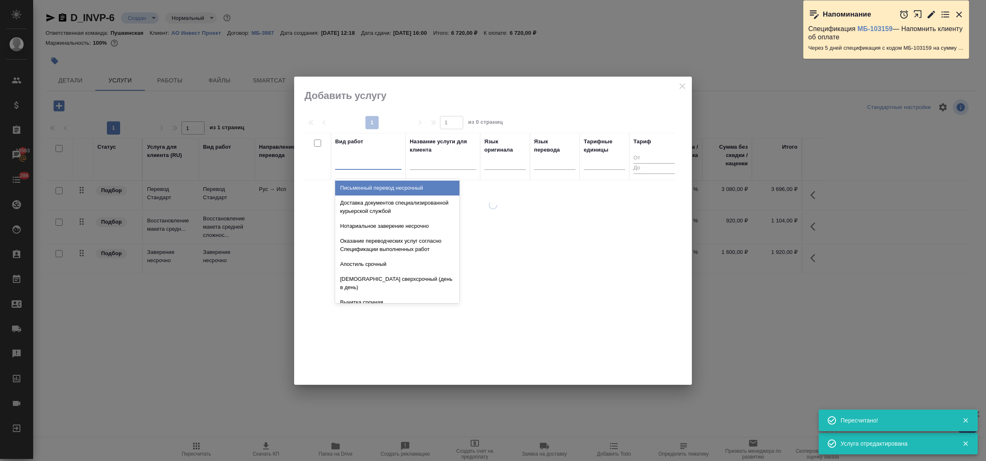
click at [359, 168] on div at bounding box center [368, 162] width 66 height 16
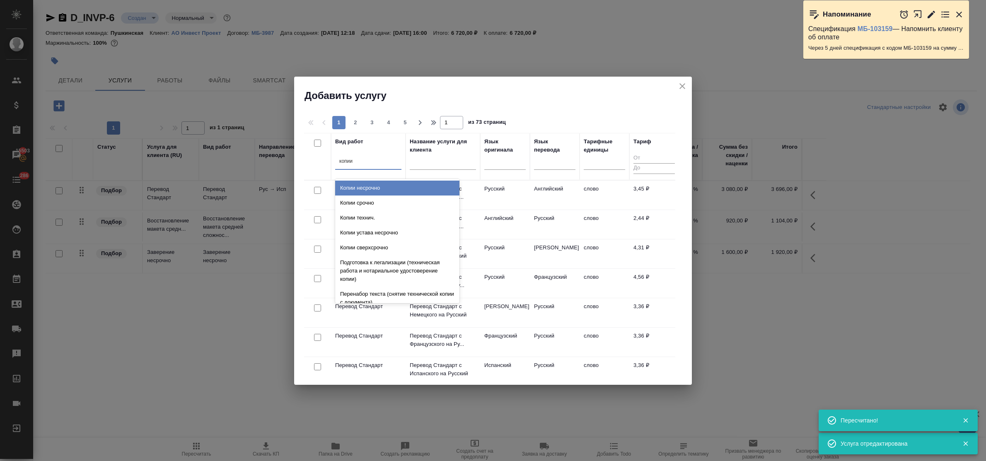
click at [365, 192] on div "Копии несрочно" at bounding box center [397, 188] width 124 height 15
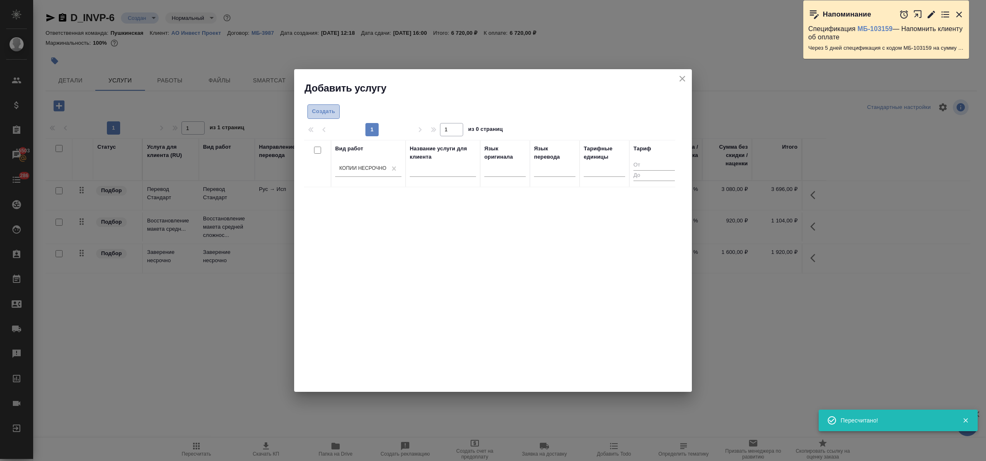
click at [326, 108] on span "Создать" at bounding box center [323, 112] width 23 height 10
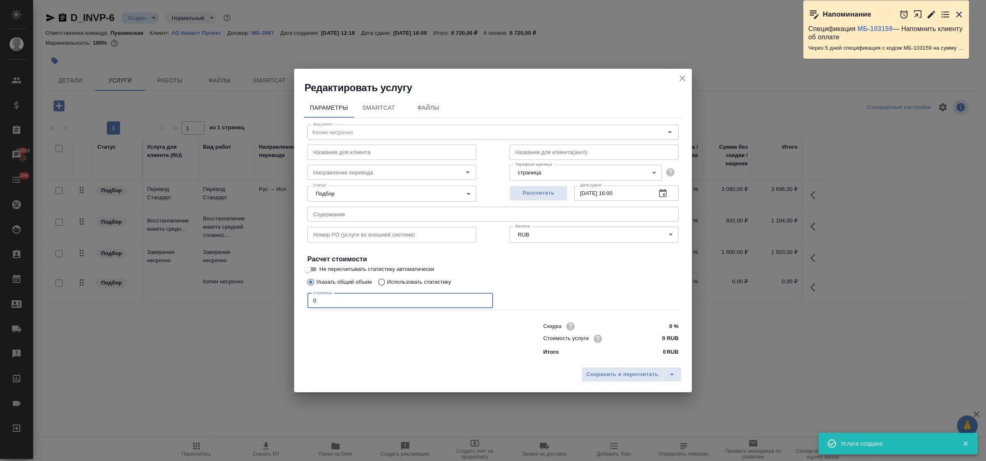
drag, startPoint x: 315, startPoint y: 297, endPoint x: 288, endPoint y: 295, distance: 27.0
click at [290, 294] on div "Редактировать услугу Параметры SmartCat Файлы Вид работ Копии несрочно Вид рабо…" at bounding box center [493, 230] width 986 height 461
click at [660, 336] on input "0 RUB" at bounding box center [663, 339] width 30 height 12
click at [631, 372] on span "Сохранить и пересчитать" at bounding box center [622, 375] width 72 height 10
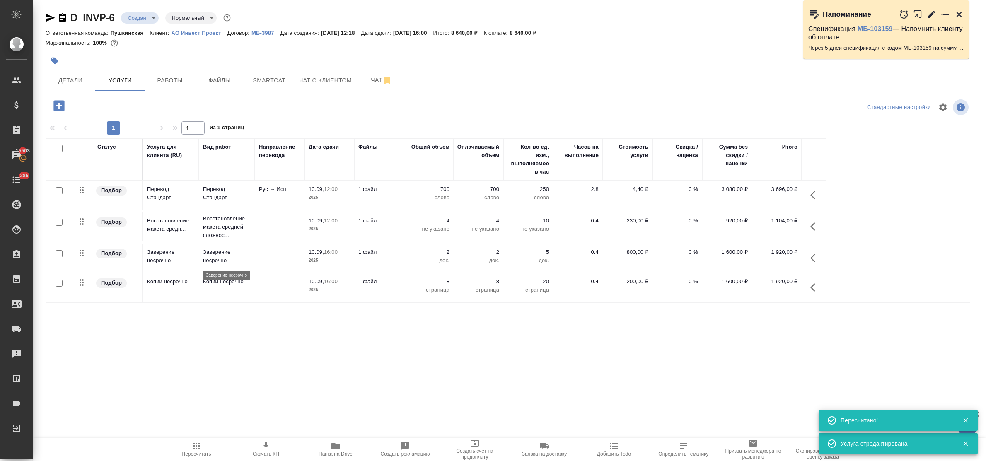
click at [211, 257] on p "Заверение несрочно" at bounding box center [227, 256] width 48 height 17
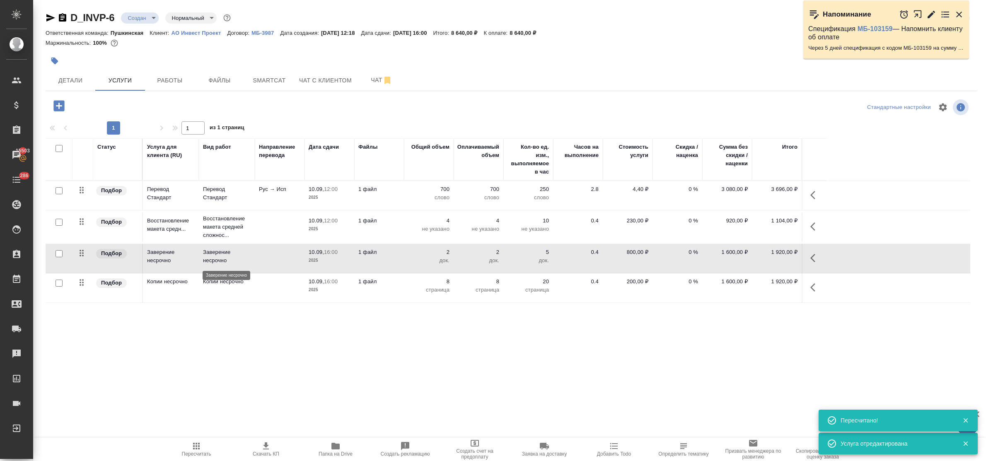
click at [211, 257] on p "Заверение несрочно" at bounding box center [227, 256] width 48 height 17
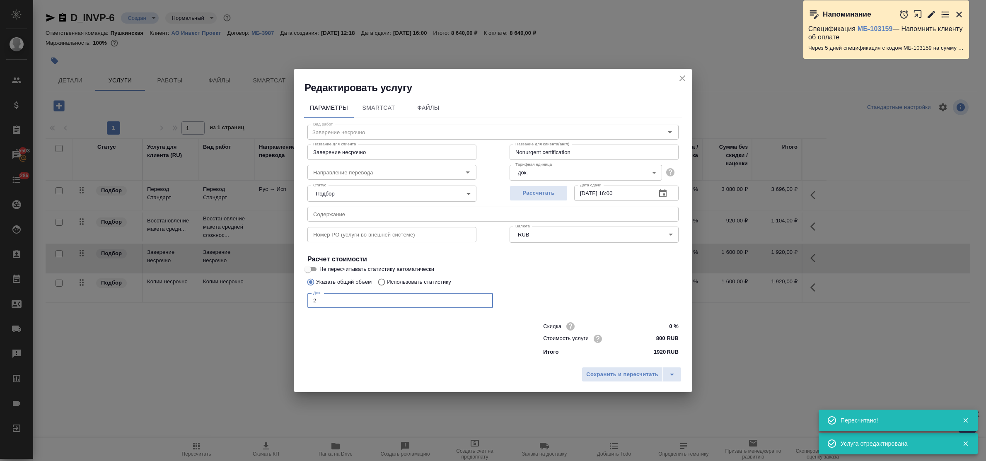
drag, startPoint x: 324, startPoint y: 294, endPoint x: 290, endPoint y: 295, distance: 34.0
click at [290, 295] on div "Редактировать услугу Параметры SmartCat Файлы Вид работ Заверение несрочно Вид …" at bounding box center [493, 230] width 986 height 461
click at [652, 337] on input "800 RUB" at bounding box center [663, 339] width 30 height 12
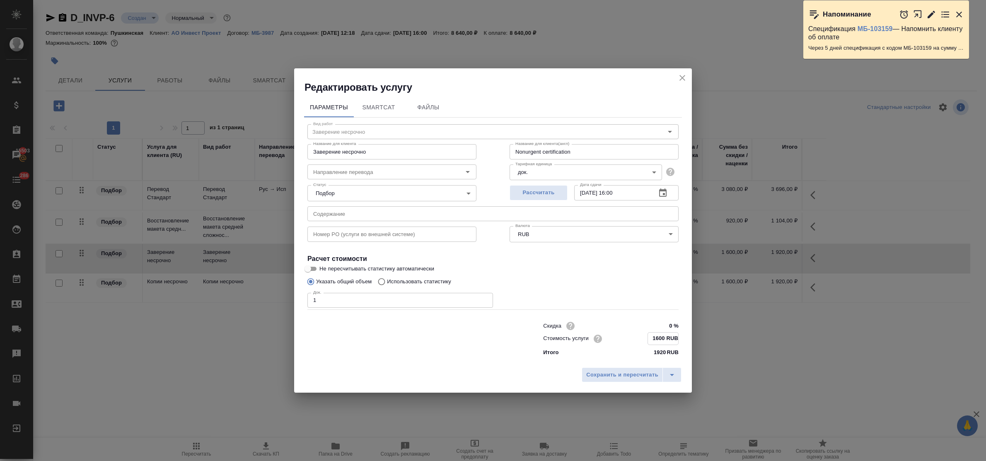
click at [636, 365] on div "Сохранить и пересчитать" at bounding box center [493, 377] width 398 height 29
click at [635, 368] on button "Сохранить и пересчитать" at bounding box center [622, 374] width 81 height 15
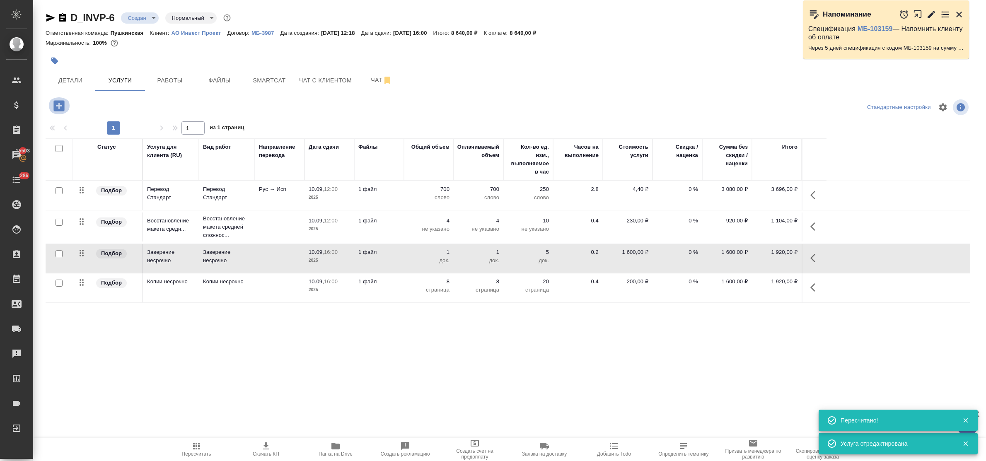
click at [58, 109] on icon "button" at bounding box center [59, 106] width 14 height 14
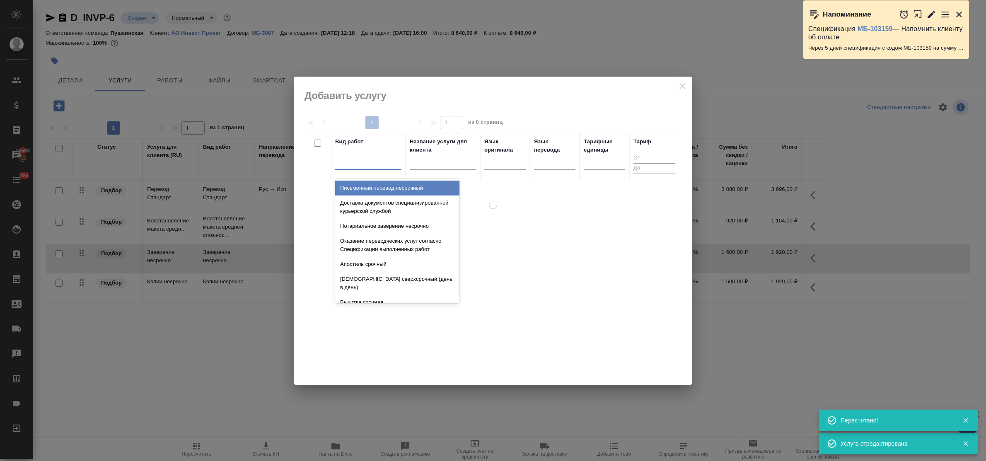
click at [365, 167] on div at bounding box center [368, 161] width 66 height 12
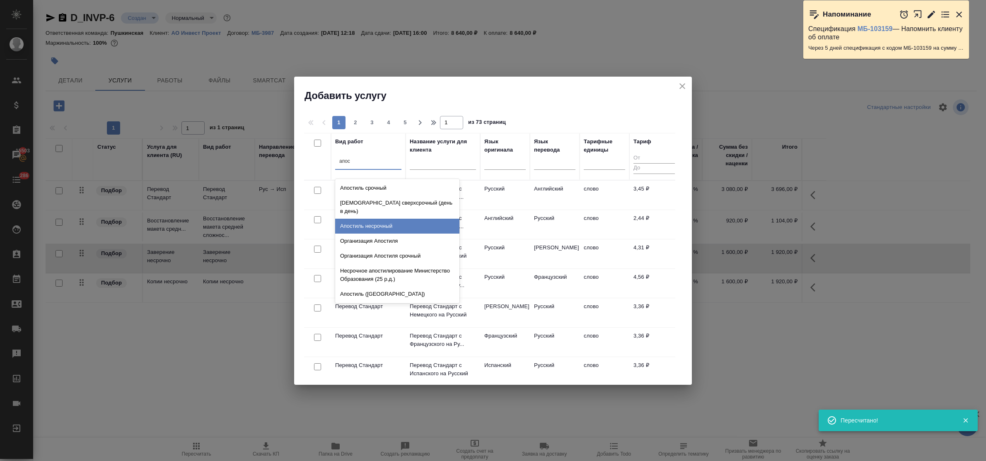
click at [376, 219] on div "Апостиль несрочный" at bounding box center [397, 226] width 124 height 15
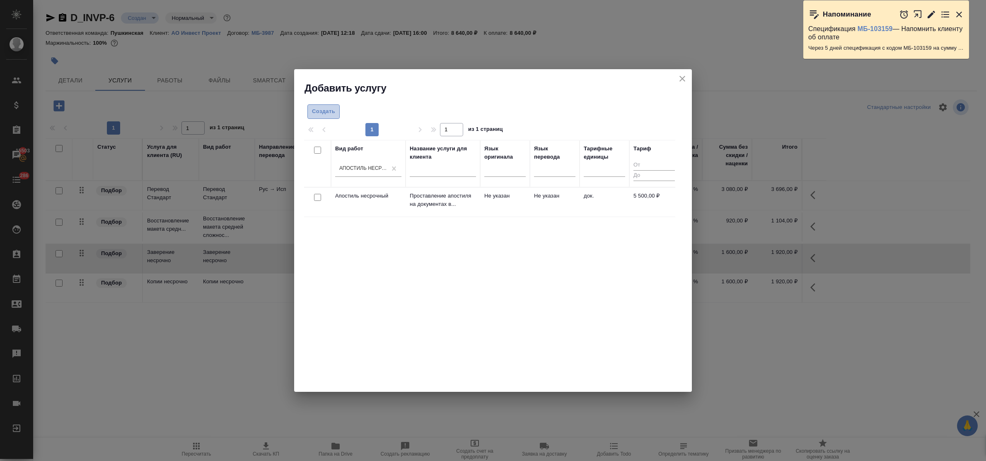
click at [324, 114] on span "Создать" at bounding box center [323, 112] width 23 height 10
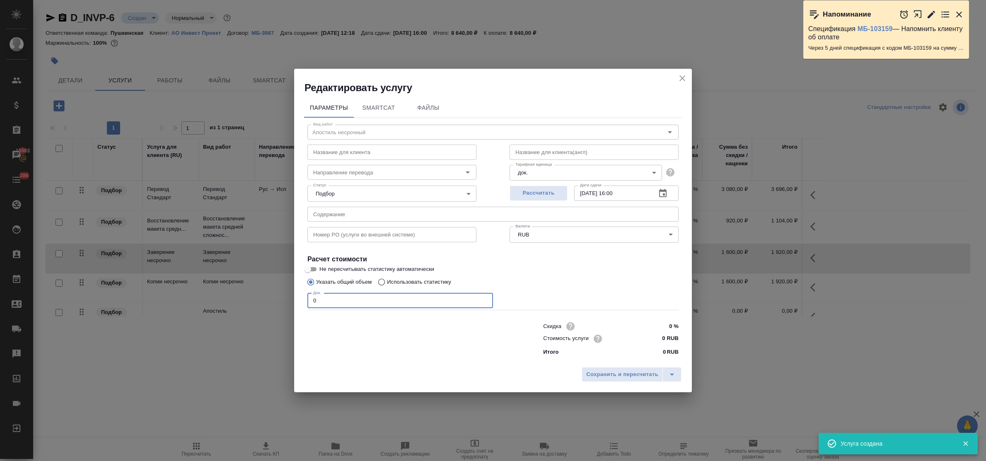
drag, startPoint x: 322, startPoint y: 305, endPoint x: 290, endPoint y: 294, distance: 33.3
click at [290, 294] on div "Редактировать услугу Параметры SmartCat Файлы Вид работ Апостиль несрочный Вид …" at bounding box center [493, 230] width 986 height 461
click at [661, 338] on input "0 RUB" at bounding box center [662, 339] width 31 height 12
click at [650, 367] on button "Сохранить и пересчитать" at bounding box center [622, 374] width 81 height 15
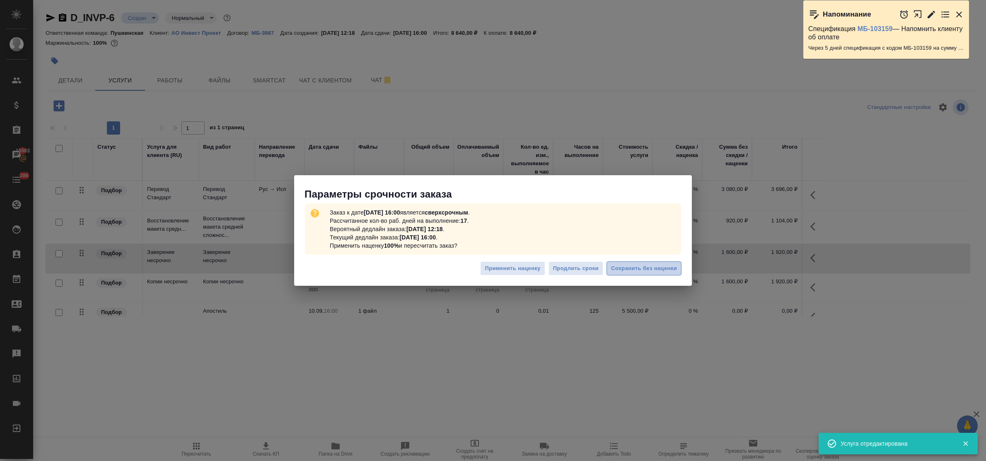
click at [643, 268] on span "Сохранить без наценки" at bounding box center [644, 269] width 66 height 10
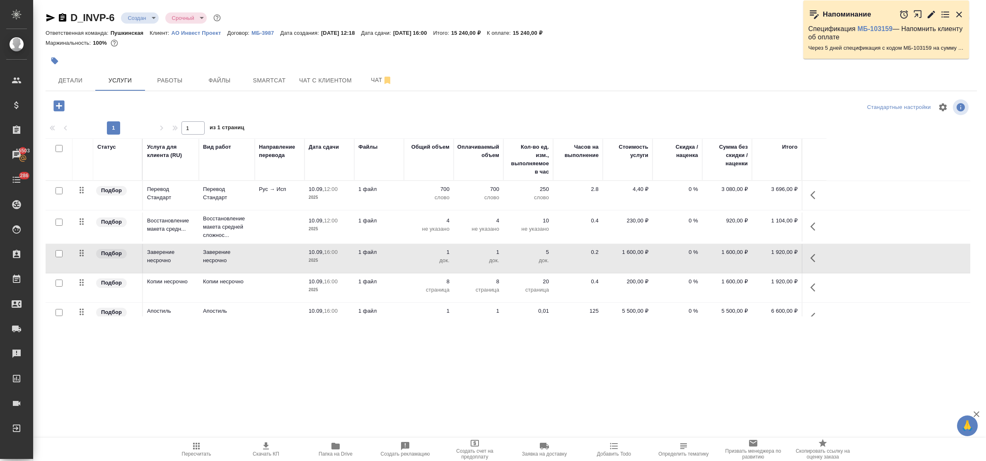
scroll to position [17, 0]
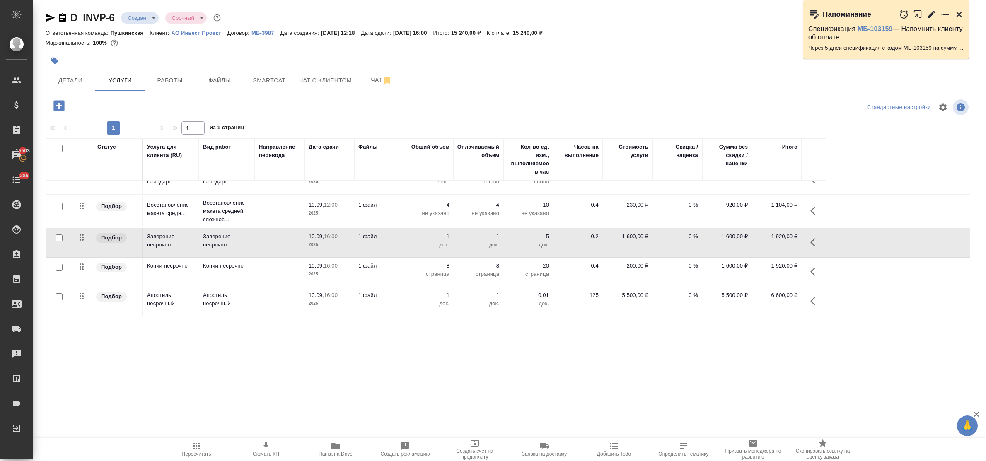
click at [320, 297] on p "10.09," at bounding box center [316, 295] width 15 height 6
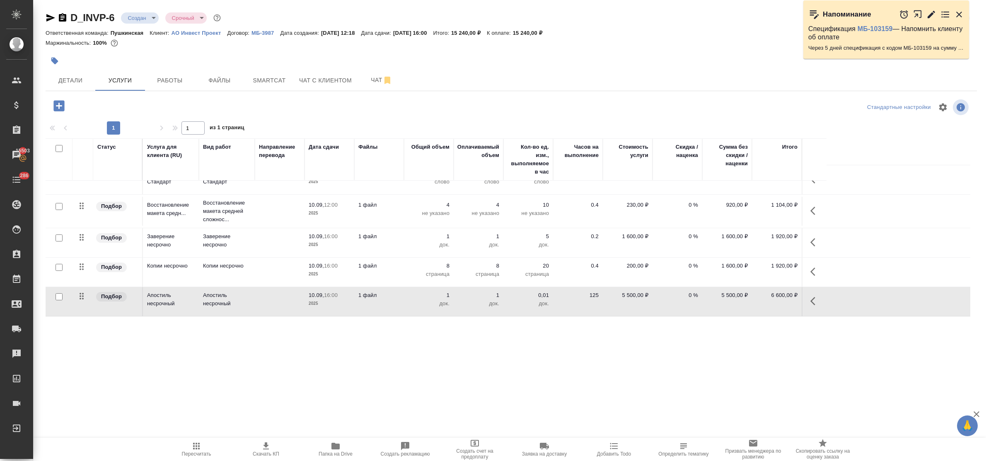
click at [320, 297] on p "10.09," at bounding box center [316, 295] width 15 height 6
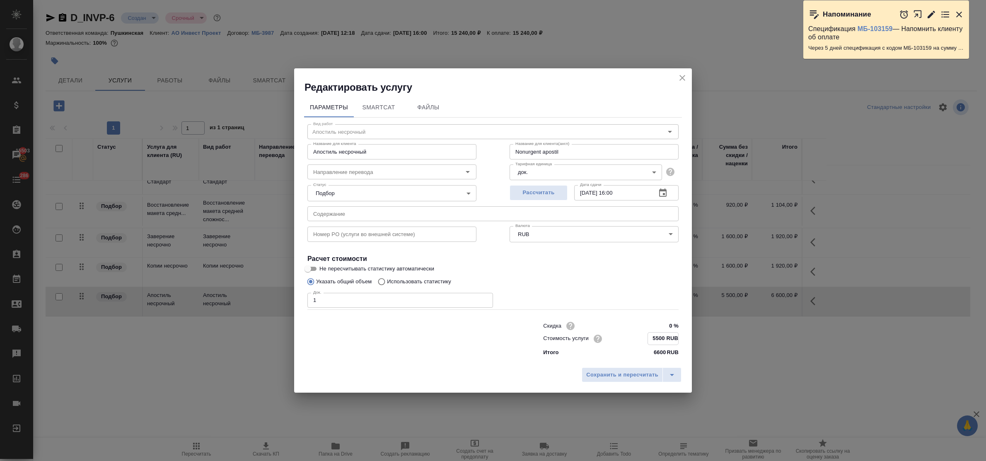
drag, startPoint x: 650, startPoint y: 338, endPoint x: 666, endPoint y: 338, distance: 16.2
click at [666, 338] on input "5500 RUB" at bounding box center [663, 339] width 30 height 12
click at [617, 374] on span "Сохранить и пересчитать" at bounding box center [622, 375] width 72 height 10
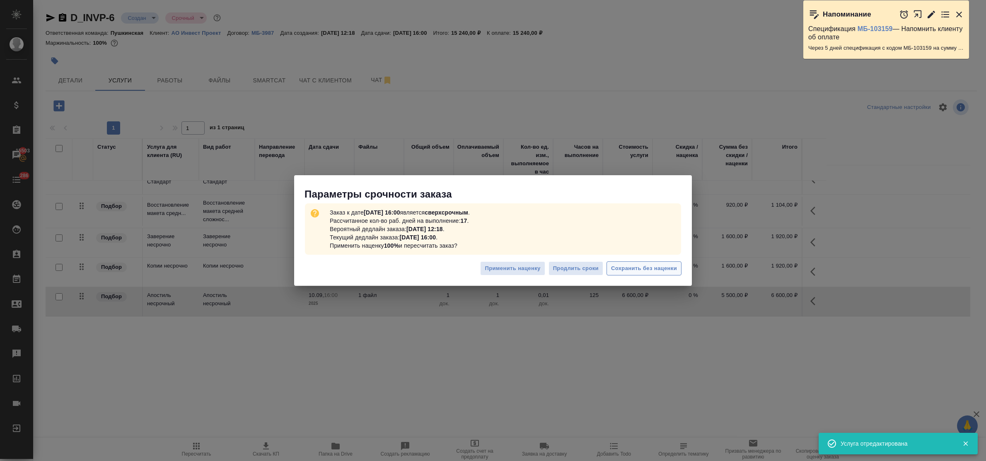
click at [621, 268] on span "Сохранить без наценки" at bounding box center [644, 269] width 66 height 10
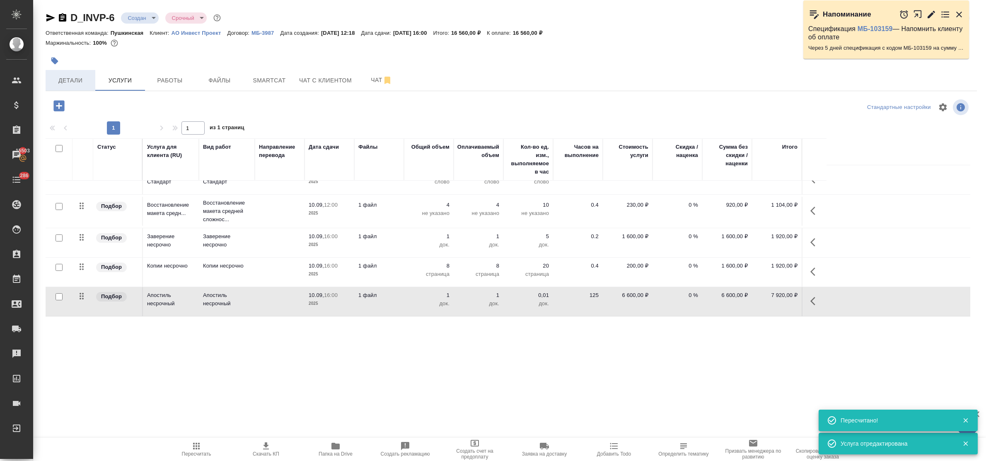
click at [67, 82] on span "Детали" at bounding box center [71, 80] width 40 height 10
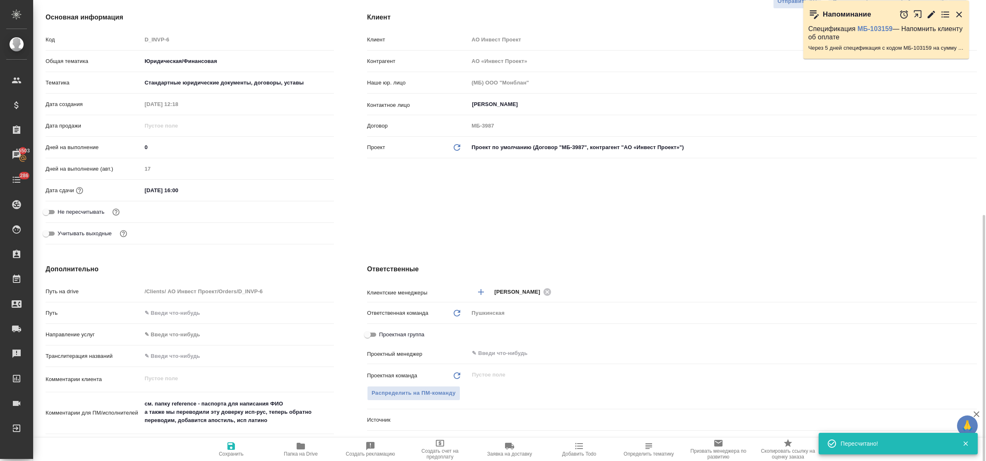
scroll to position [207, 0]
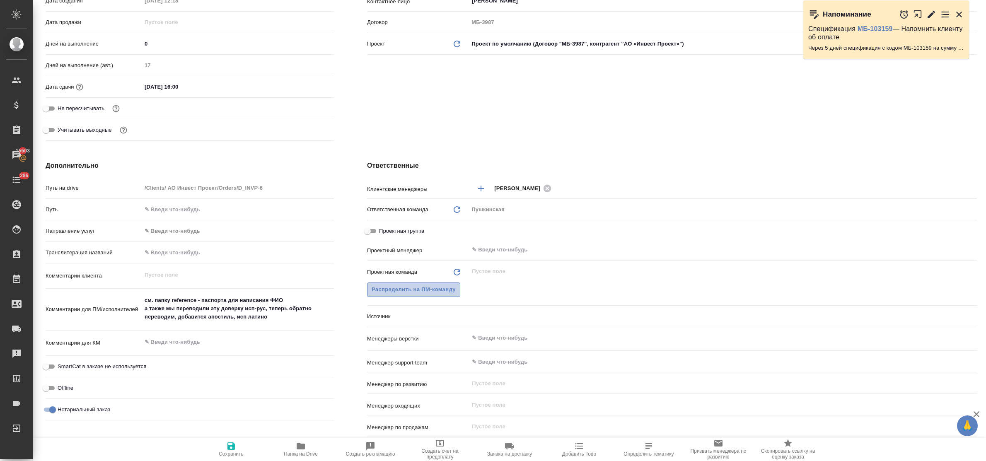
click at [423, 292] on span "Распределить на ПМ-команду" at bounding box center [414, 290] width 84 height 10
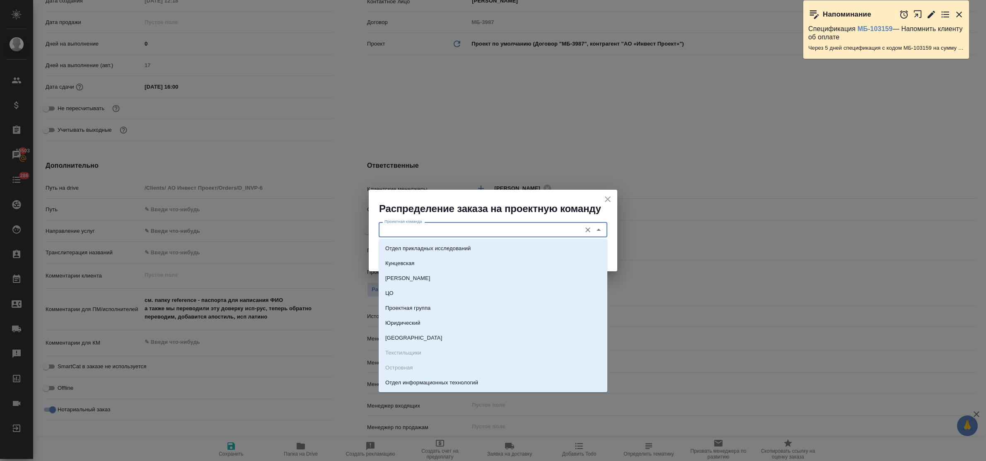
click at [411, 225] on input "Проектная команда" at bounding box center [479, 230] width 196 height 10
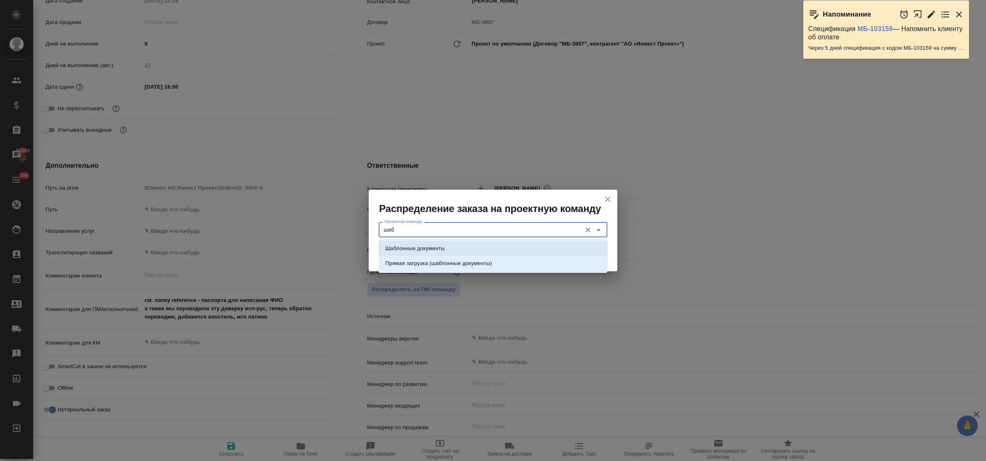
click at [420, 247] on p "Шаблонные документы" at bounding box center [414, 248] width 59 height 8
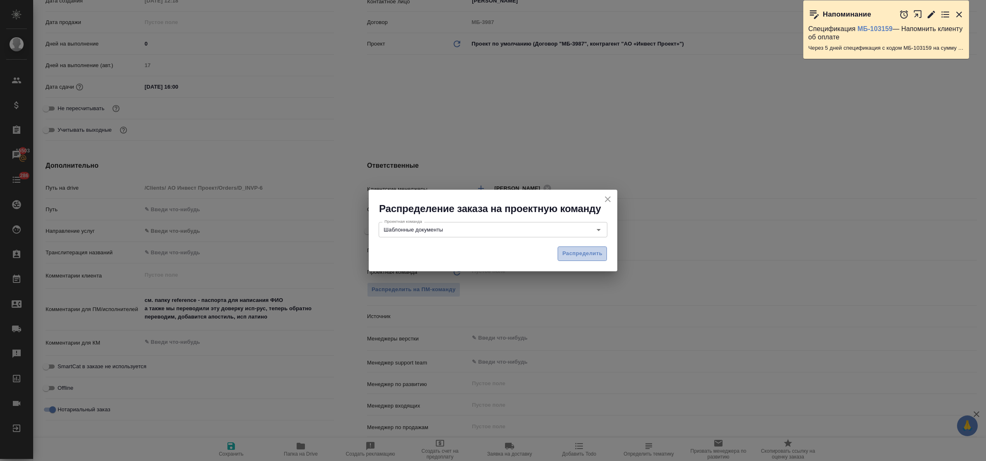
click at [587, 258] on span "Распределить" at bounding box center [582, 254] width 40 height 10
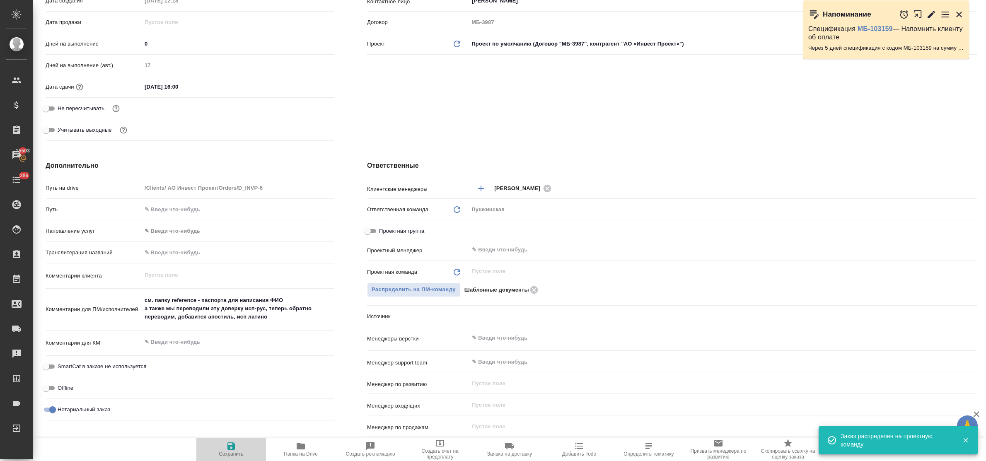
click at [231, 444] on icon "button" at bounding box center [231, 446] width 10 height 10
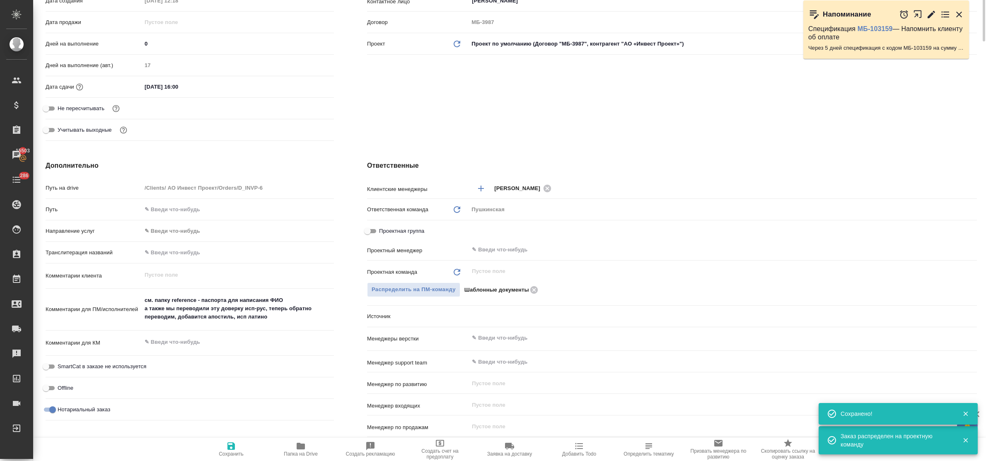
scroll to position [0, 0]
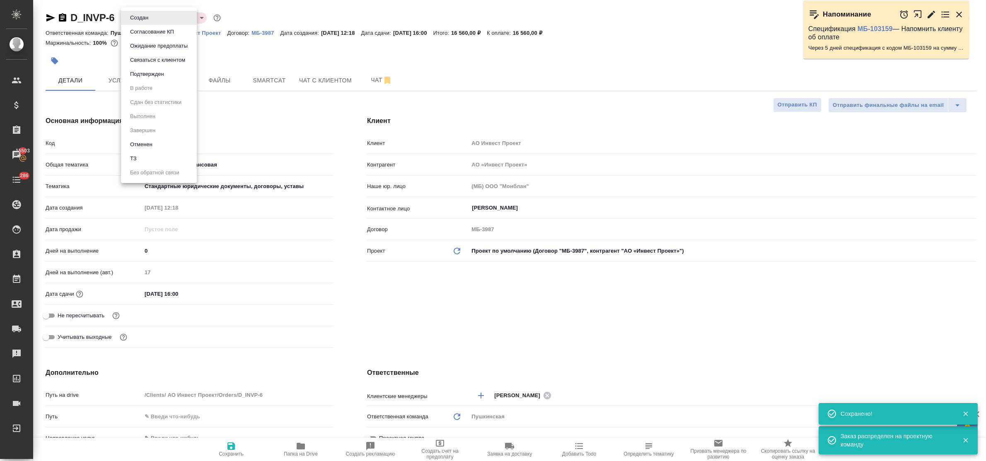
click at [139, 14] on body "🙏 .cls-1 fill:#fff; AWATERA Bulakhova Elena Клиенты Спецификации Заказы 15503 Ч…" at bounding box center [493, 230] width 986 height 461
click at [143, 73] on button "Подтвержден" at bounding box center [147, 74] width 39 height 9
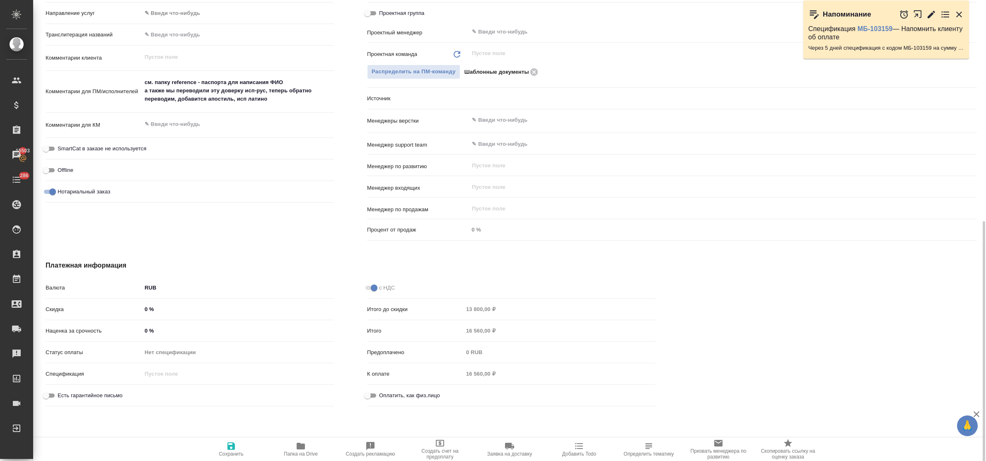
scroll to position [425, 0]
click at [369, 394] on input "Оплатить, как физ.лицо" at bounding box center [368, 395] width 30 height 10
click at [231, 447] on icon "button" at bounding box center [231, 446] width 10 height 10
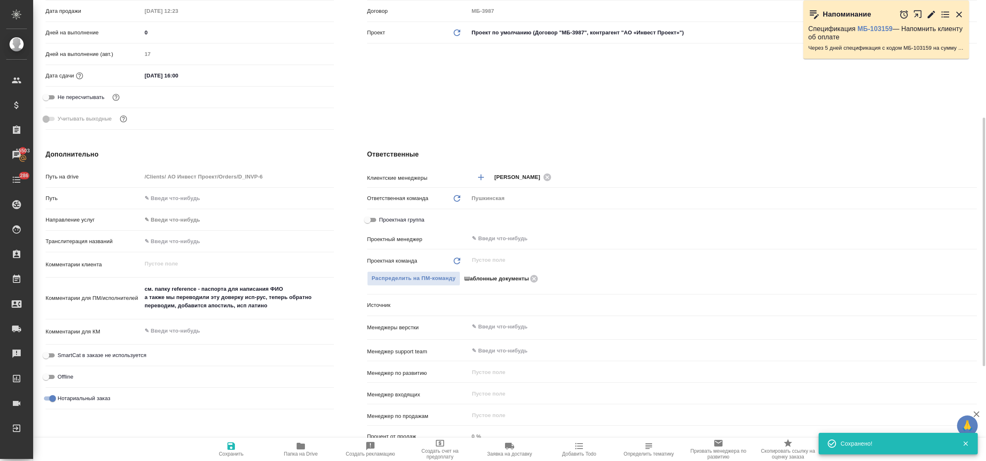
scroll to position [0, 0]
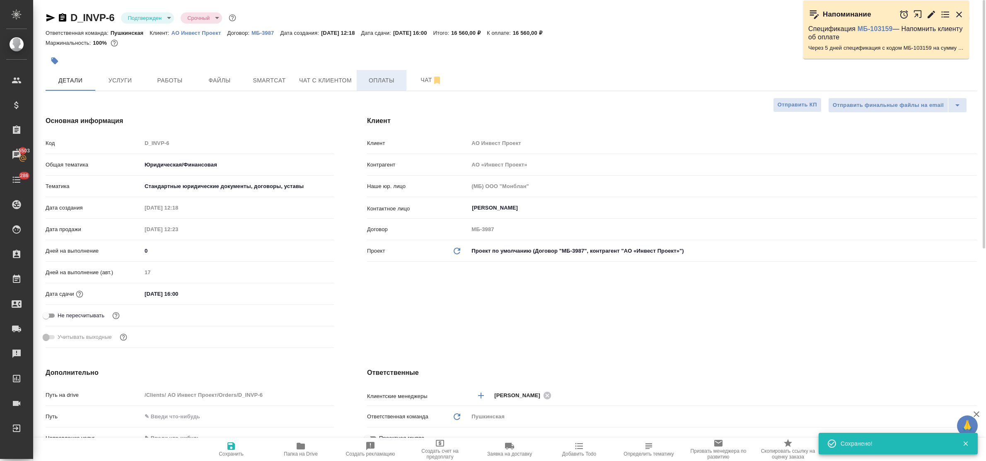
click at [378, 75] on span "Оплаты" at bounding box center [382, 80] width 40 height 10
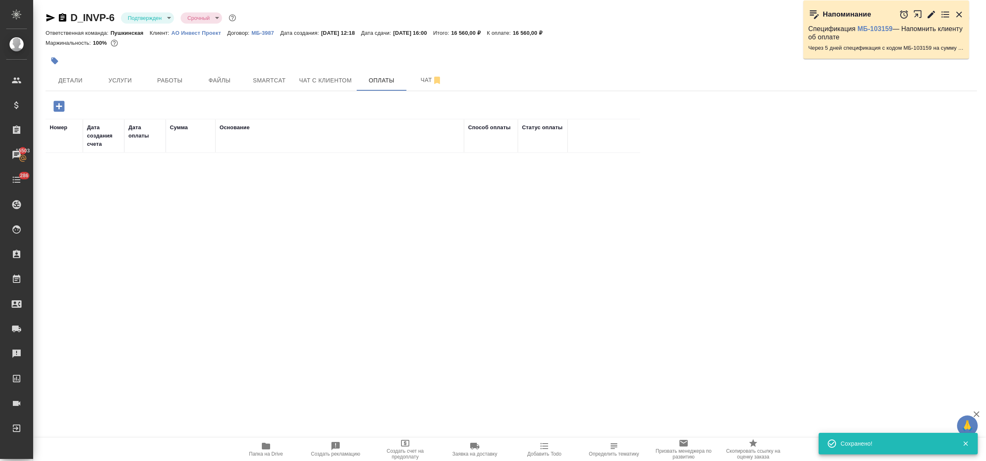
click at [60, 106] on icon "button" at bounding box center [59, 106] width 14 height 14
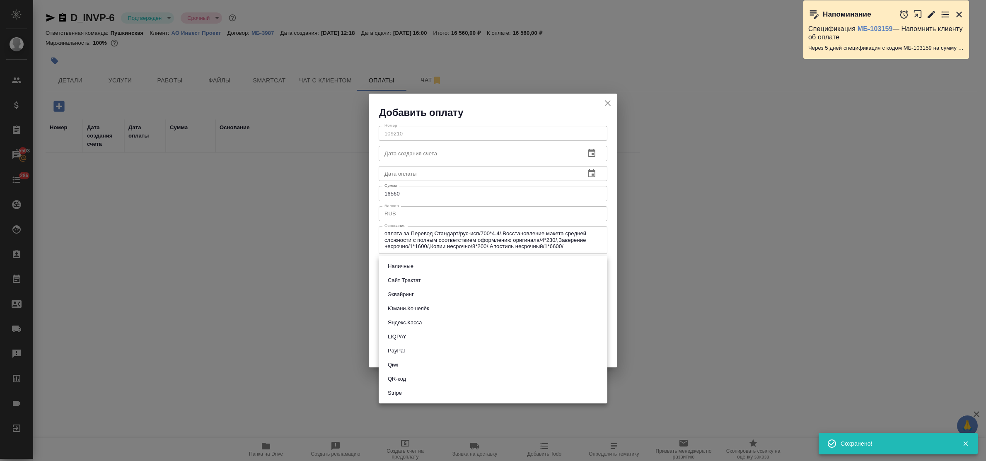
click at [454, 271] on body "🙏 .cls-1 fill:#fff; AWATERA Bulakhova Elena Клиенты Спецификации Заказы 15503 Ч…" at bounding box center [493, 230] width 986 height 461
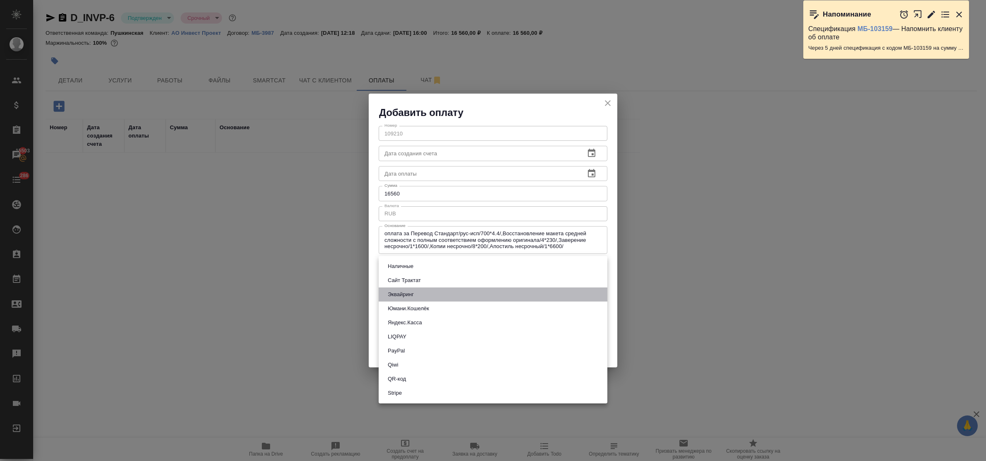
click at [420, 295] on li "Эквайринг" at bounding box center [493, 294] width 229 height 14
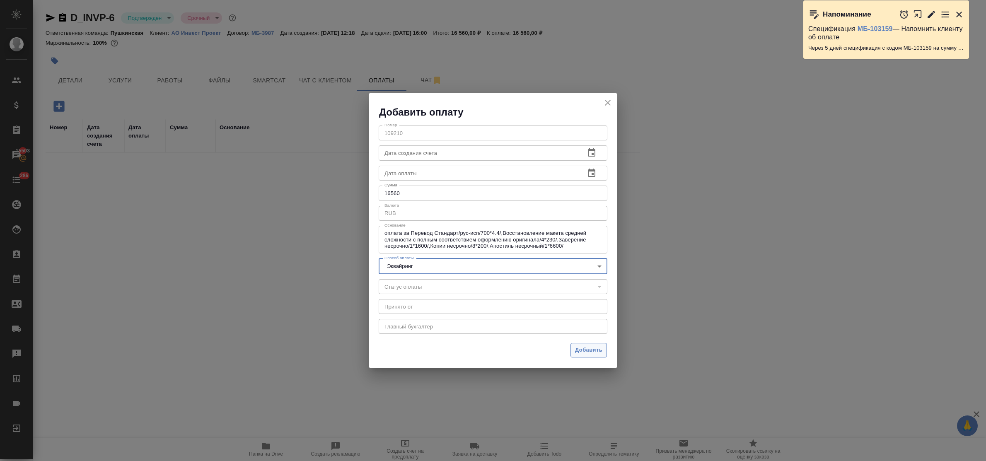
click at [593, 349] on span "Добавить" at bounding box center [588, 350] width 27 height 10
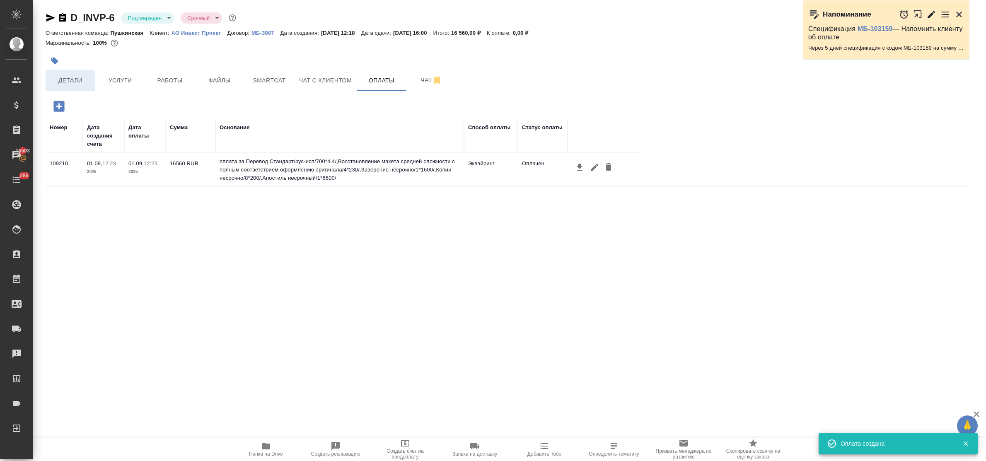
click at [63, 82] on span "Детали" at bounding box center [71, 80] width 40 height 10
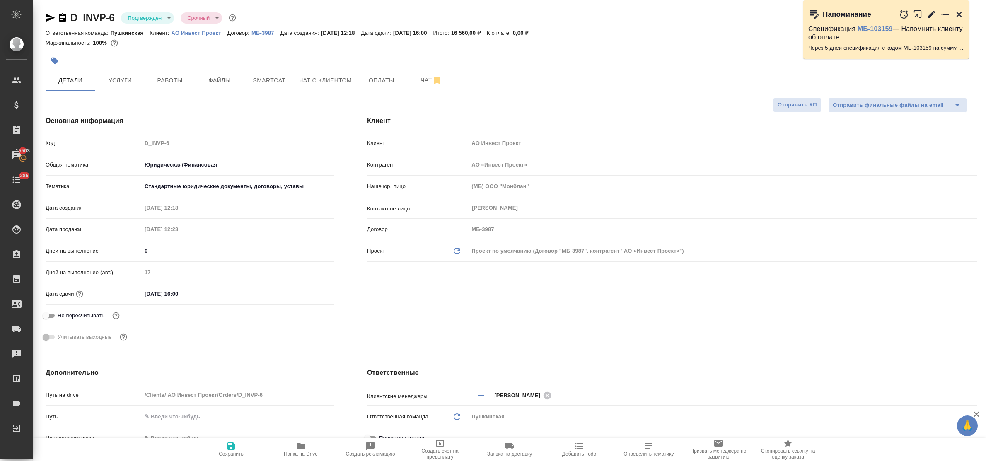
scroll to position [155, 0]
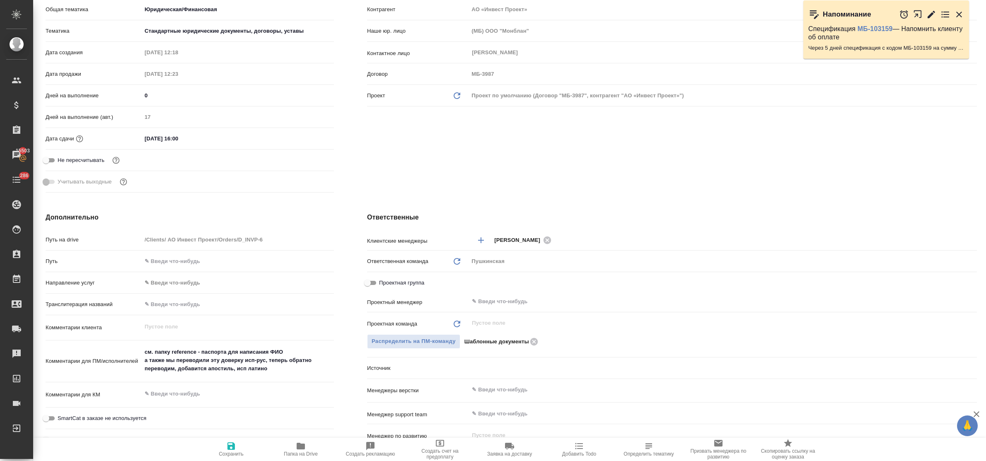
click at [174, 365] on textarea "см. папку reference - паспорта для написания ФИО а также мы переводили эту дове…" at bounding box center [238, 360] width 192 height 31
paste textarea "D_INVP-6"
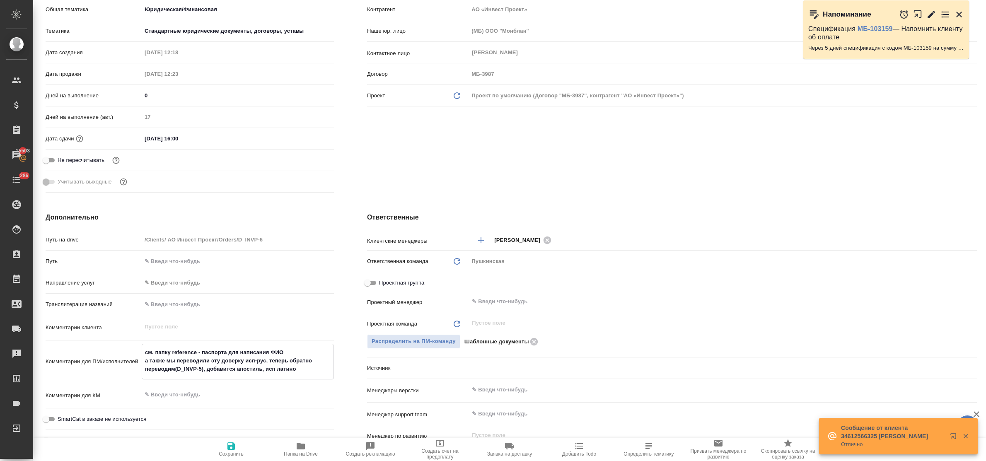
click at [174, 369] on textarea "см. папку reference - паспорта для написания ФИО а также мы переводили эту дове…" at bounding box center [237, 360] width 191 height 31
drag, startPoint x: 175, startPoint y: 369, endPoint x: 202, endPoint y: 369, distance: 27.3
click at [202, 369] on textarea "см. папку reference - паспорта для написания ФИО а также мы переводили эту дове…" at bounding box center [237, 360] width 191 height 31
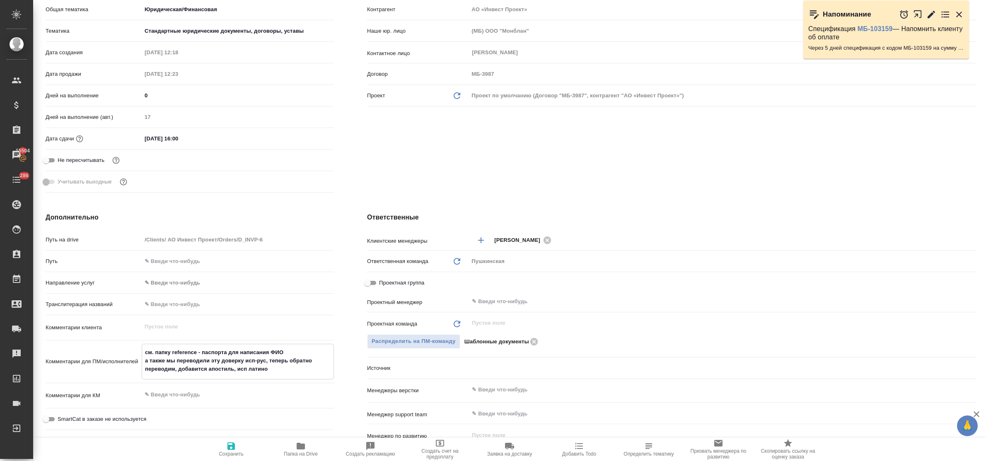
click at [265, 362] on textarea "см. папку reference - паспорта для написания ФИО а также мы переводили эту дове…" at bounding box center [237, 360] width 191 height 31
paste textarea "(D_INVP-5"
click at [232, 442] on icon "button" at bounding box center [231, 446] width 10 height 10
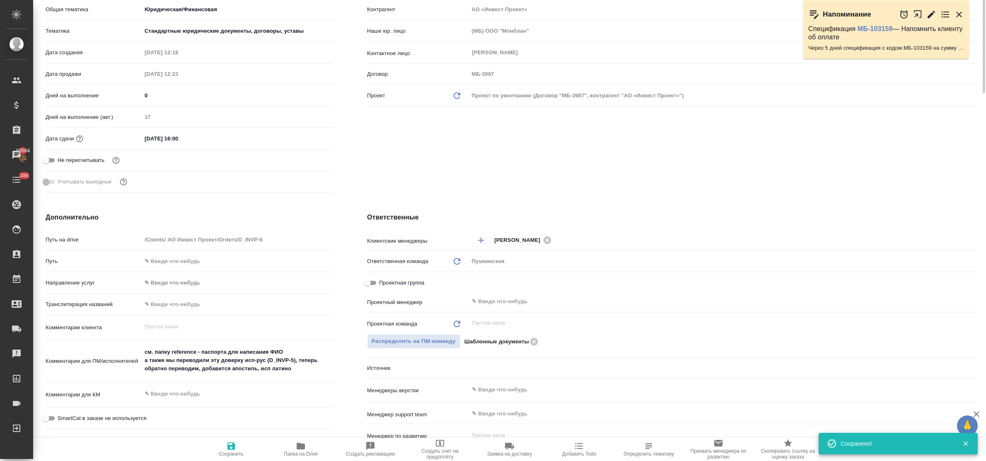
scroll to position [0, 0]
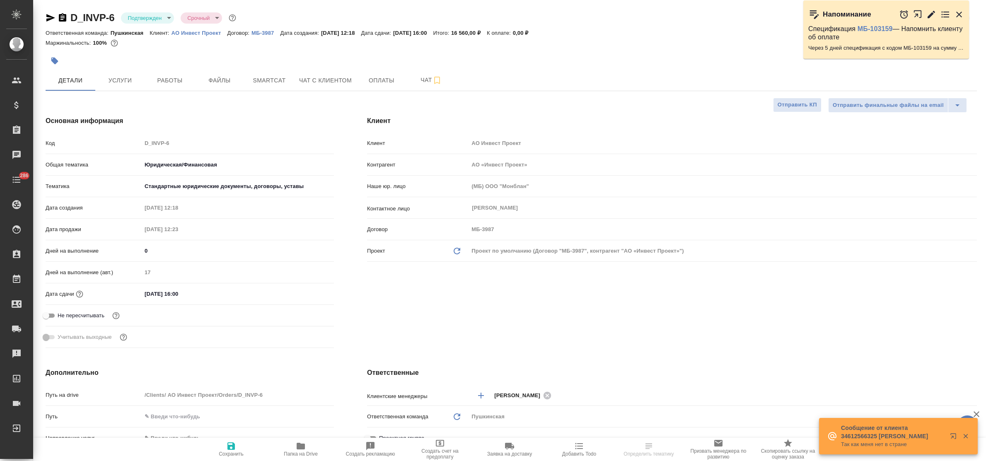
select select "RU"
type textarea "x"
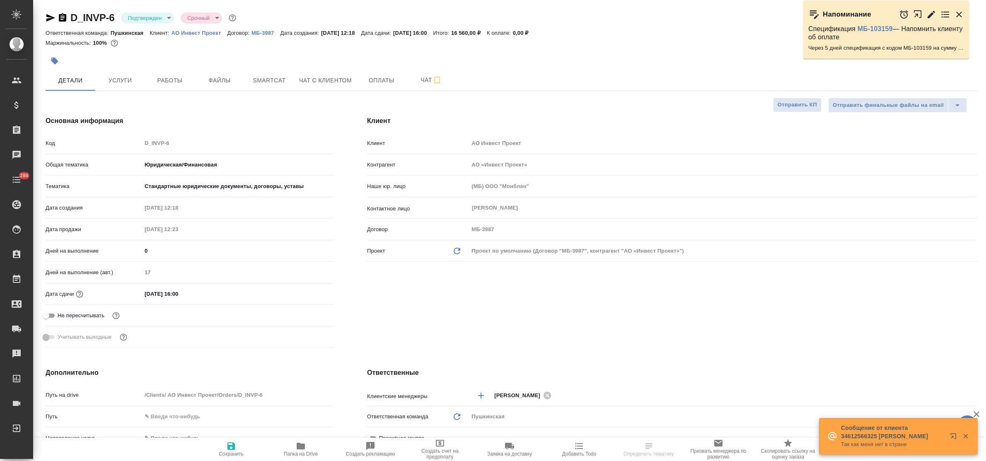
type textarea "x"
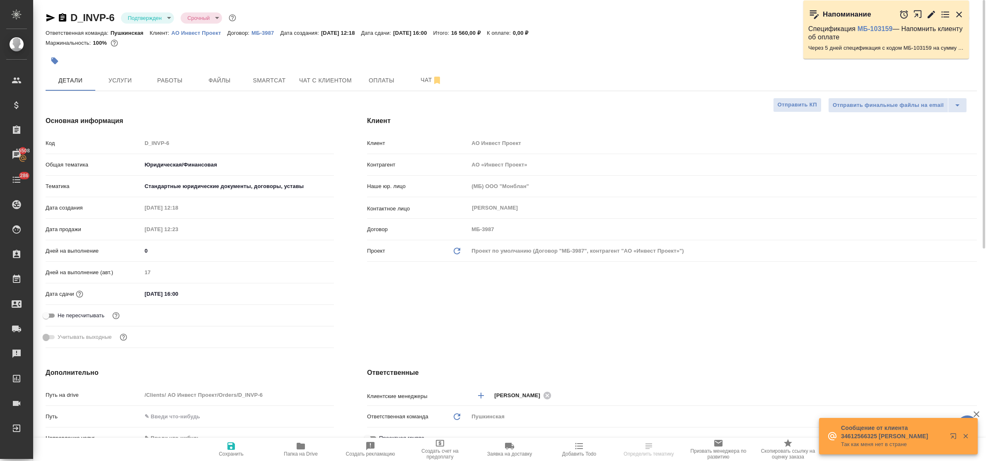
select select "RU"
type textarea "x"
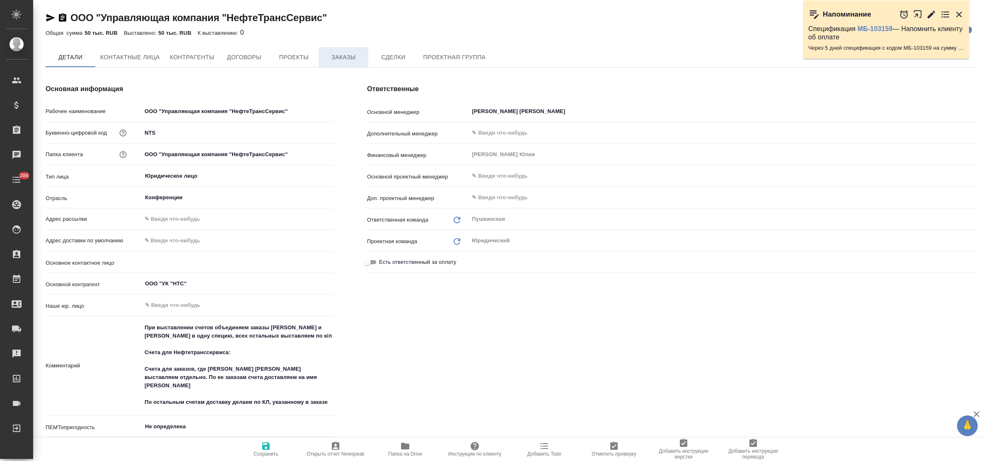
click at [342, 60] on span "Заказы" at bounding box center [344, 57] width 40 height 10
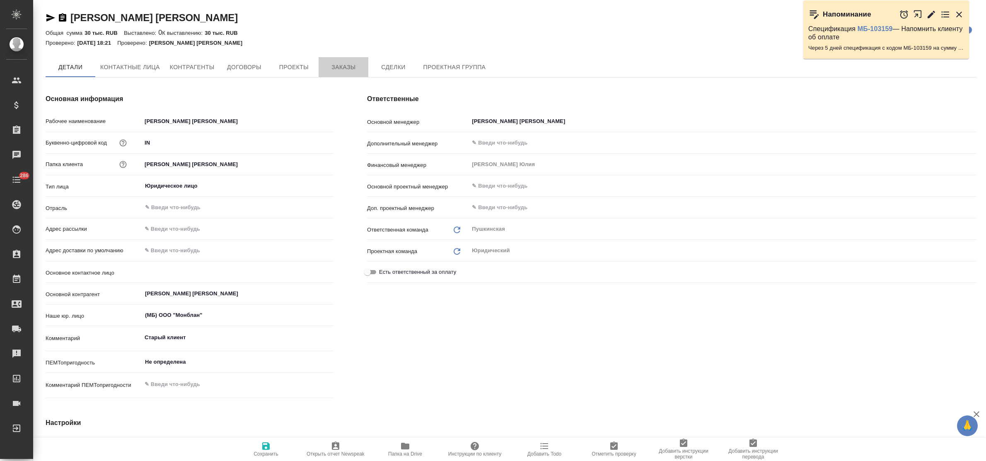
click at [334, 61] on button "Заказы" at bounding box center [344, 67] width 50 height 20
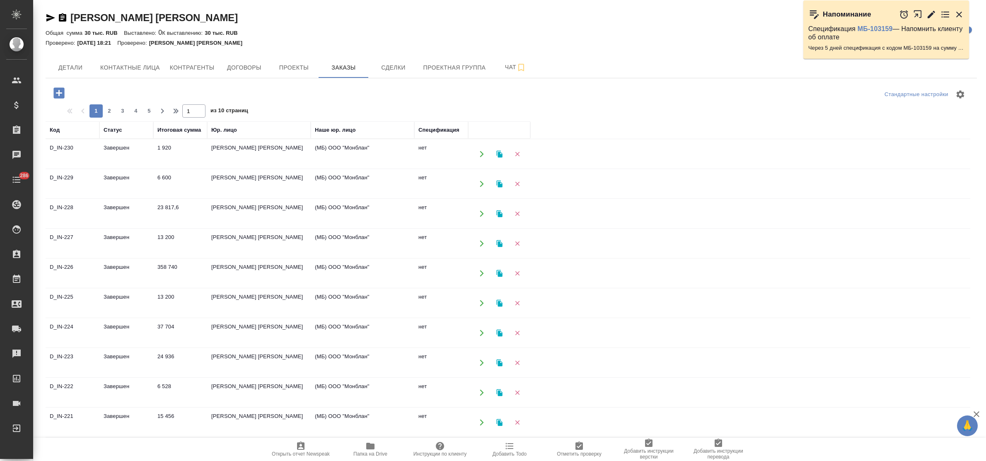
click at [121, 169] on td "Завершен" at bounding box center [126, 154] width 54 height 29
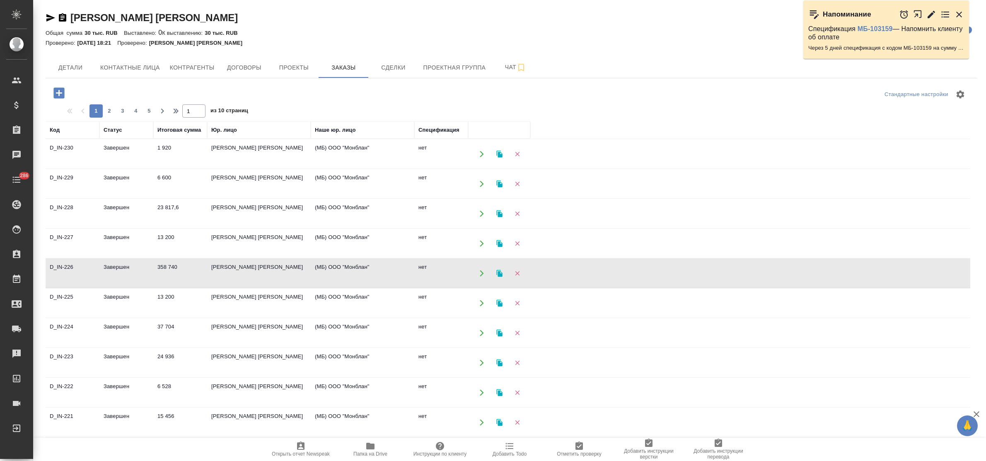
click at [121, 169] on td "Завершен" at bounding box center [126, 154] width 54 height 29
click at [256, 169] on td "[PERSON_NAME] [PERSON_NAME]" at bounding box center [259, 154] width 104 height 29
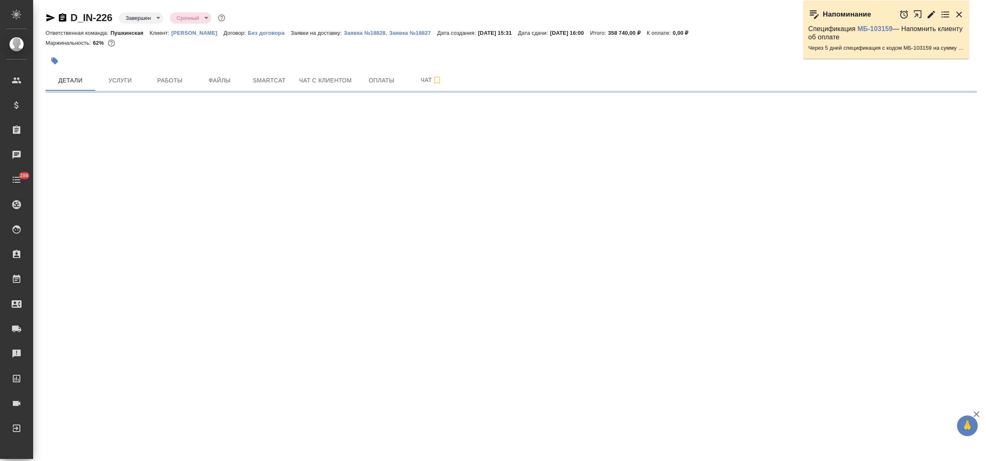
select select "RU"
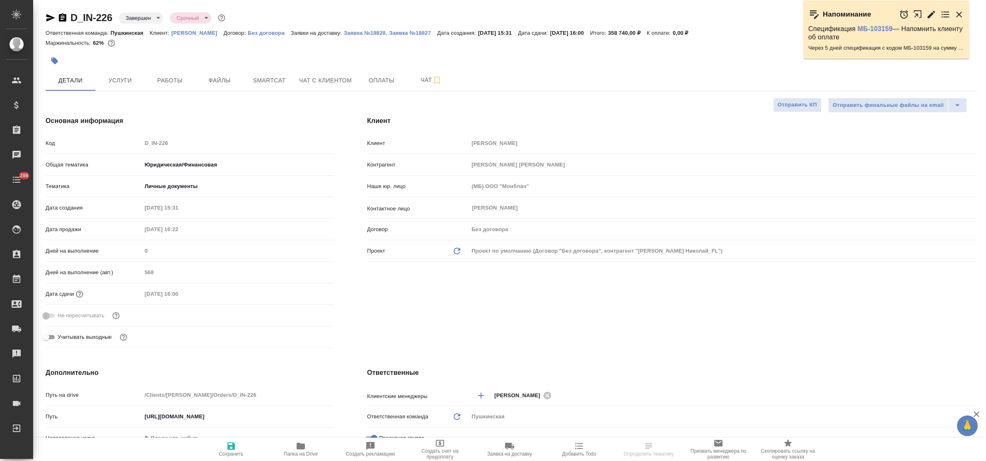
type textarea "x"
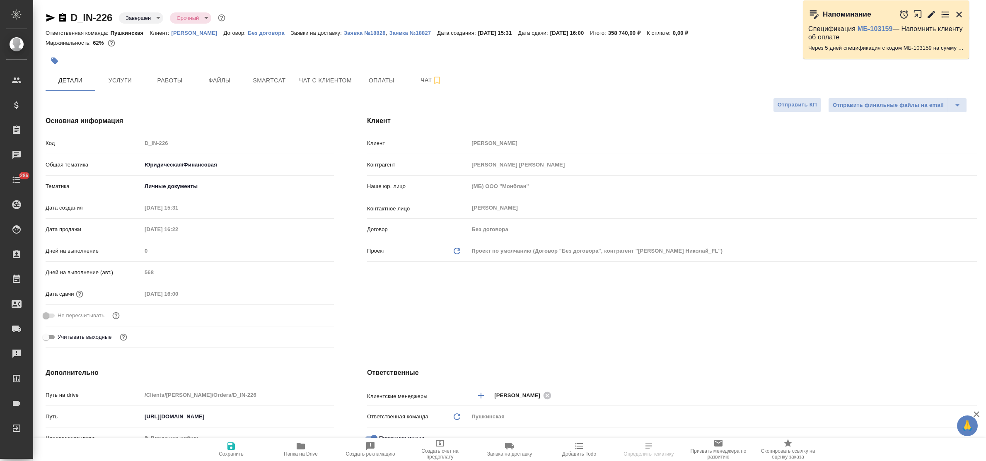
type textarea "x"
click at [391, 79] on span "Оплаты" at bounding box center [382, 80] width 40 height 10
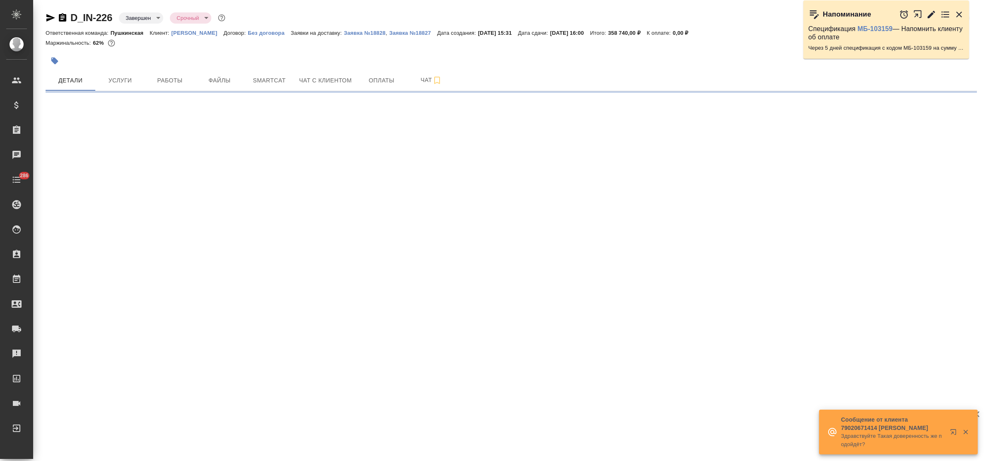
select select "RU"
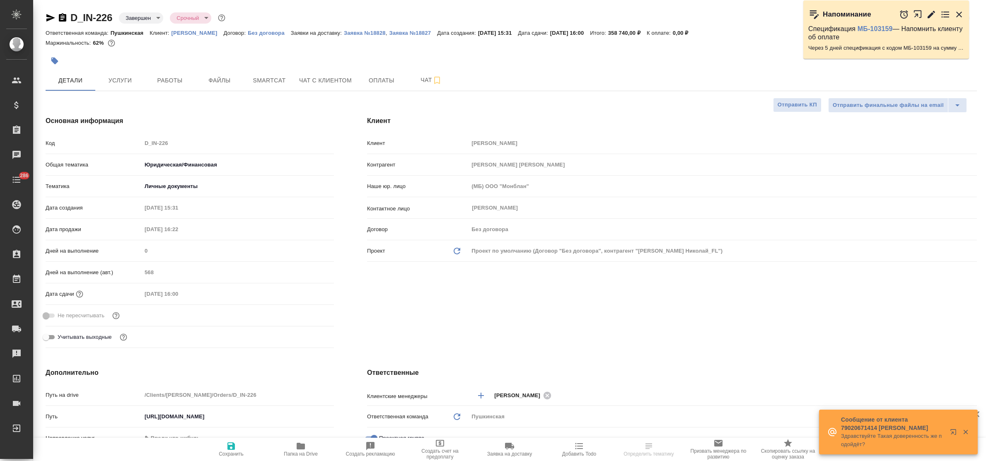
type textarea "x"
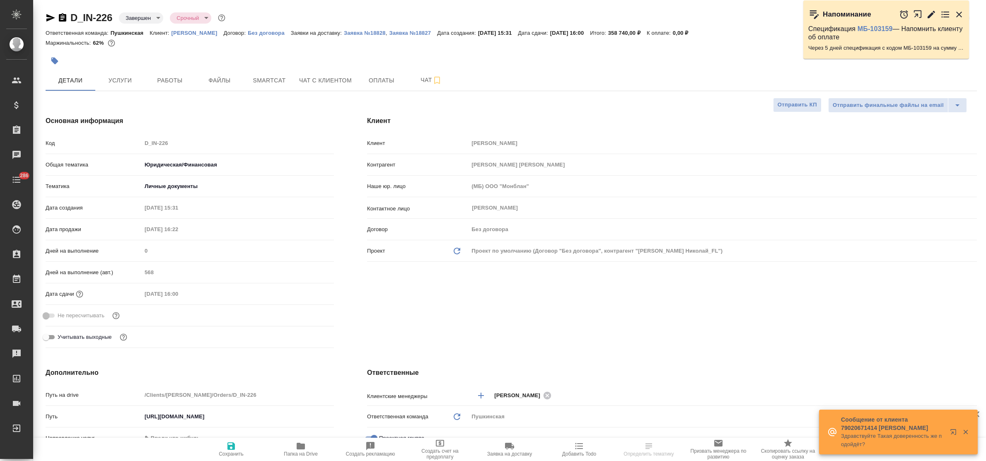
type textarea "x"
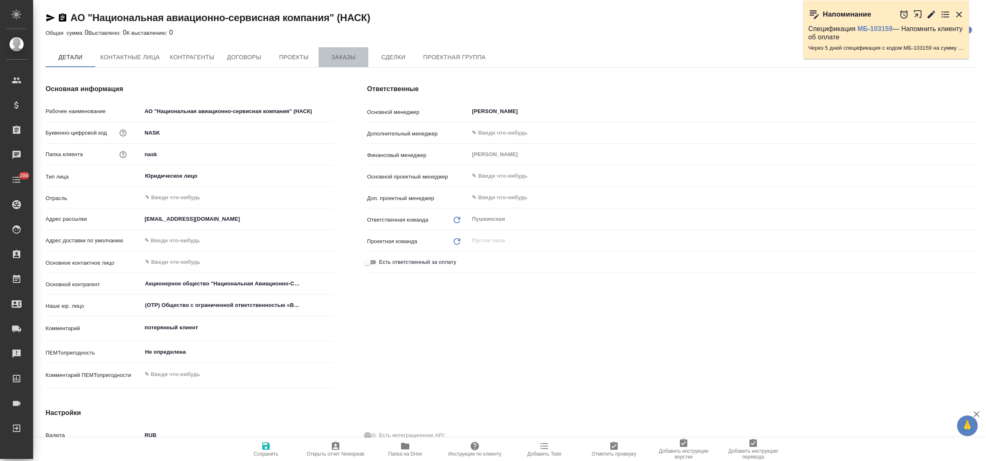
click at [335, 59] on span "Заказы" at bounding box center [344, 57] width 40 height 10
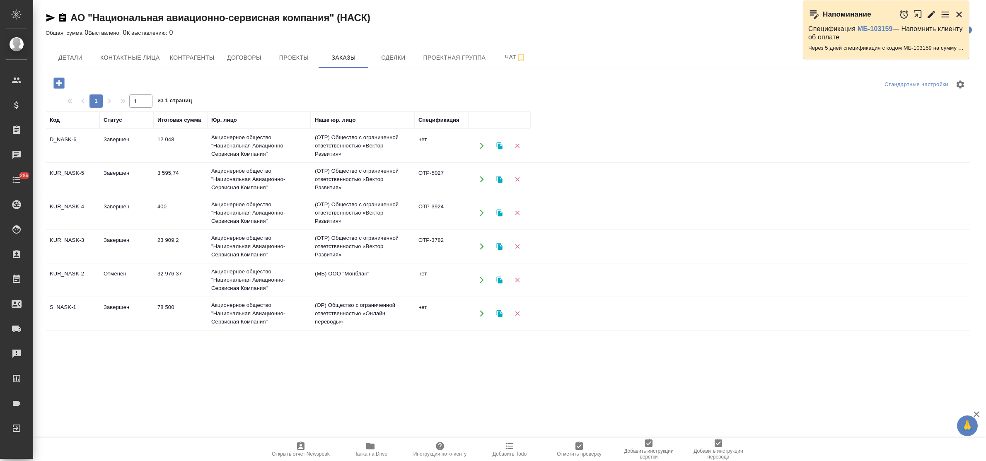
click at [123, 141] on td "Завершен" at bounding box center [126, 145] width 54 height 29
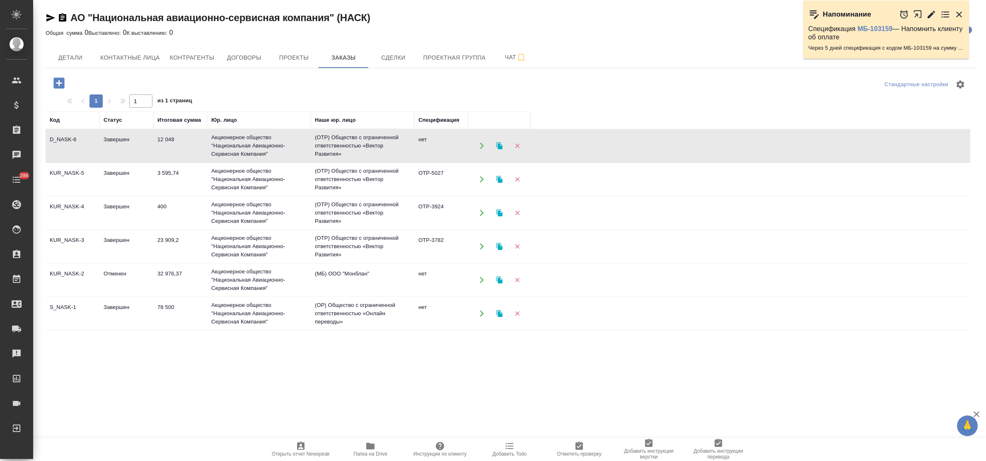
click at [123, 141] on td "Завершен" at bounding box center [126, 145] width 54 height 29
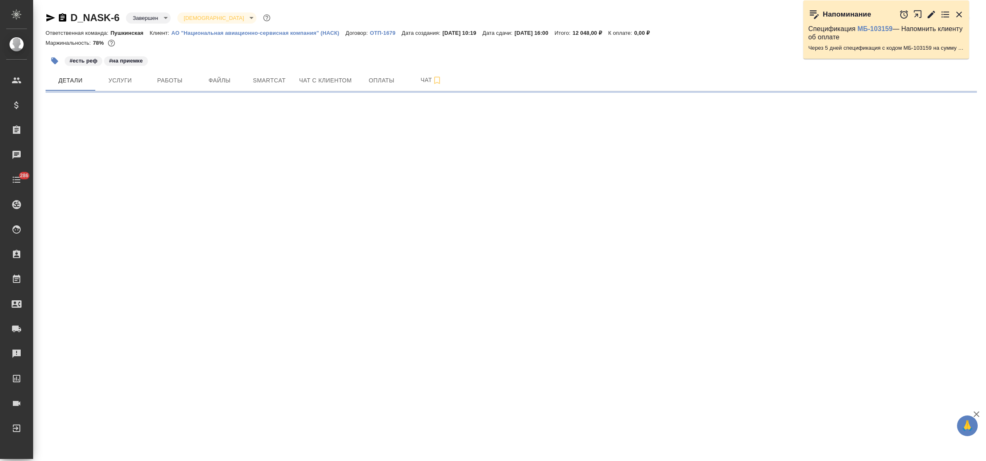
select select "RU"
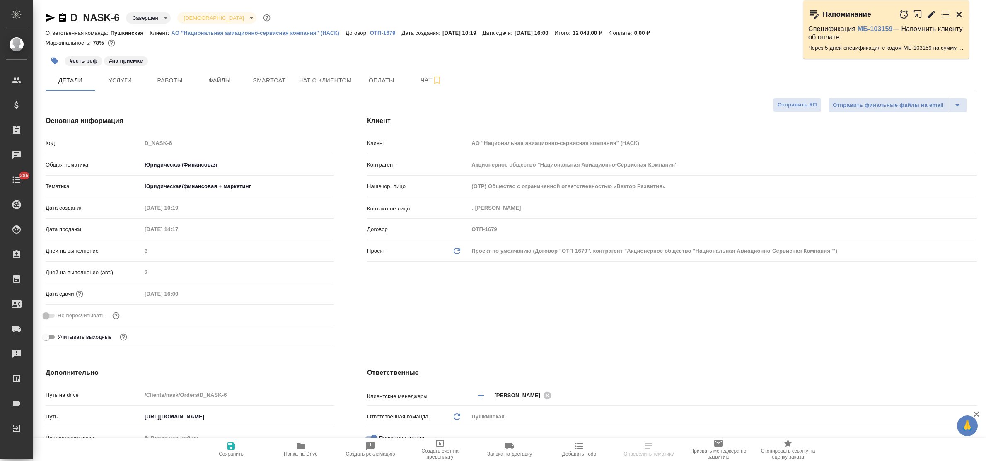
type textarea "x"
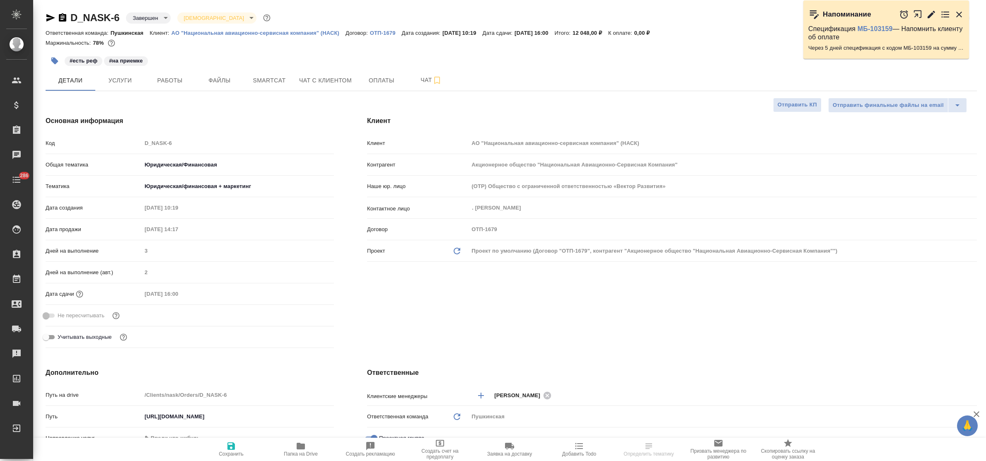
type textarea "x"
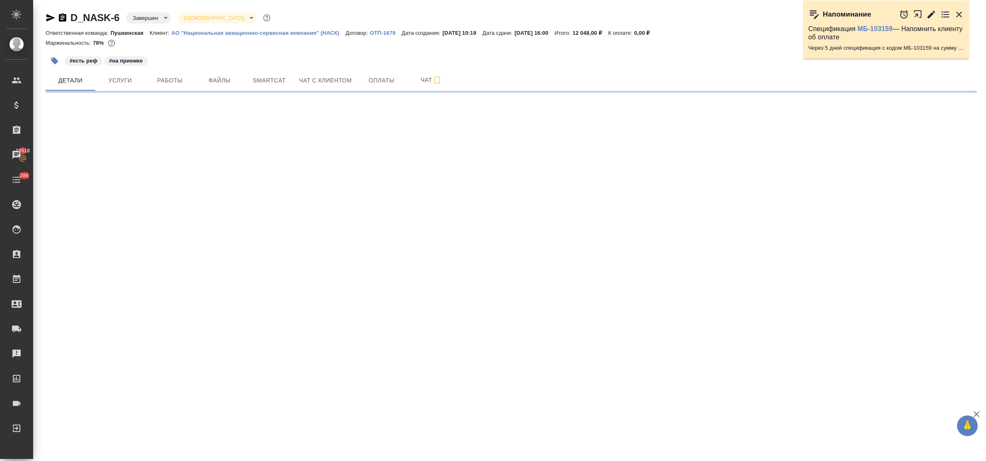
select select "RU"
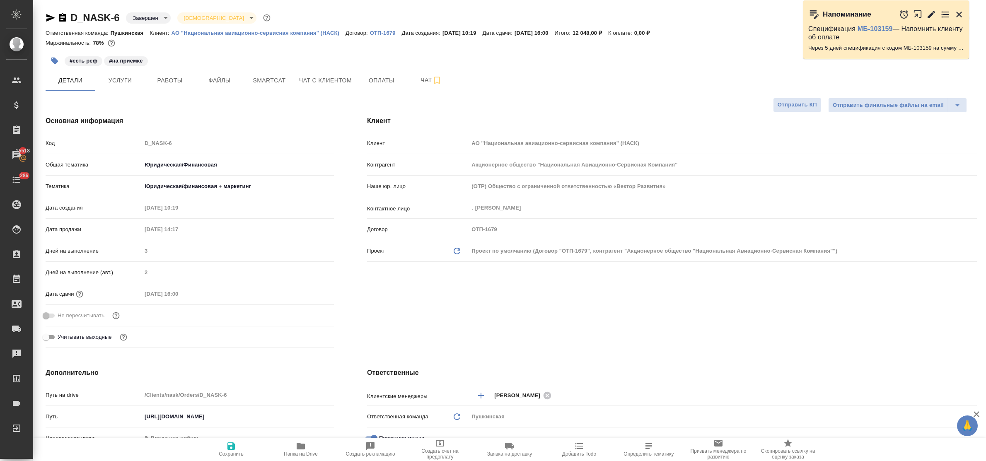
type textarea "x"
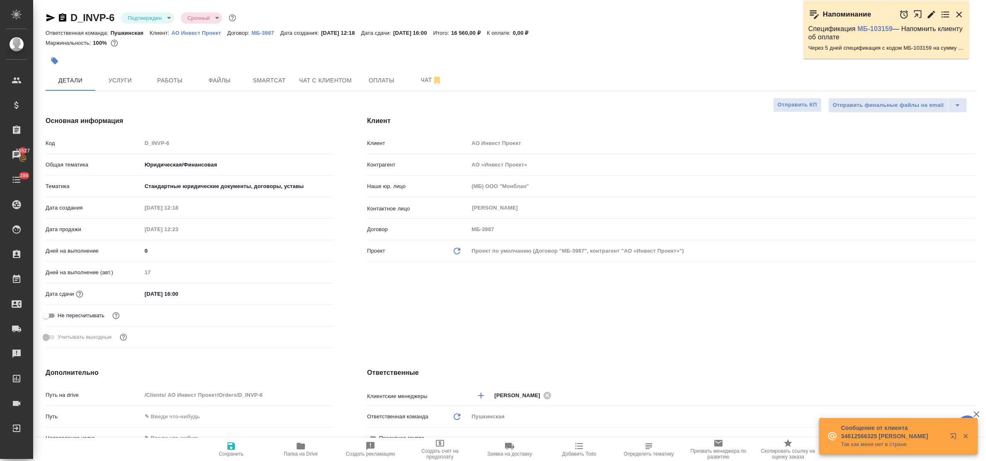
select select "RU"
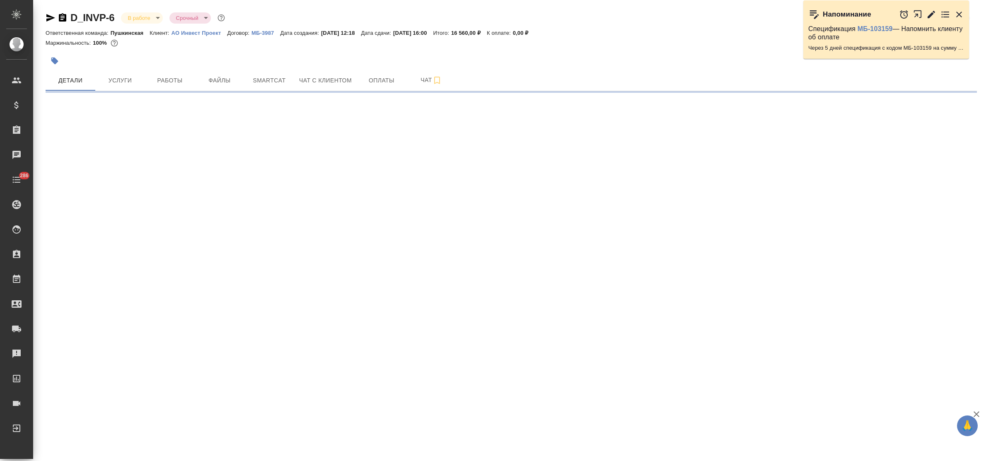
select select "RU"
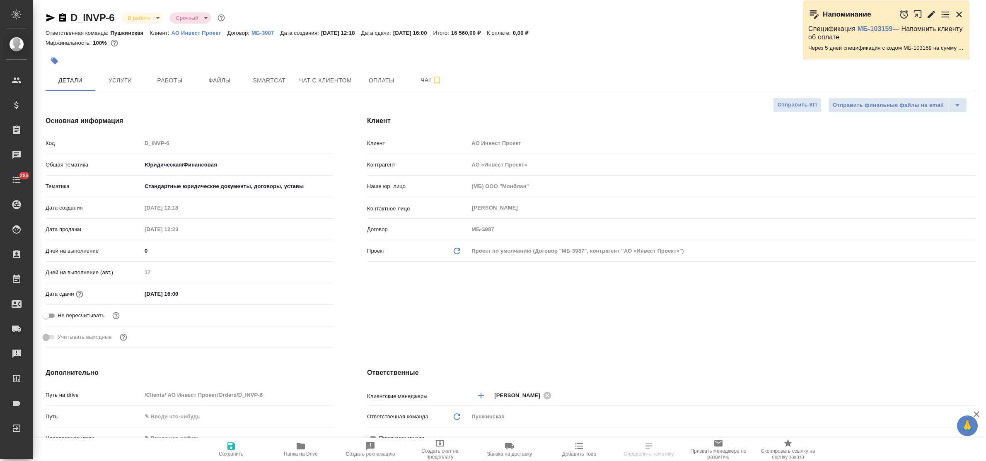
type textarea "x"
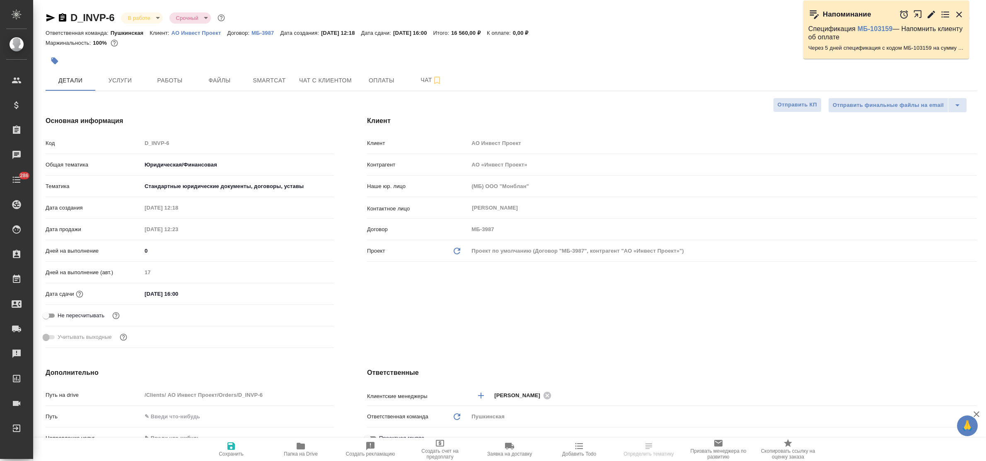
type textarea "x"
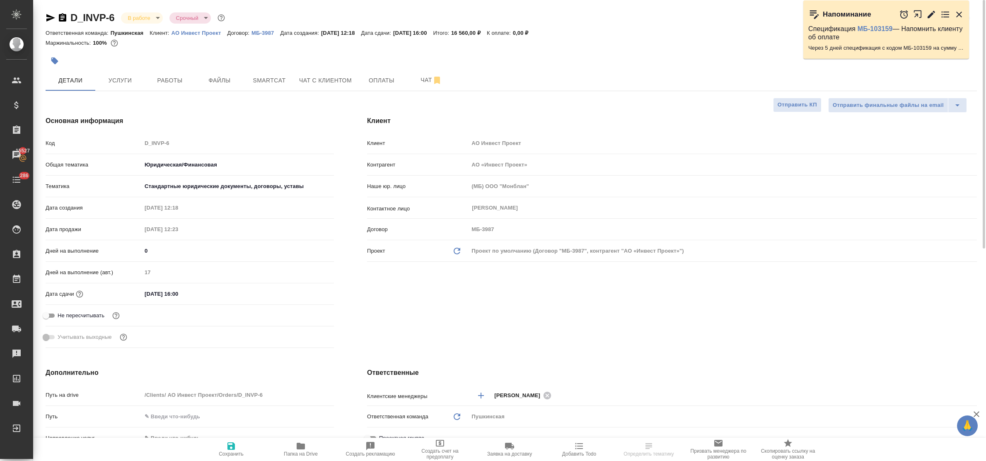
type textarea "x"
select select "RU"
